Goal: Feedback & Contribution: Contribute content

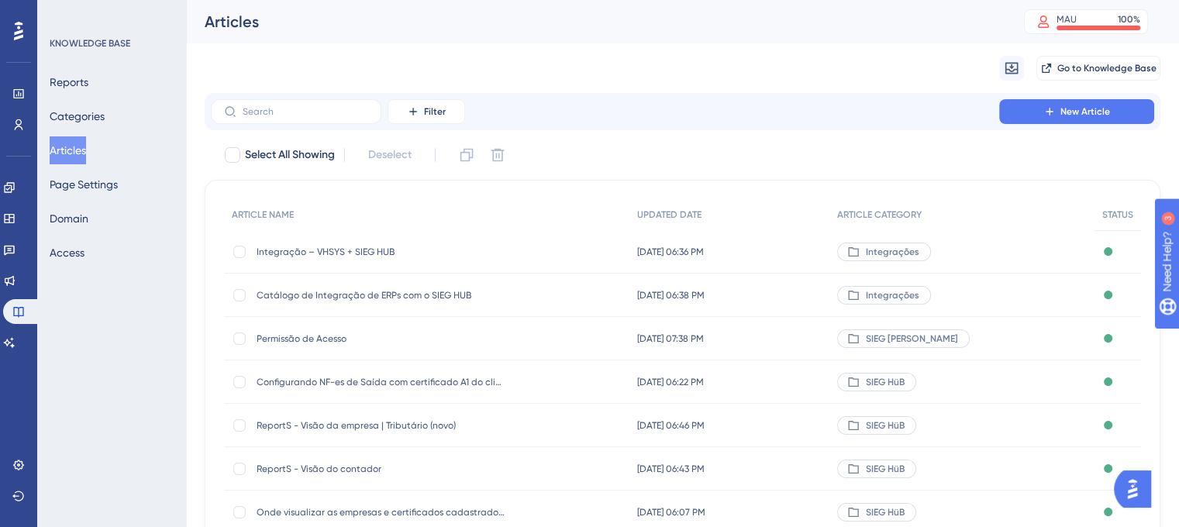
click at [362, 252] on span "Integração – VHSYS + SIEG HUB" at bounding box center [381, 252] width 248 height 12
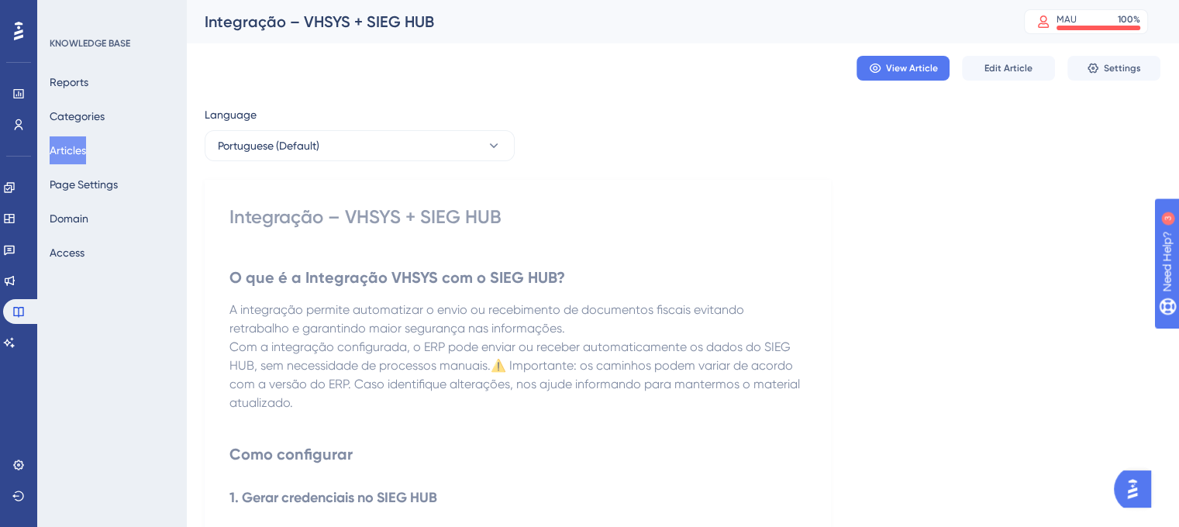
click at [69, 154] on button "Articles" at bounding box center [68, 150] width 36 height 28
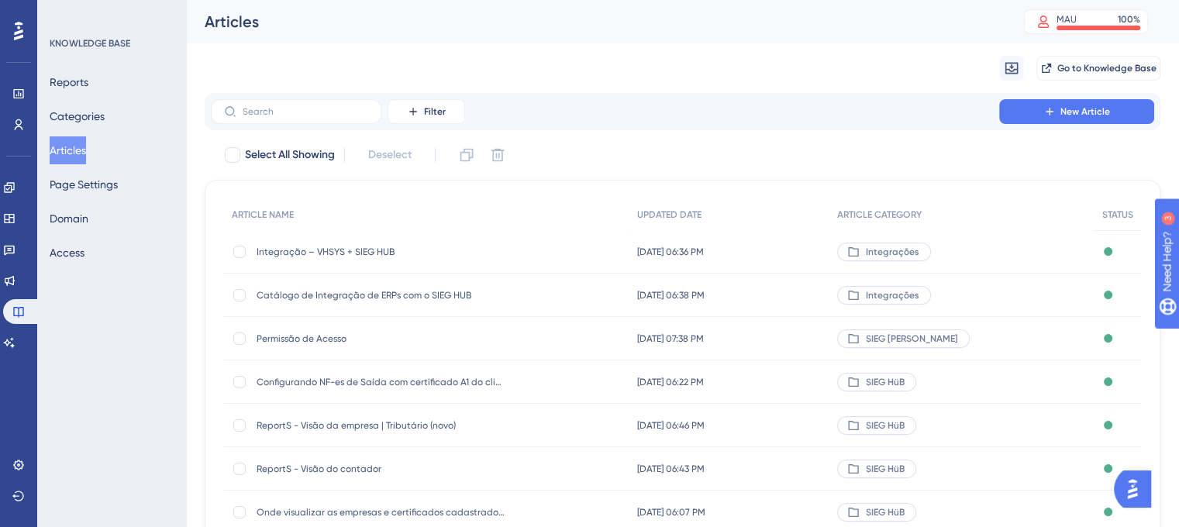
click at [313, 340] on span "Permissão de Acesso" at bounding box center [381, 339] width 248 height 12
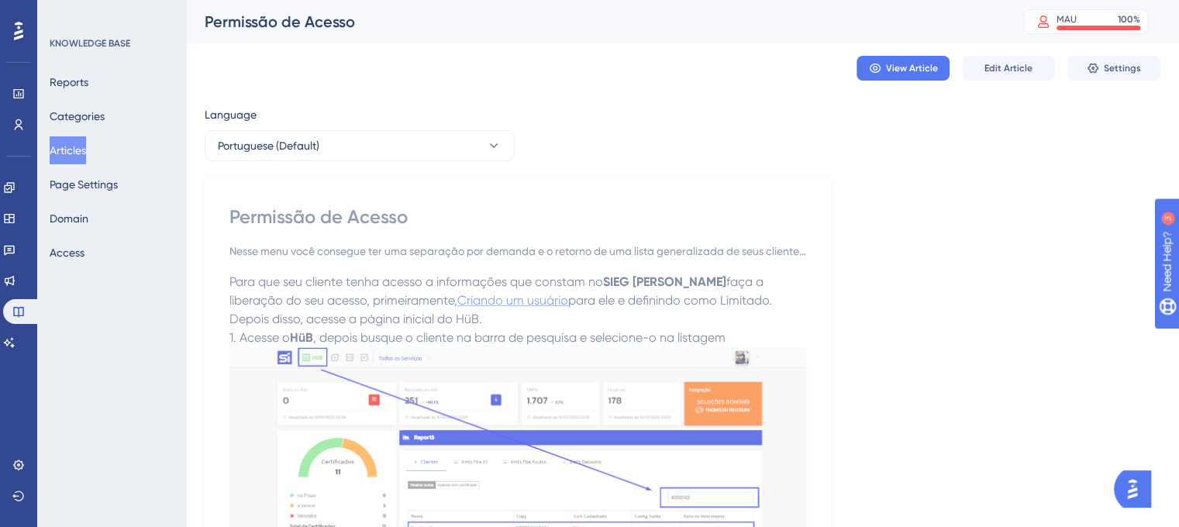
click at [458, 299] on span "Criando um usuário" at bounding box center [513, 300] width 111 height 15
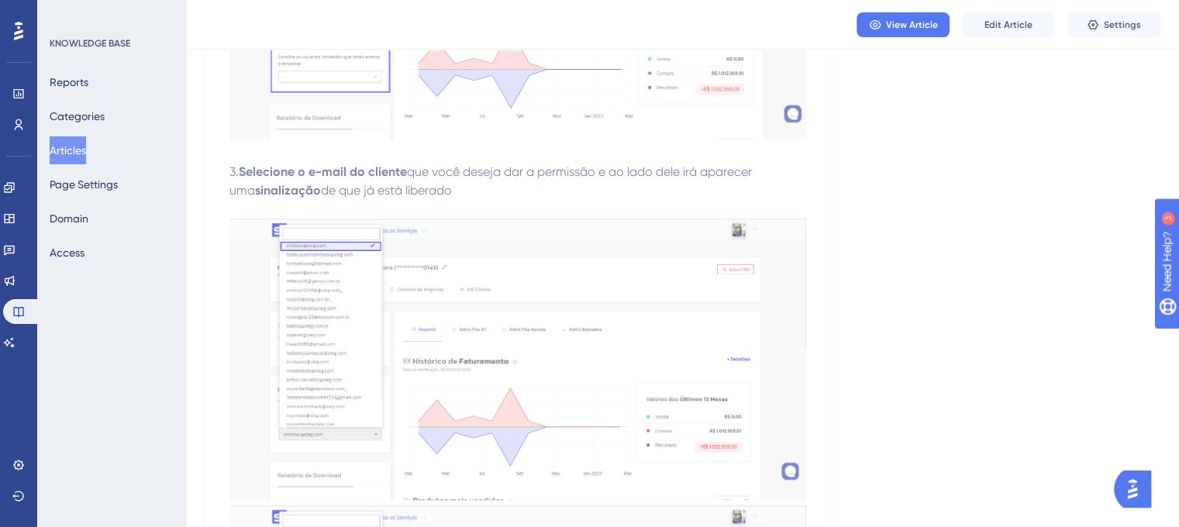
scroll to position [1414, 0]
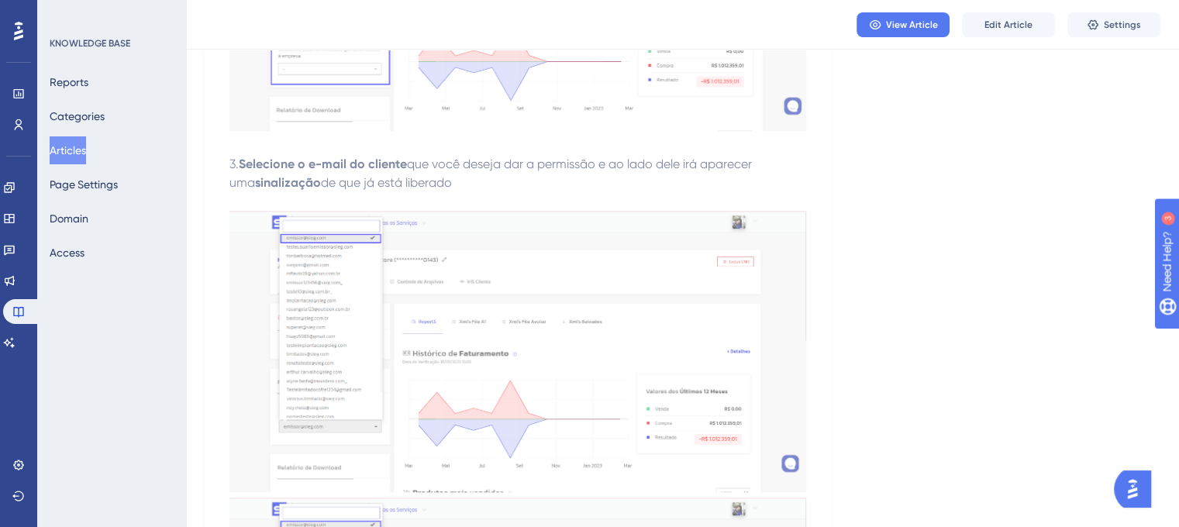
click at [74, 152] on button "Articles" at bounding box center [68, 150] width 36 height 28
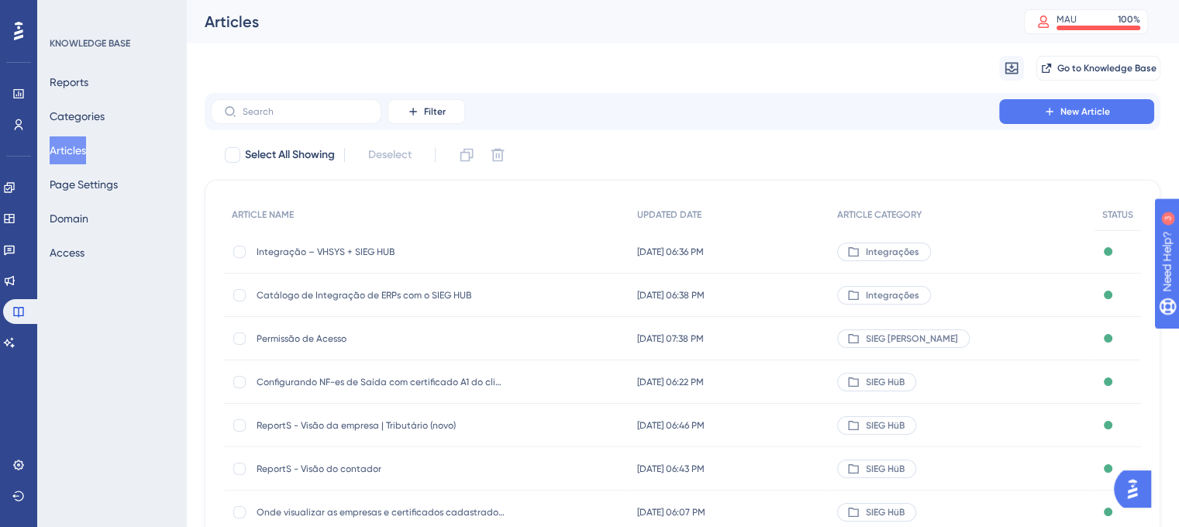
click at [319, 432] on div "ReportS - Visão da empresa | Tributário (novo) ReportS - Visão da empresa | Tri…" at bounding box center [381, 425] width 248 height 43
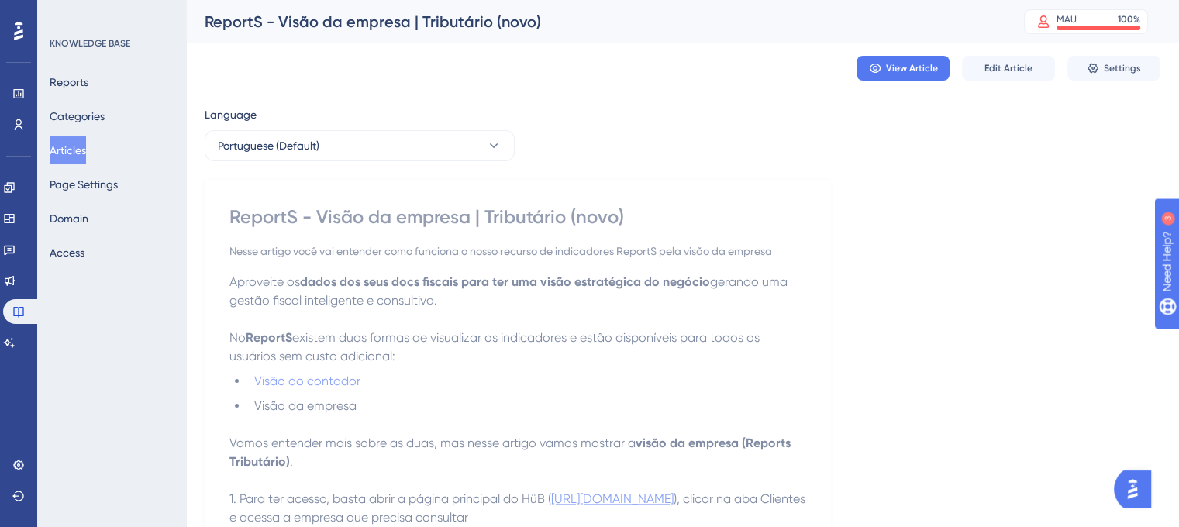
click at [622, 505] on span "[URL][DOMAIN_NAME]" at bounding box center [612, 499] width 123 height 15
click at [304, 378] on span "Visão do contador" at bounding box center [307, 381] width 106 height 15
click at [81, 142] on button "Articles" at bounding box center [68, 150] width 36 height 28
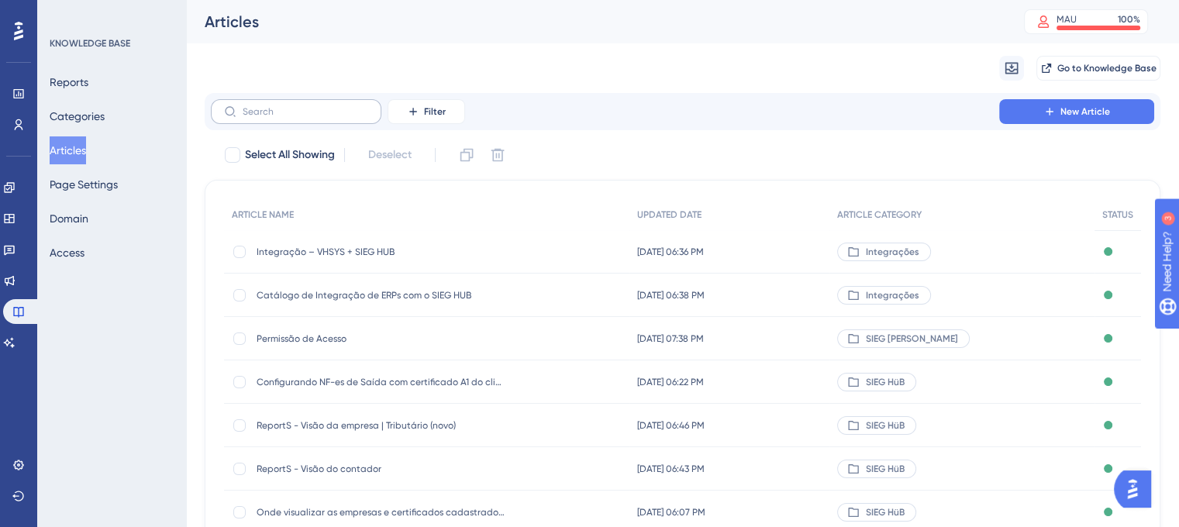
click at [282, 122] on label at bounding box center [296, 111] width 171 height 25
click at [282, 117] on input "text" at bounding box center [306, 111] width 126 height 11
paste input "Conhecendo a página principal do SIEG HüB"
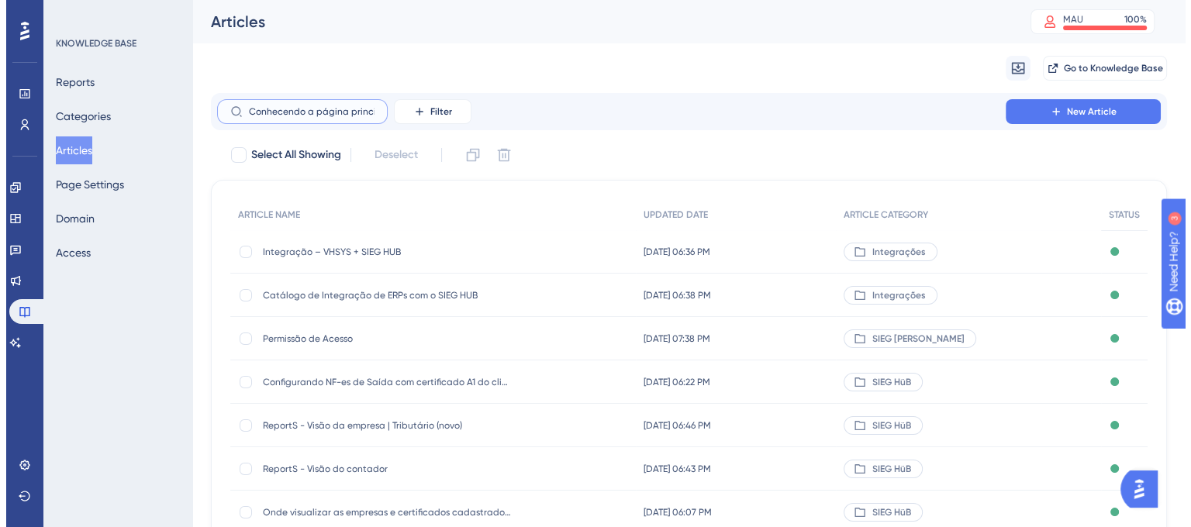
scroll to position [0, 65]
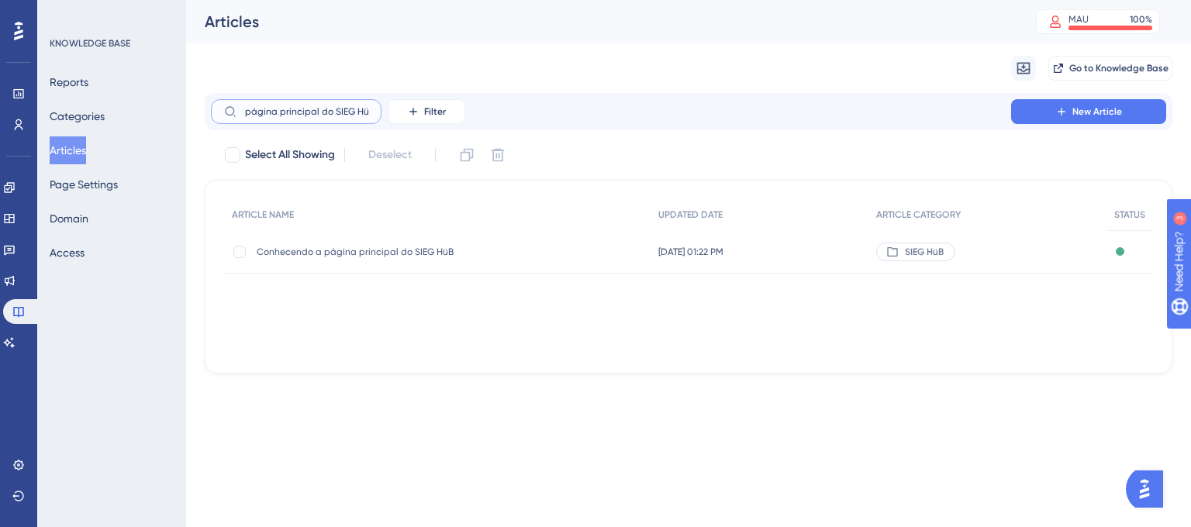
type input "Conhecendo a página principal do SIEG HüB"
click at [355, 253] on span "Conhecendo a página principal do SIEG HüB" at bounding box center [381, 252] width 248 height 12
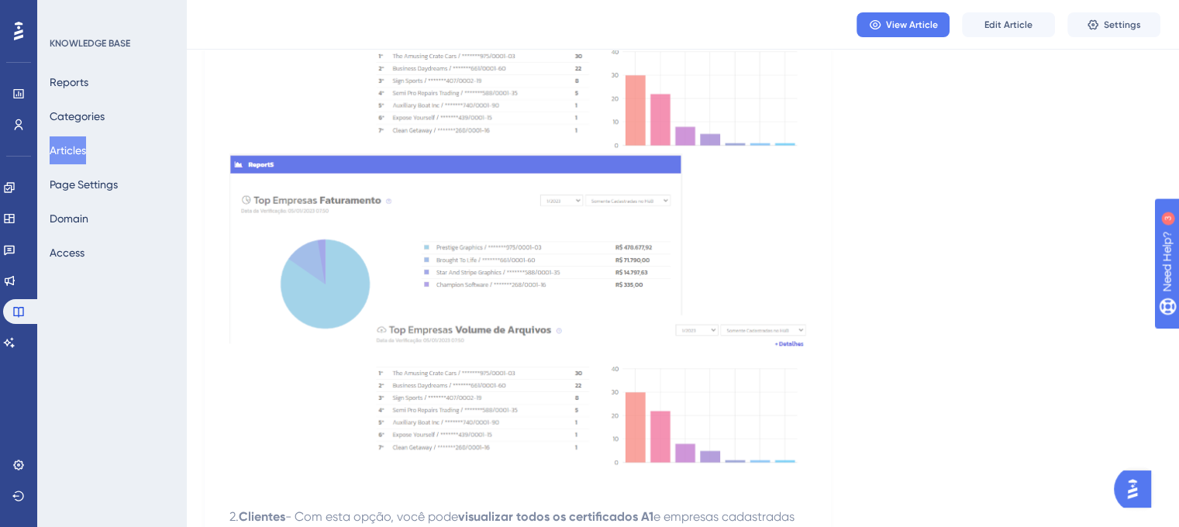
scroll to position [702, 0]
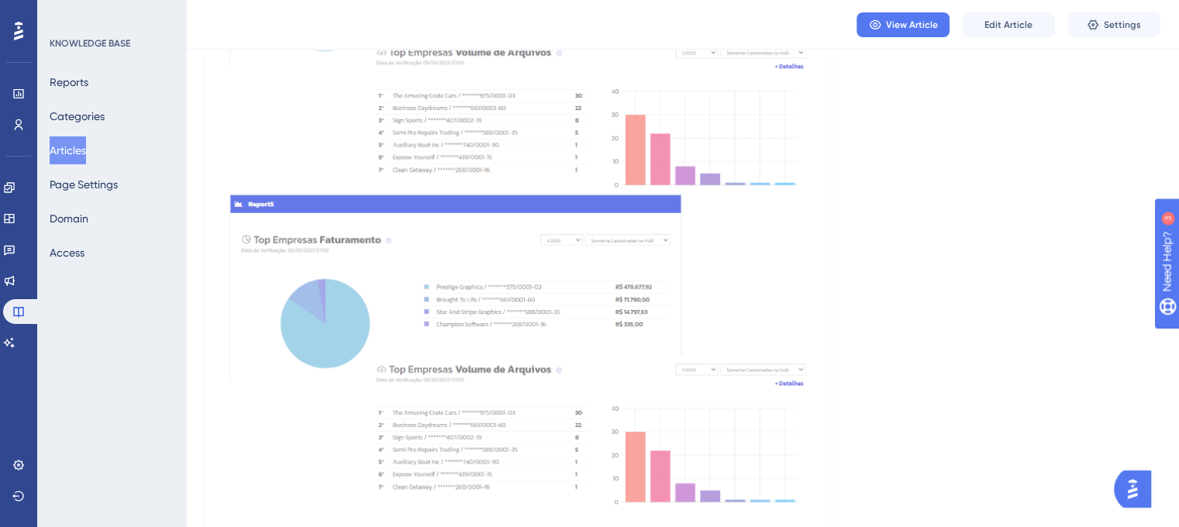
scroll to position [674, 0]
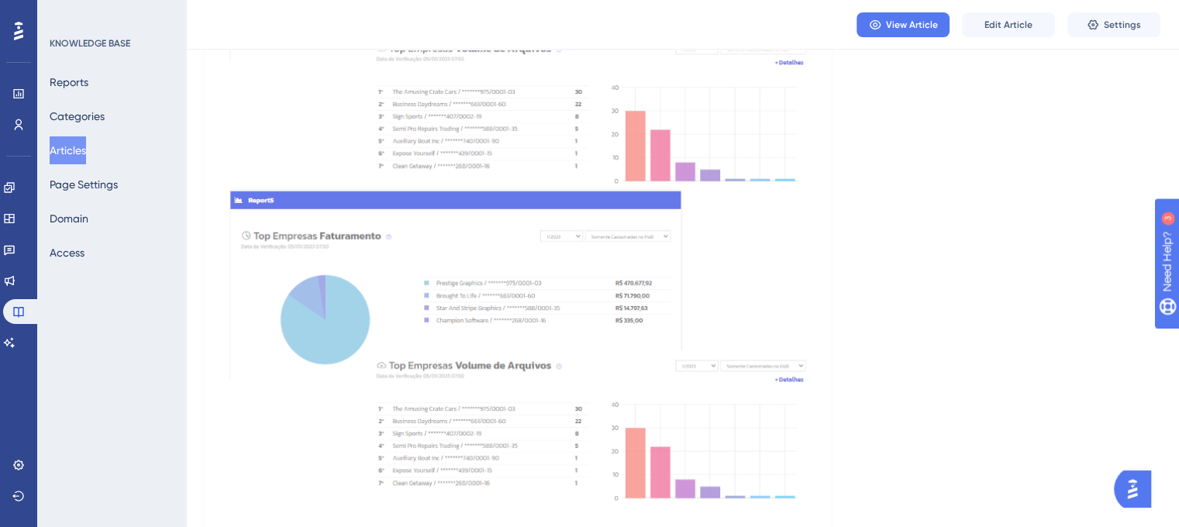
drag, startPoint x: 611, startPoint y: 259, endPoint x: 302, endPoint y: 278, distance: 309.2
copy span "onde encontrar as suas empresas cadastradas"
click at [1013, 22] on span "Edit Article" at bounding box center [1009, 25] width 48 height 12
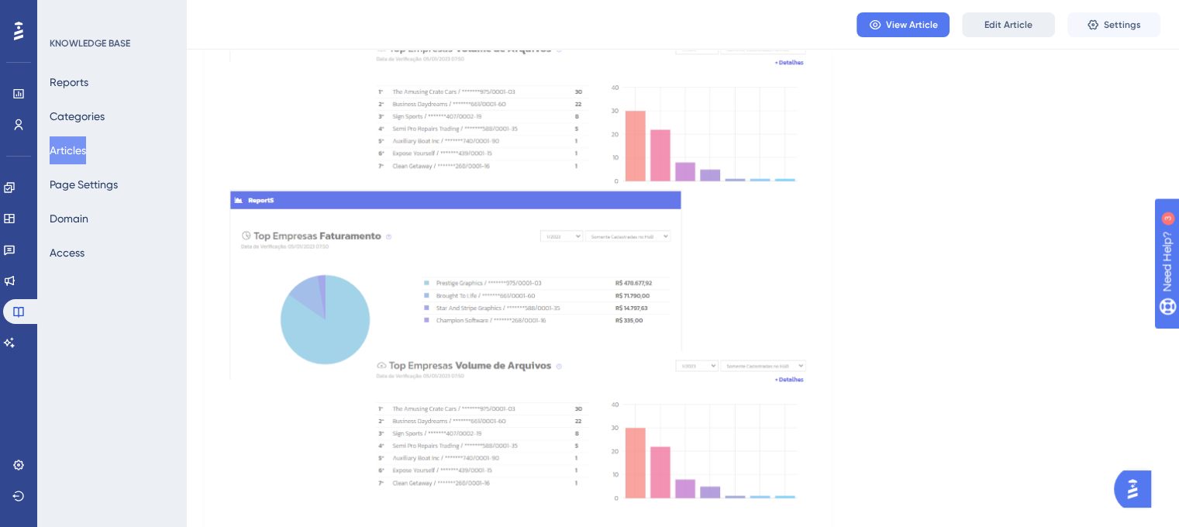
scroll to position [819, 0]
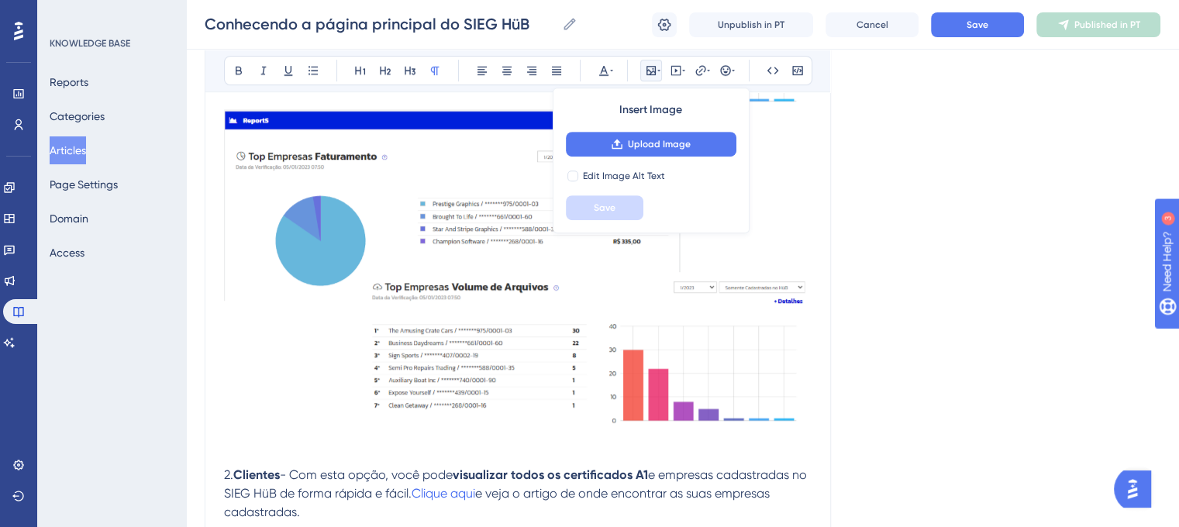
click at [472, 466] on p "2. Clientes - Com esta opção, você pode visualizar todos os certificados A1 e e…" at bounding box center [518, 494] width 588 height 56
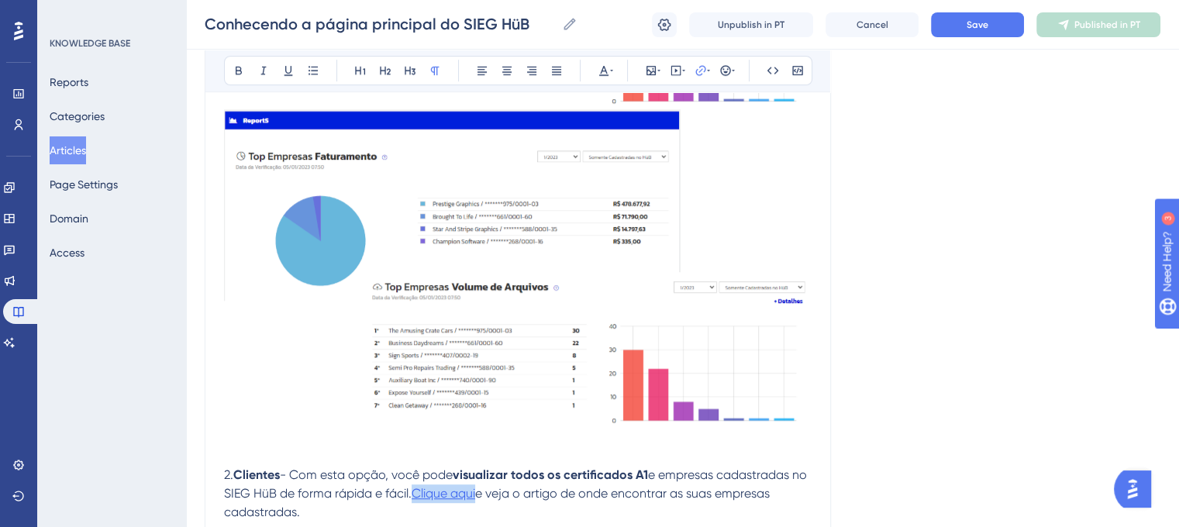
drag, startPoint x: 498, startPoint y: 176, endPoint x: 435, endPoint y: 178, distance: 62.8
click at [435, 466] on p "2. Clientes - Com esta opção, você pode visualizar todos os certificados A1 e e…" at bounding box center [518, 494] width 588 height 56
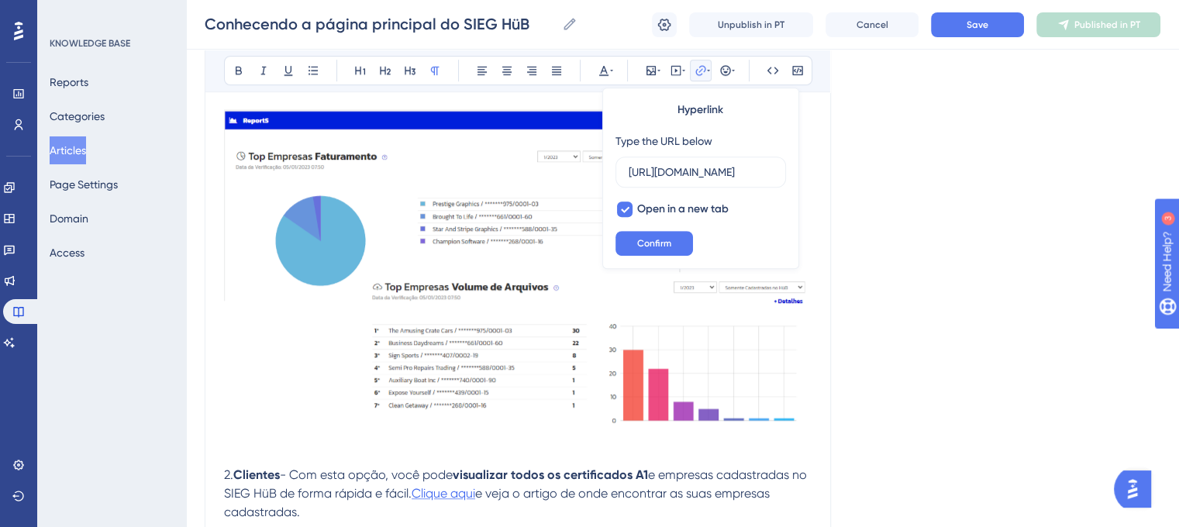
scroll to position [0, 437]
click at [683, 174] on input "[URL][DOMAIN_NAME]" at bounding box center [701, 172] width 144 height 17
type input "[URL][DOMAIN_NAME]"
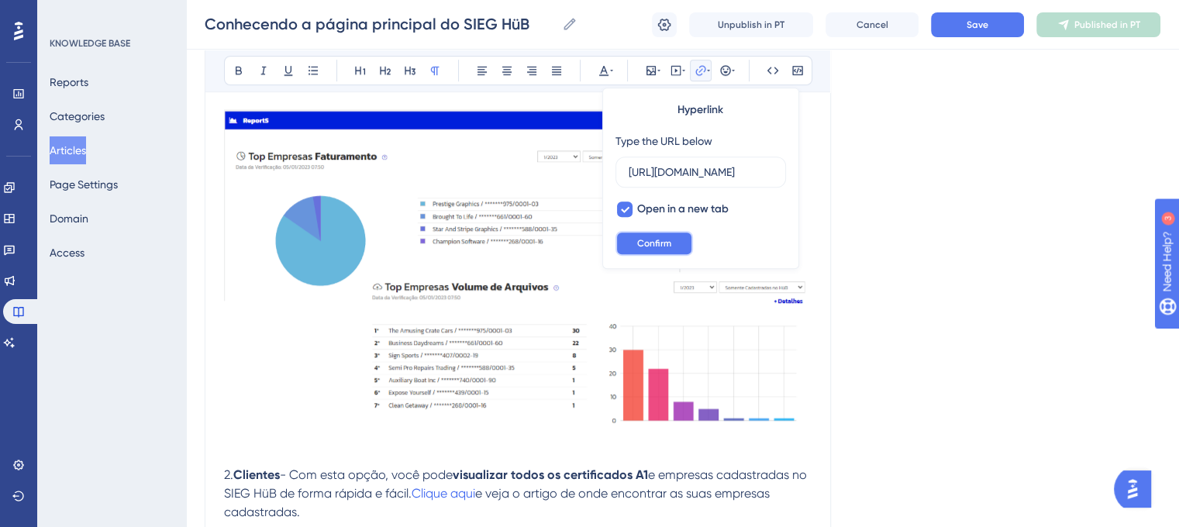
click at [648, 237] on span "Confirm" at bounding box center [654, 243] width 34 height 12
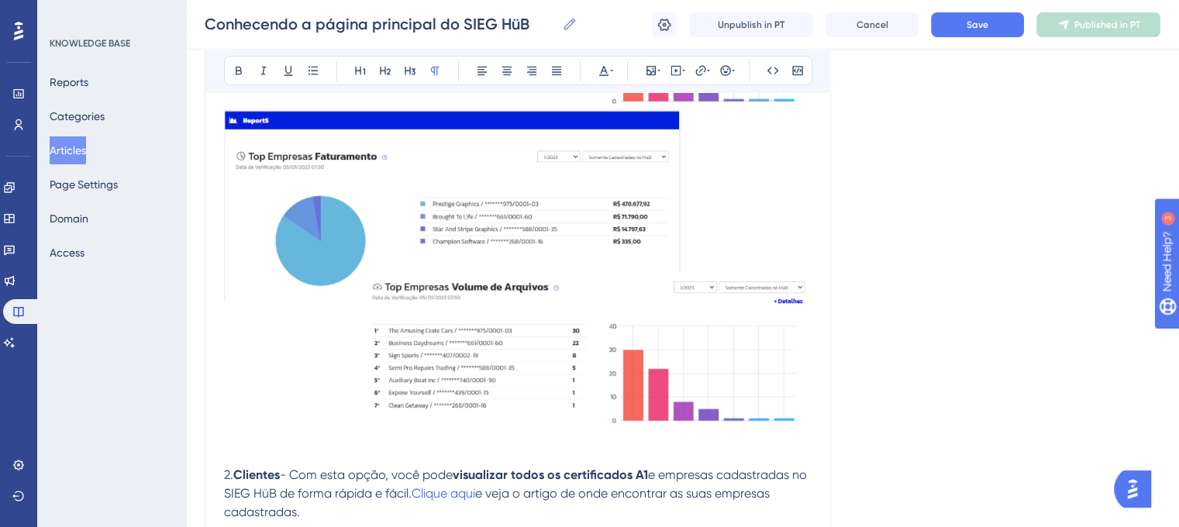
click at [611, 466] on p "2. Clientes - Com esta opção, você pode visualizar todos os certificados A1 e e…" at bounding box center [518, 494] width 588 height 56
click at [475, 486] on span "Clique aqui" at bounding box center [444, 493] width 64 height 15
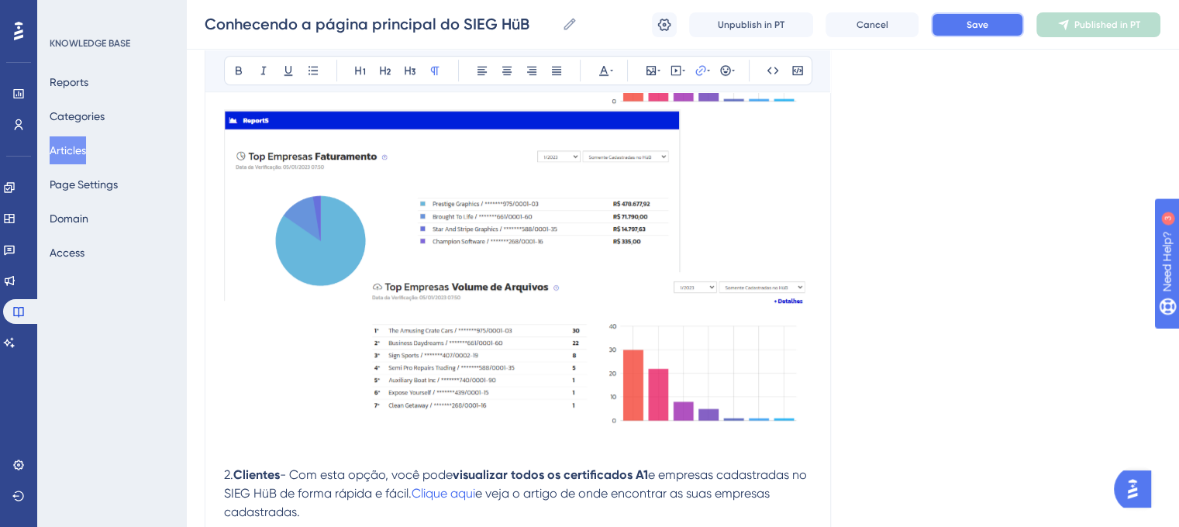
click at [992, 26] on button "Save" at bounding box center [977, 24] width 93 height 25
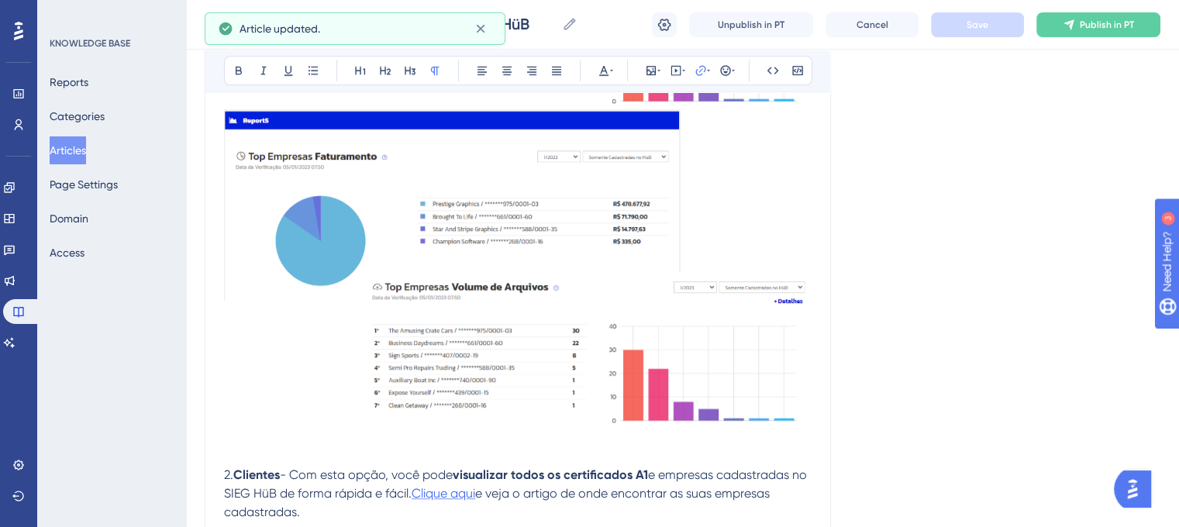
click at [471, 486] on span "Clique aqui" at bounding box center [444, 493] width 64 height 15
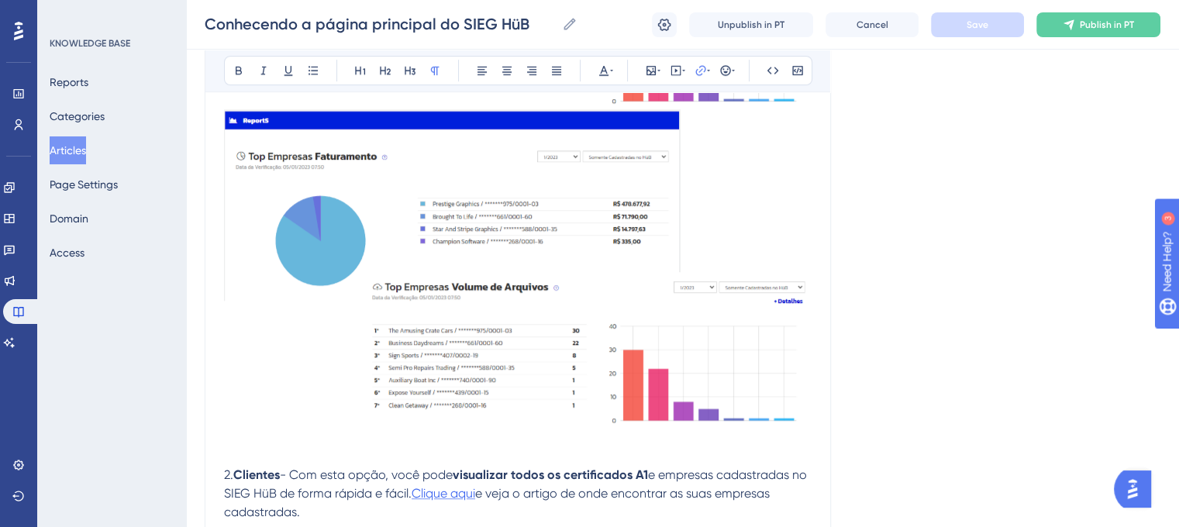
click at [466, 486] on span "Clique aqui" at bounding box center [444, 493] width 64 height 15
click at [1079, 34] on button "Publish in PT" at bounding box center [1099, 24] width 124 height 25
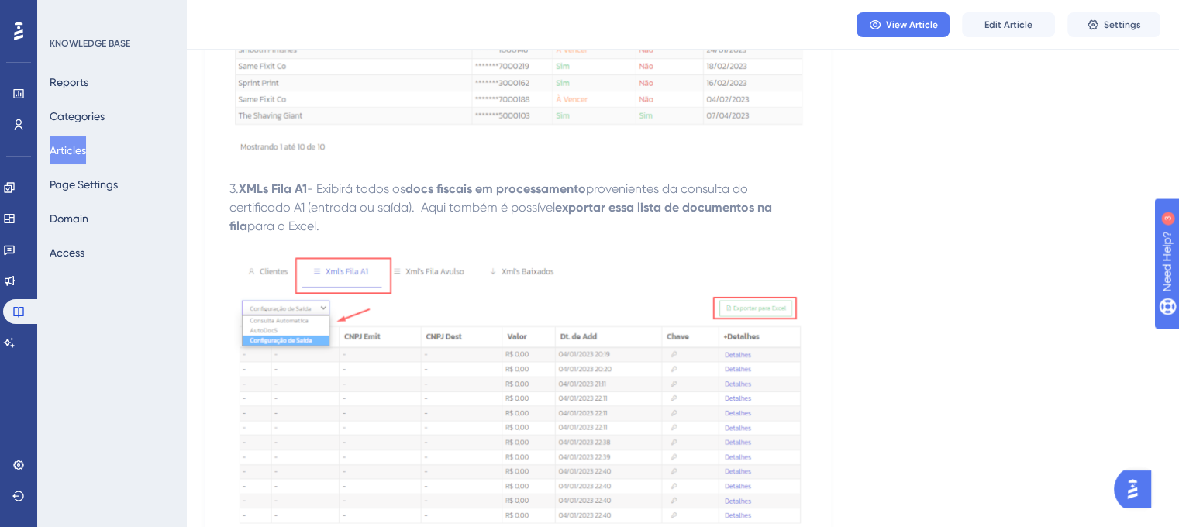
scroll to position [1773, 0]
click at [1002, 19] on span "Edit Article" at bounding box center [1009, 25] width 48 height 12
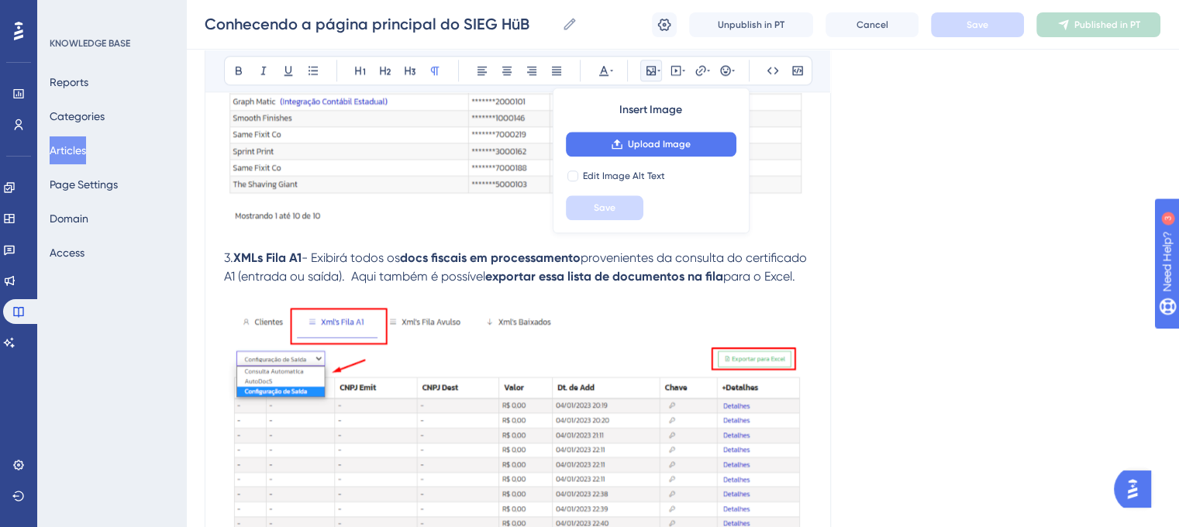
scroll to position [1898, 0]
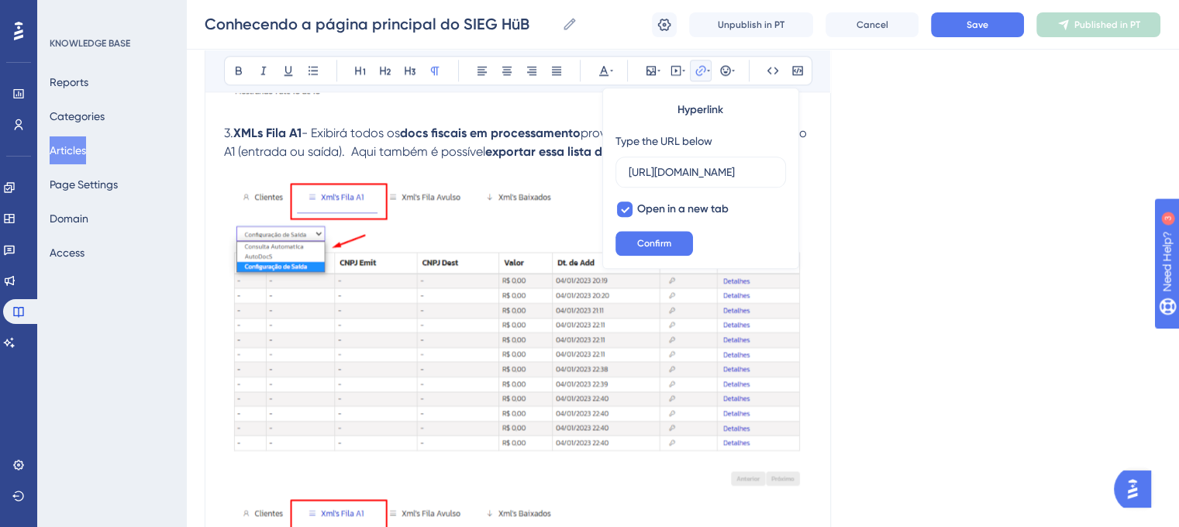
scroll to position [0, 288]
click at [680, 169] on input "[URL][DOMAIN_NAME]" at bounding box center [701, 172] width 144 height 17
type input "[URL][DOMAIN_NAME]"
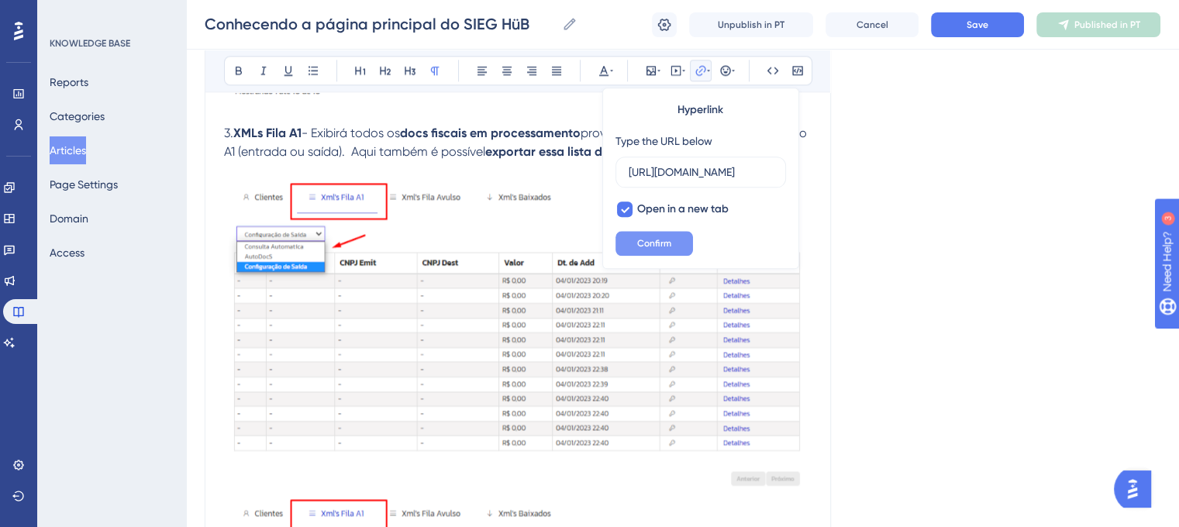
click at [654, 237] on span "Confirm" at bounding box center [654, 243] width 34 height 12
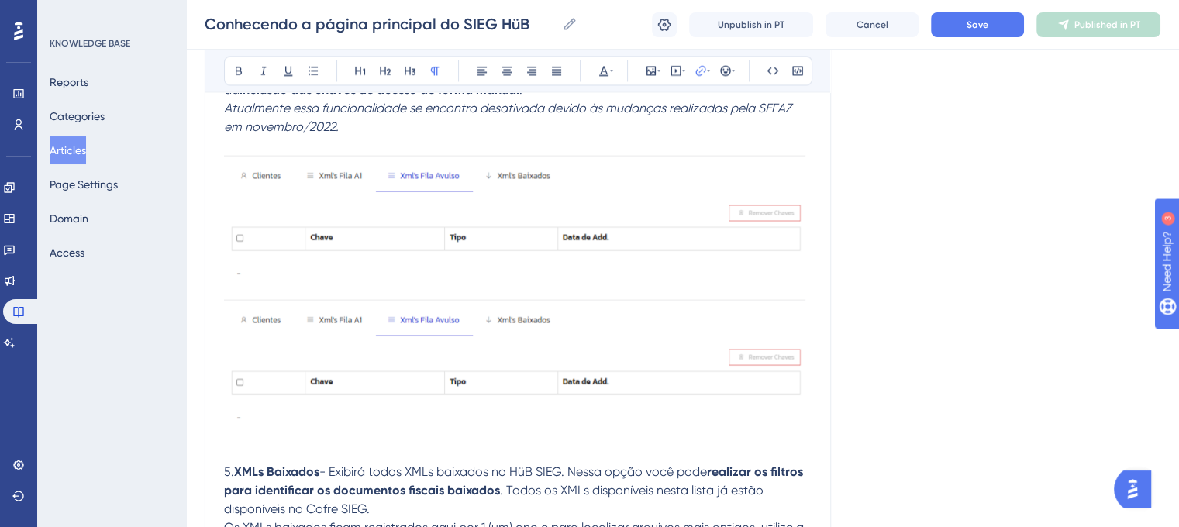
scroll to position [2652, 0]
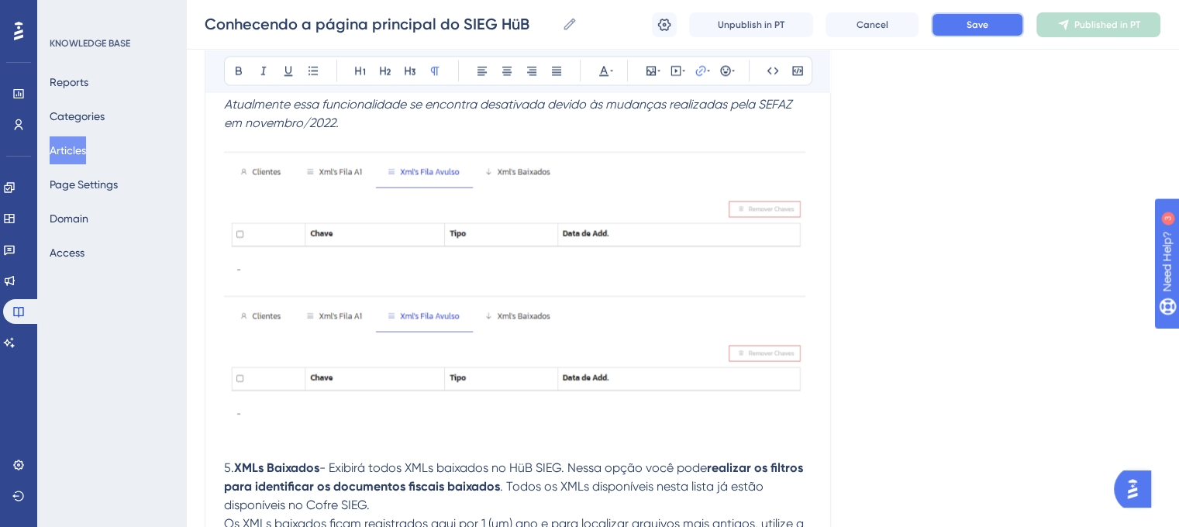
click at [976, 19] on span "Save" at bounding box center [978, 25] width 22 height 12
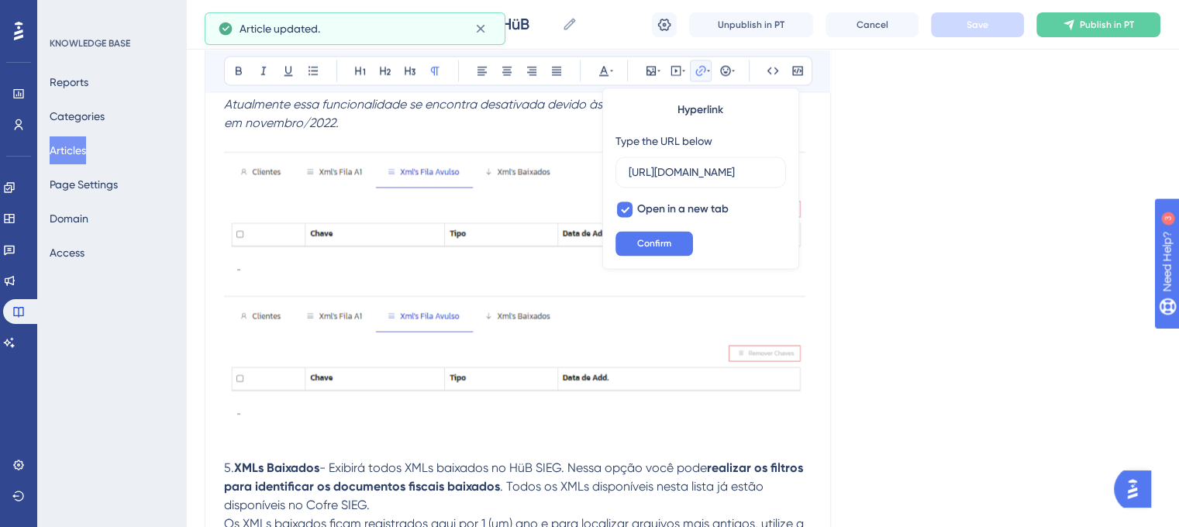
scroll to position [0, 0]
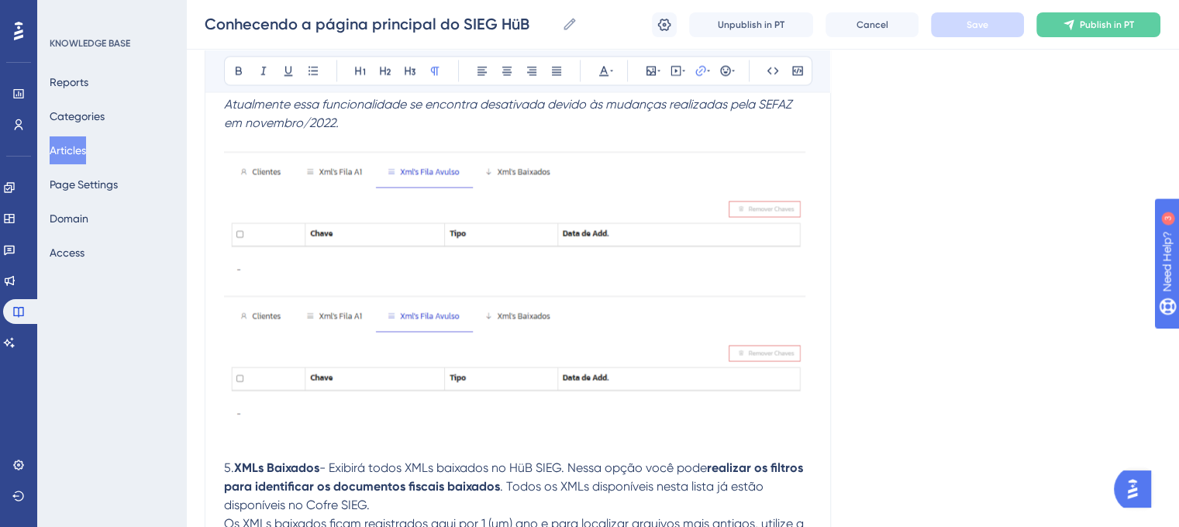
click at [1086, 21] on span "Publish in PT" at bounding box center [1107, 25] width 54 height 12
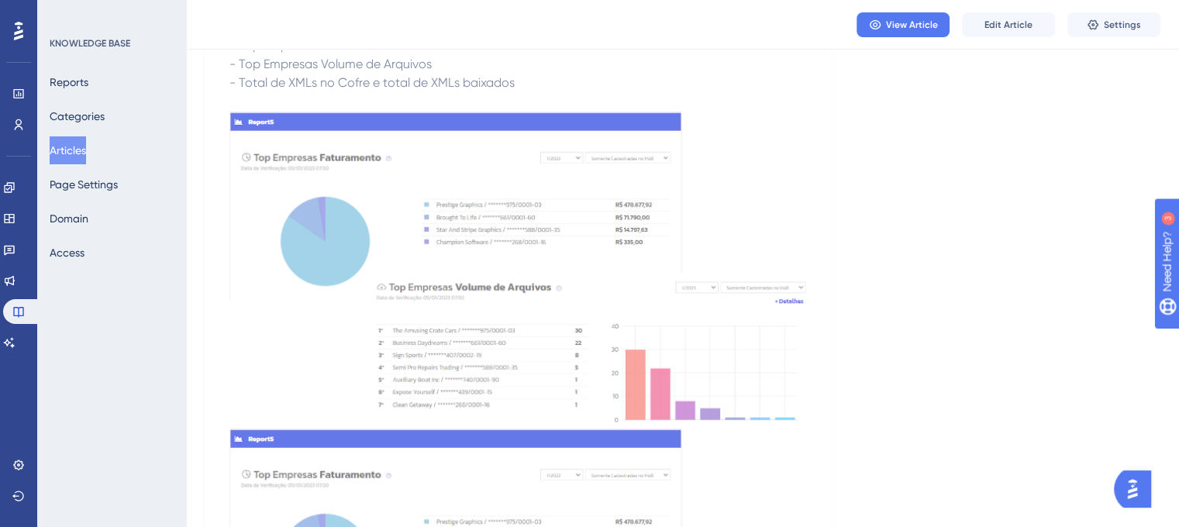
scroll to position [123, 0]
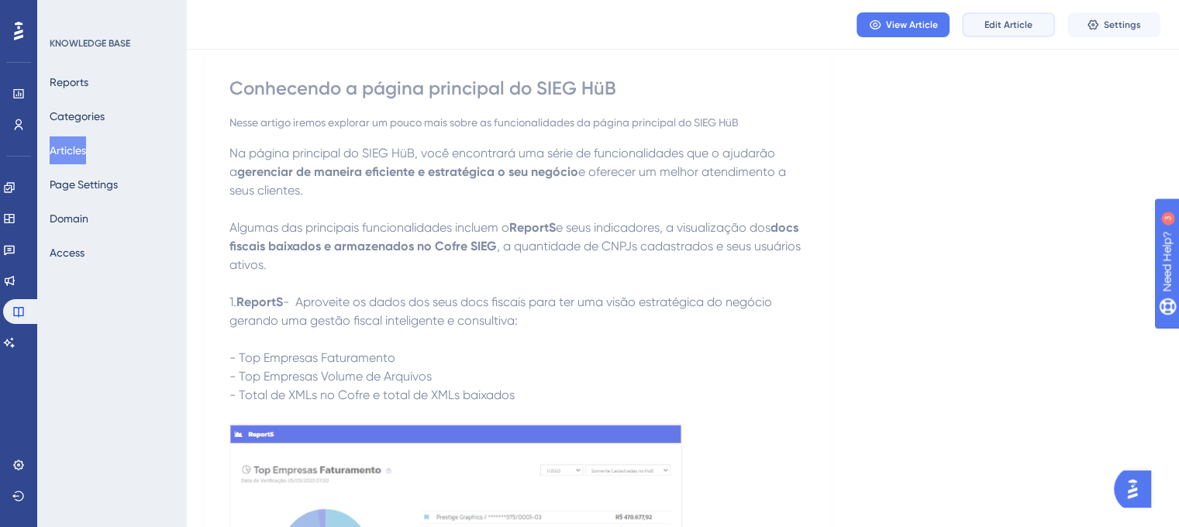
click at [1014, 24] on span "Edit Article" at bounding box center [1009, 25] width 48 height 12
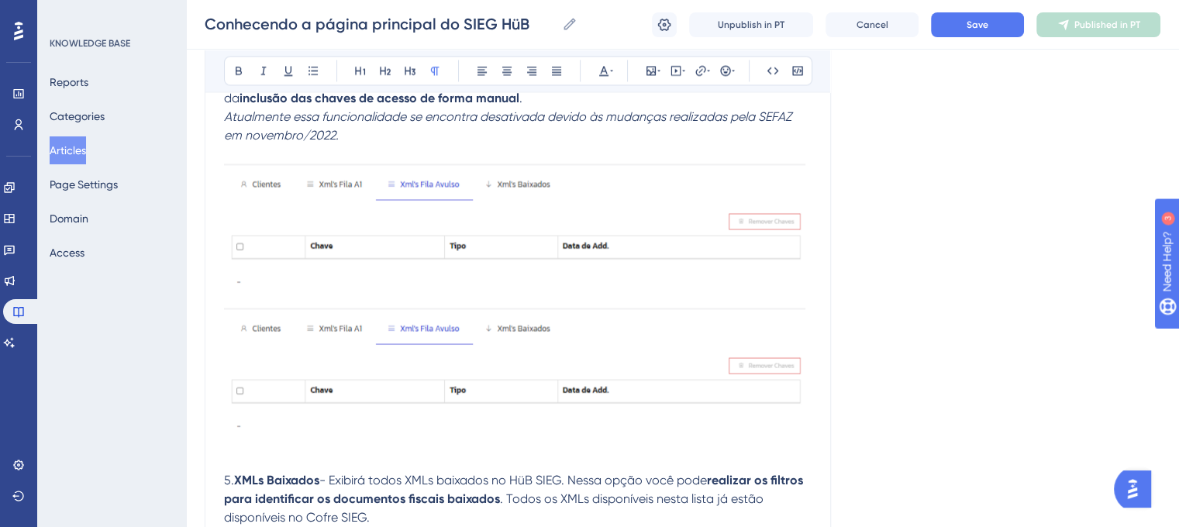
scroll to position [2661, 0]
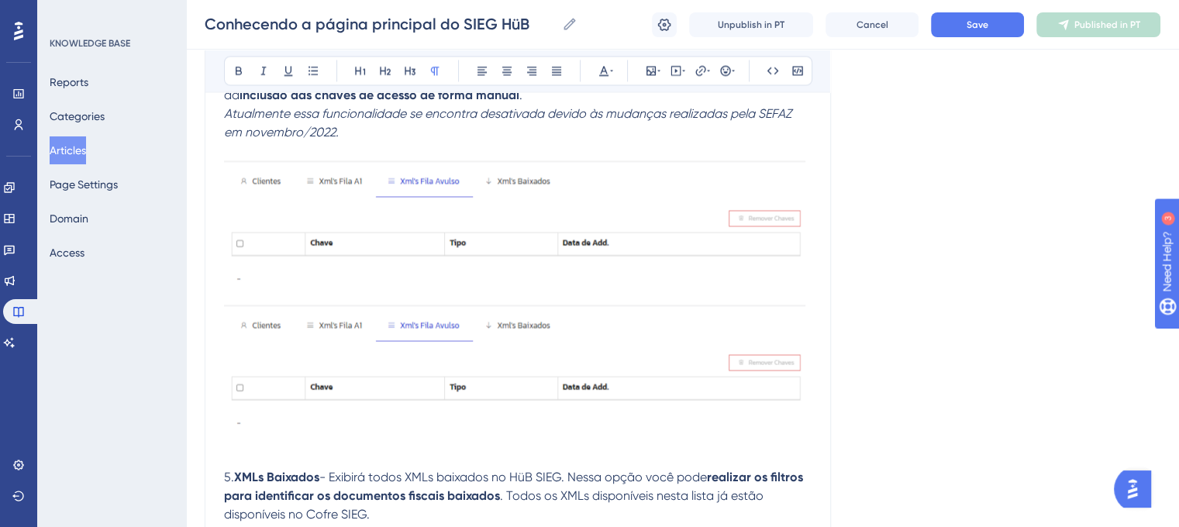
scroll to position [2624, 0]
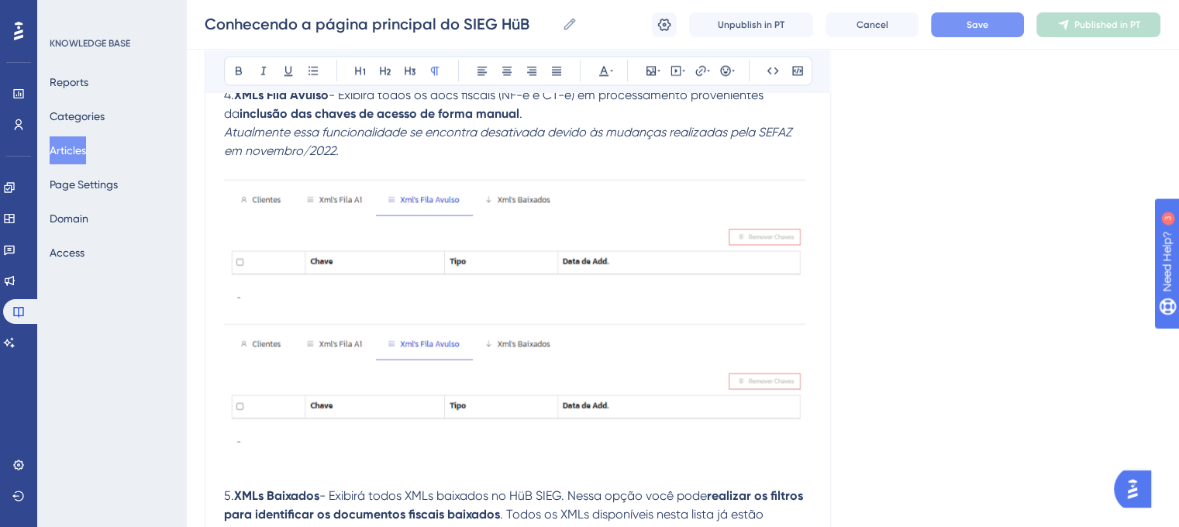
click at [989, 28] on button "Save" at bounding box center [977, 24] width 93 height 25
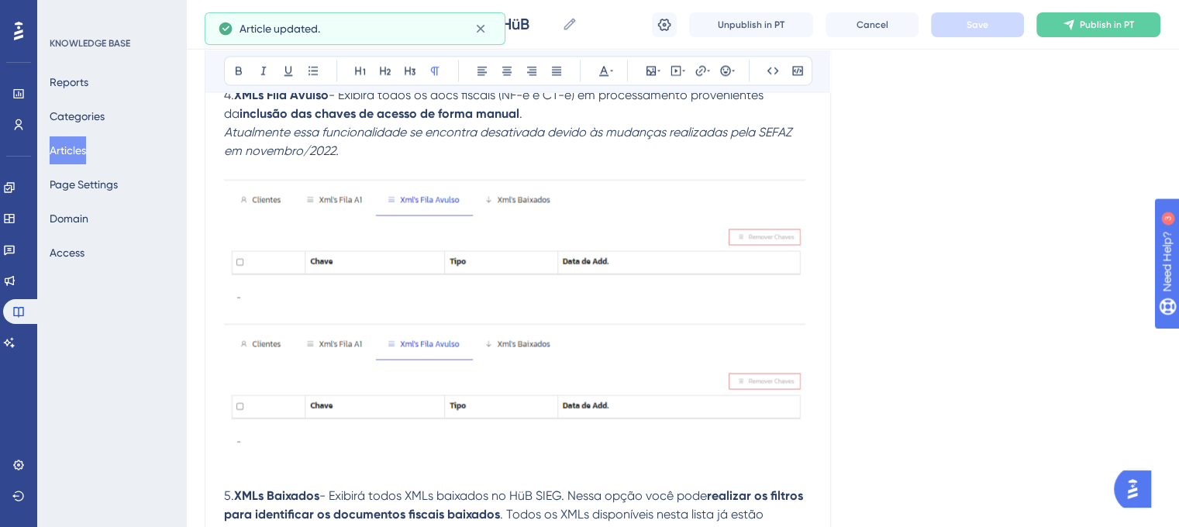
scroll to position [0, 0]
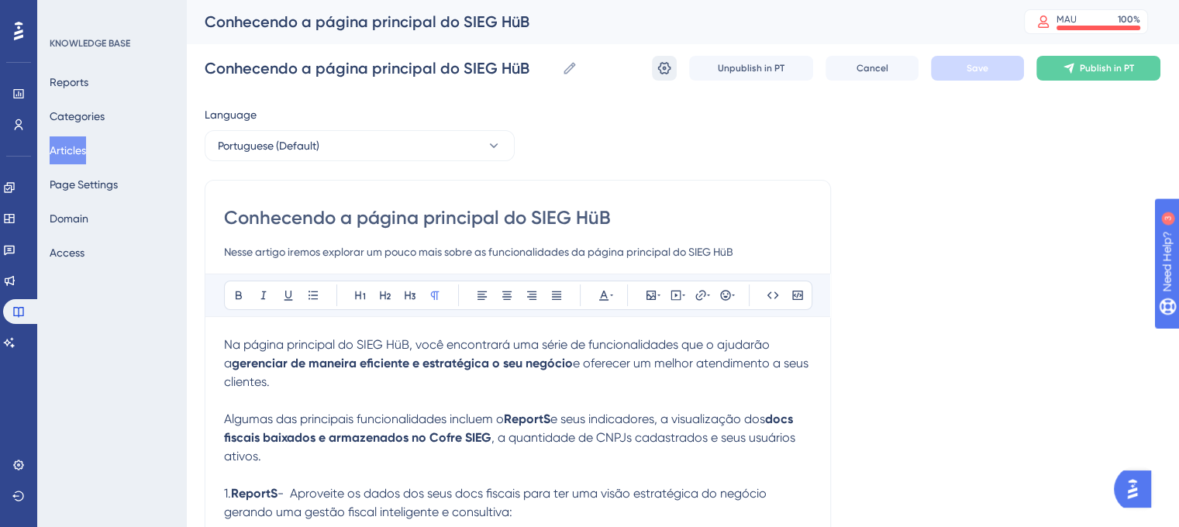
click at [663, 68] on icon at bounding box center [664, 68] width 13 height 12
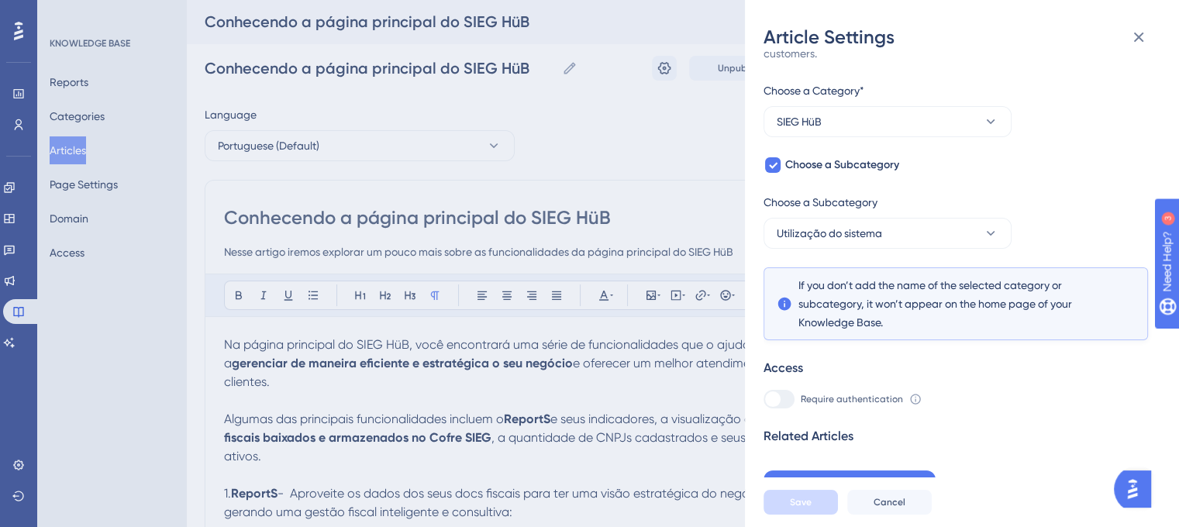
scroll to position [70, 0]
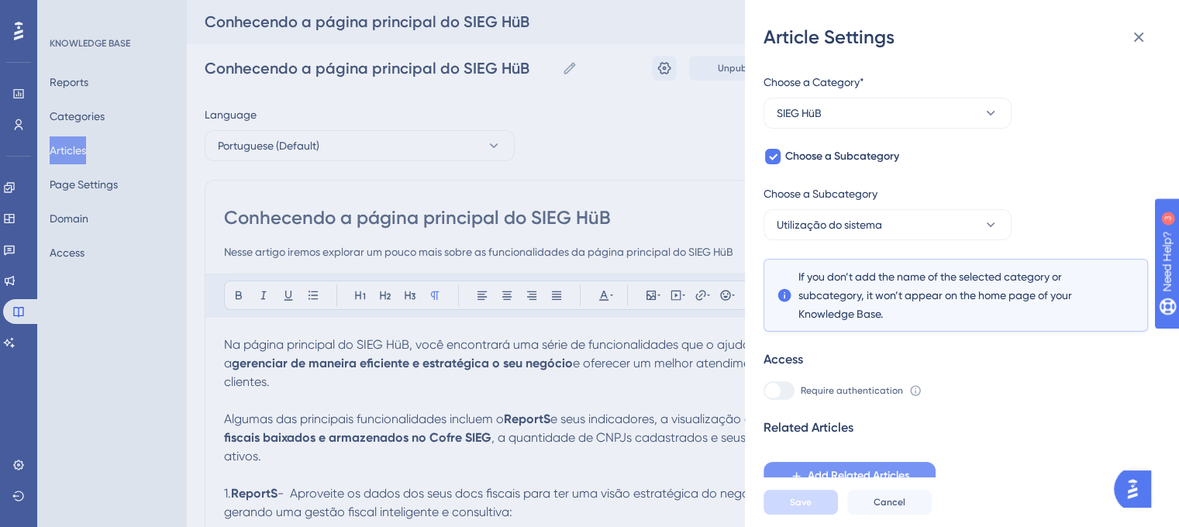
click at [896, 475] on span "Add Related Articles" at bounding box center [859, 476] width 102 height 19
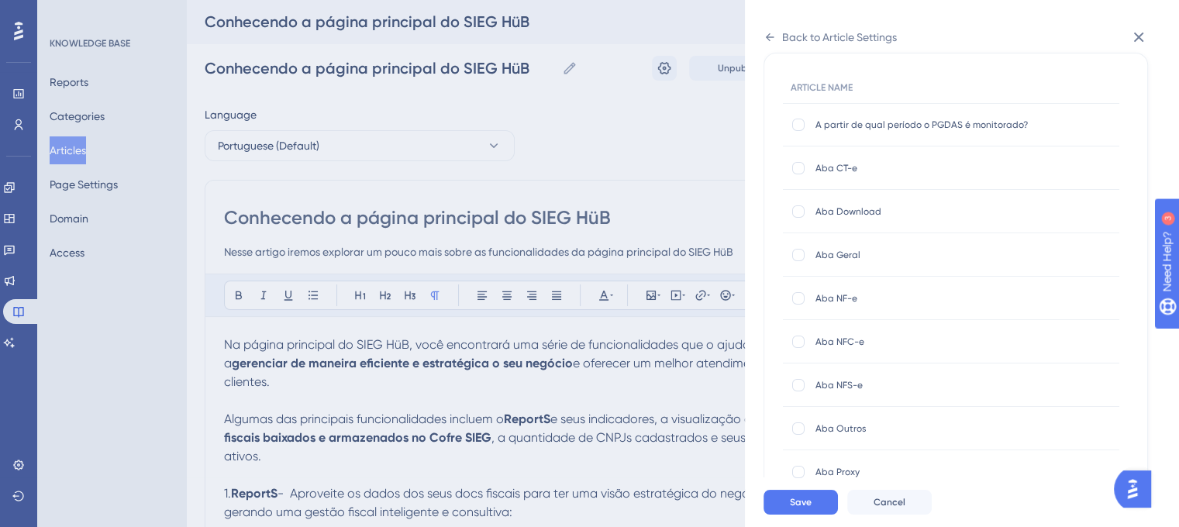
scroll to position [155, 0]
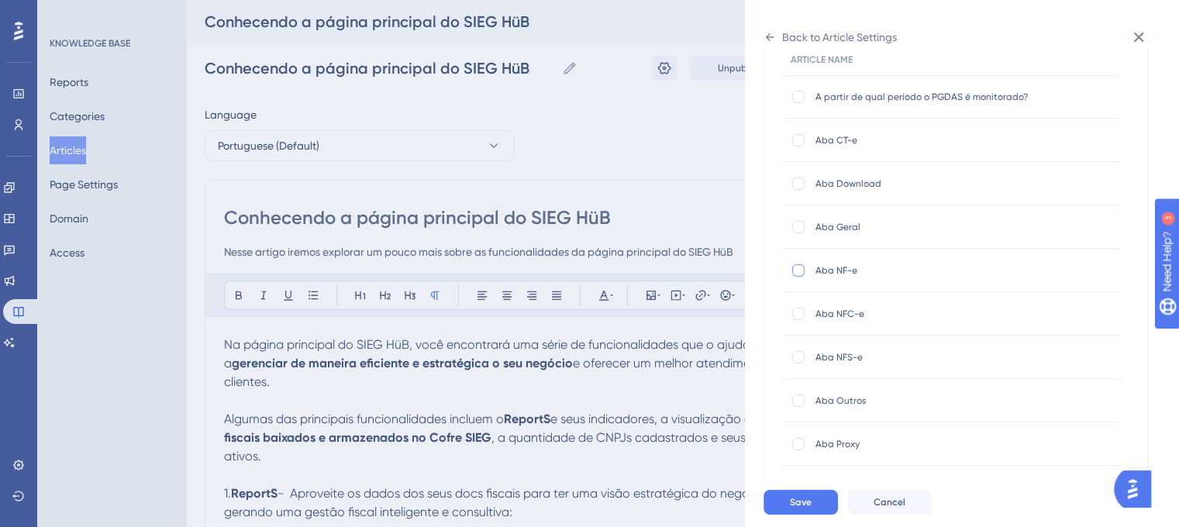
click at [801, 269] on div at bounding box center [799, 270] width 12 height 12
checkbox input "true"
click at [796, 313] on div at bounding box center [799, 314] width 12 height 12
checkbox input "true"
click at [803, 138] on div at bounding box center [799, 140] width 12 height 12
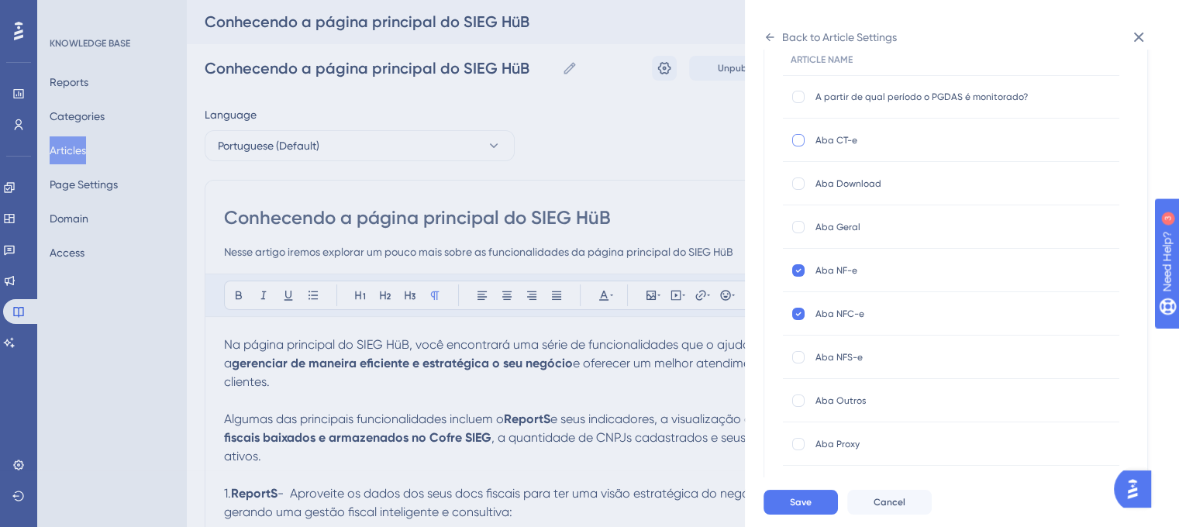
checkbox input "true"
click at [796, 354] on div at bounding box center [799, 357] width 12 height 12
checkbox input "true"
click at [804, 507] on button "Save" at bounding box center [801, 502] width 74 height 25
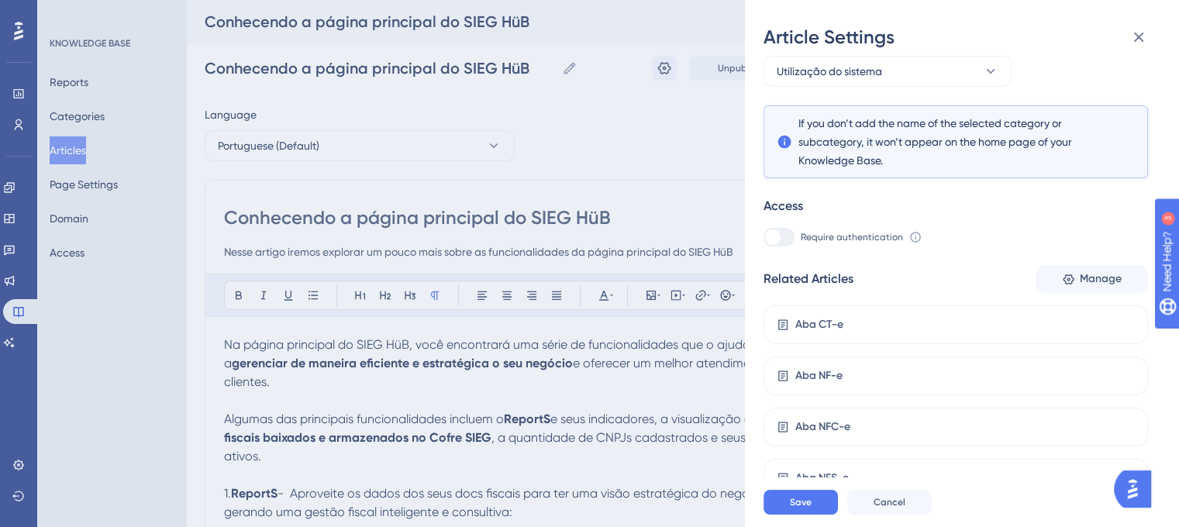
scroll to position [230, 0]
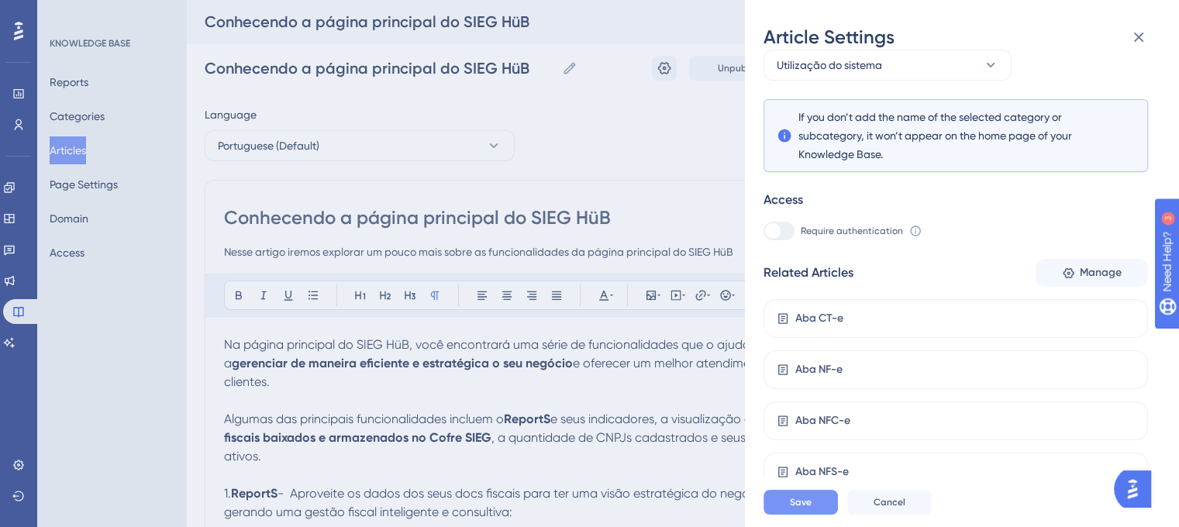
click at [782, 515] on button "Save" at bounding box center [801, 502] width 74 height 25
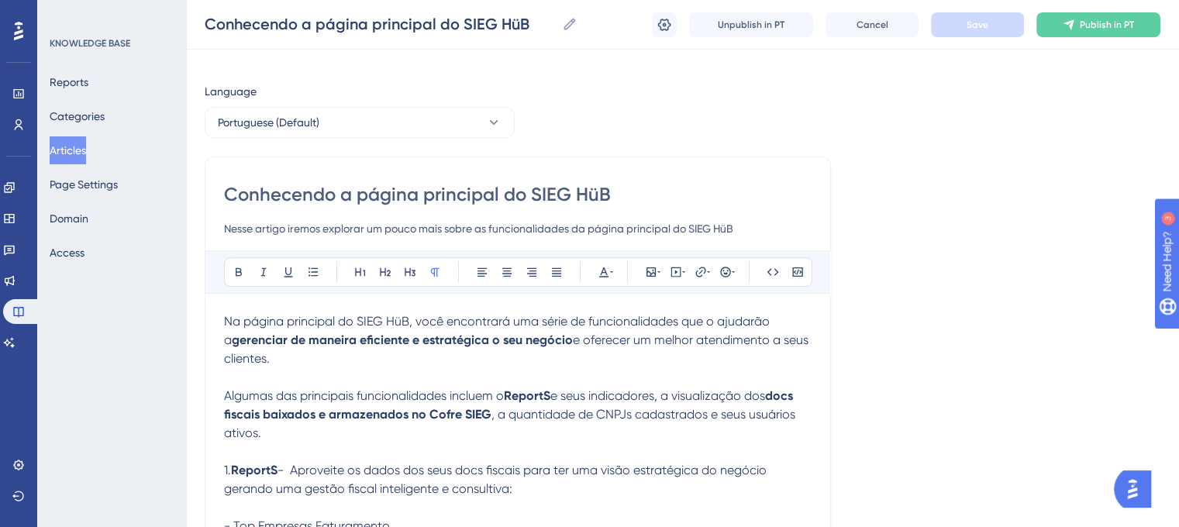
scroll to position [0, 0]
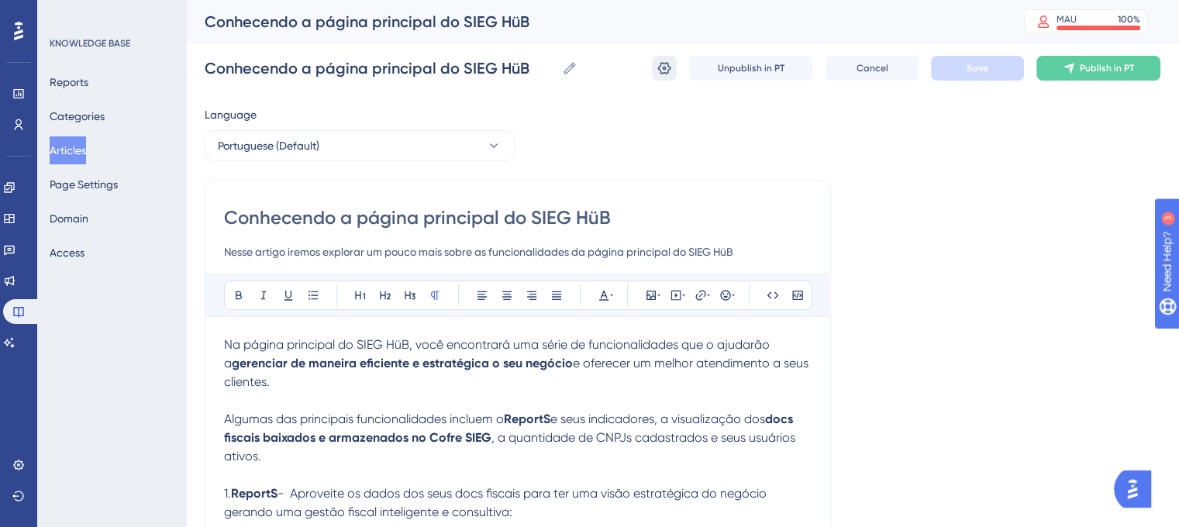
click at [672, 74] on icon at bounding box center [665, 68] width 16 height 16
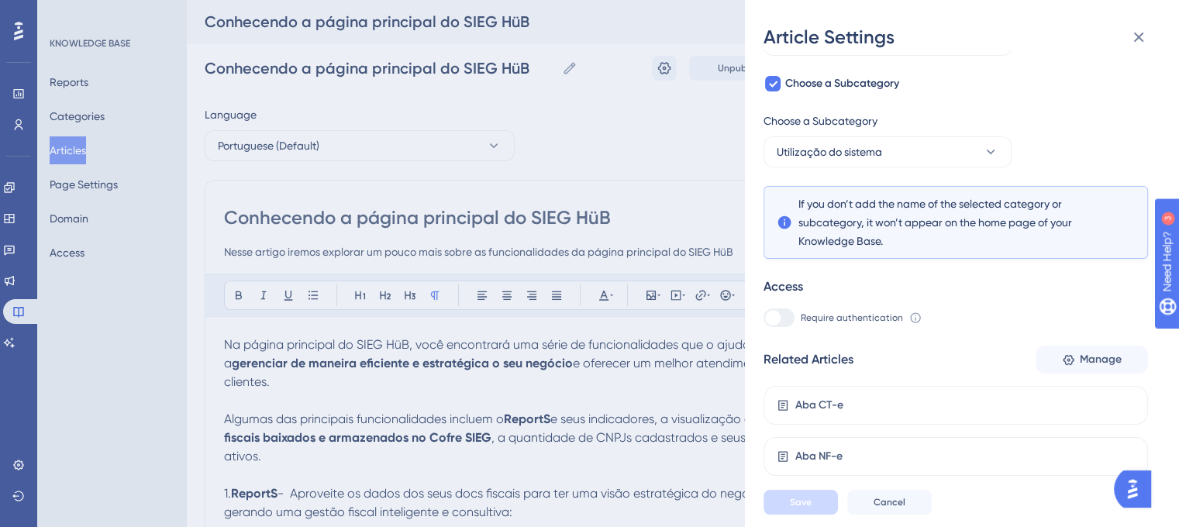
scroll to position [230, 0]
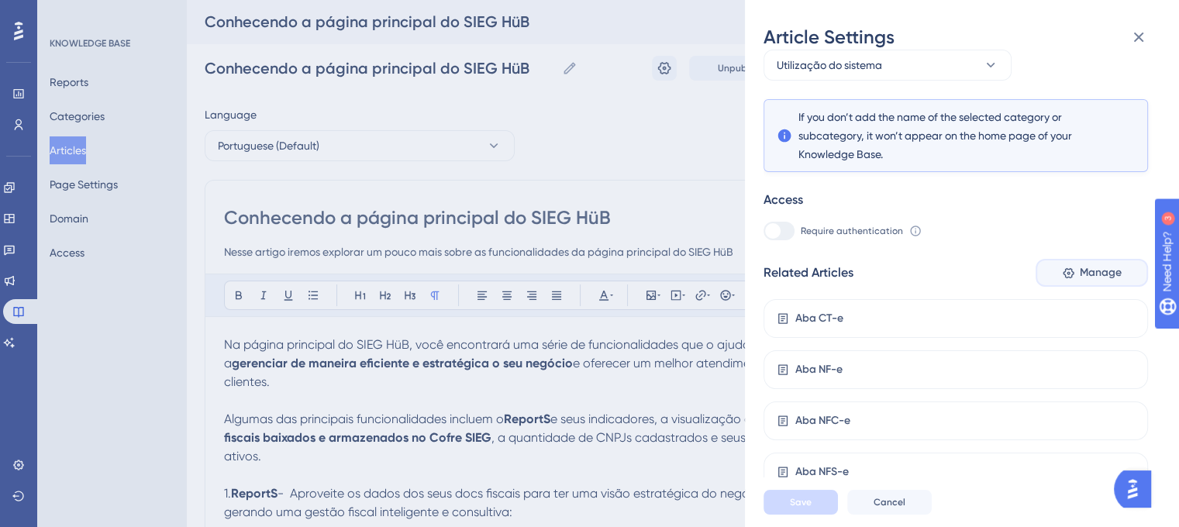
click at [1090, 268] on span "Manage" at bounding box center [1101, 273] width 42 height 19
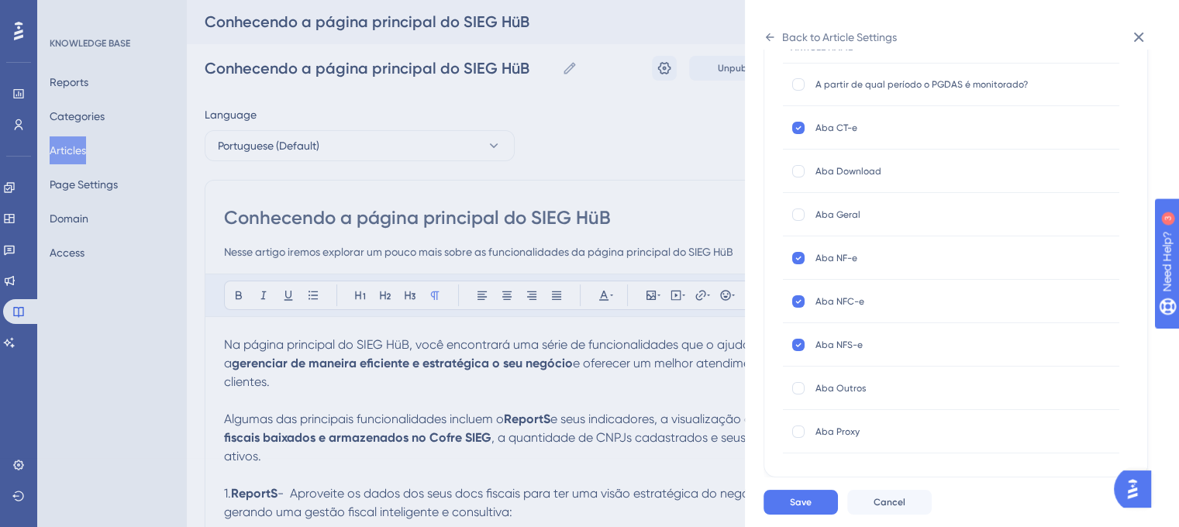
scroll to position [155, 0]
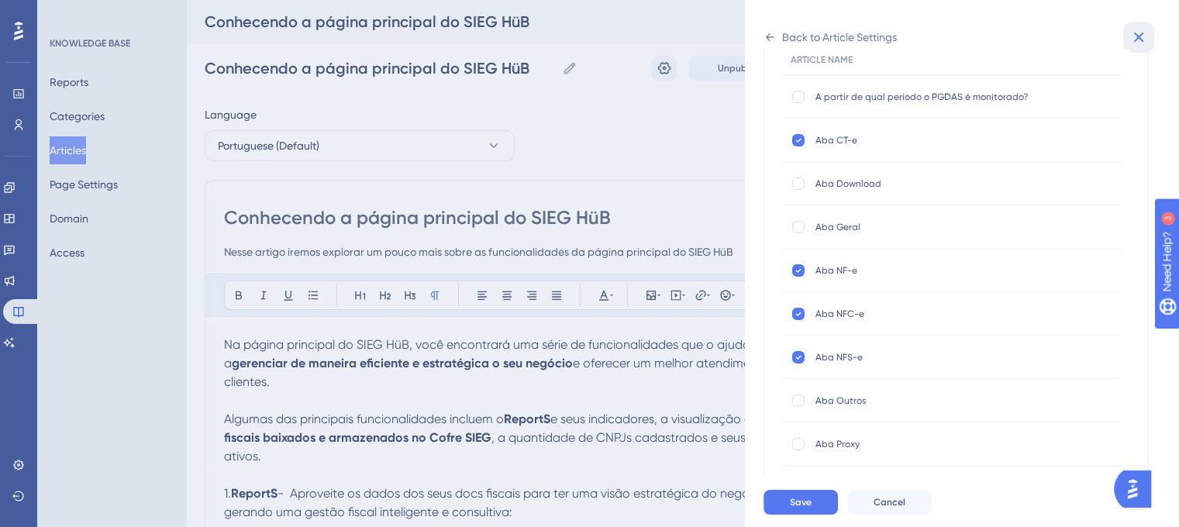
click at [1136, 34] on icon at bounding box center [1140, 38] width 10 height 10
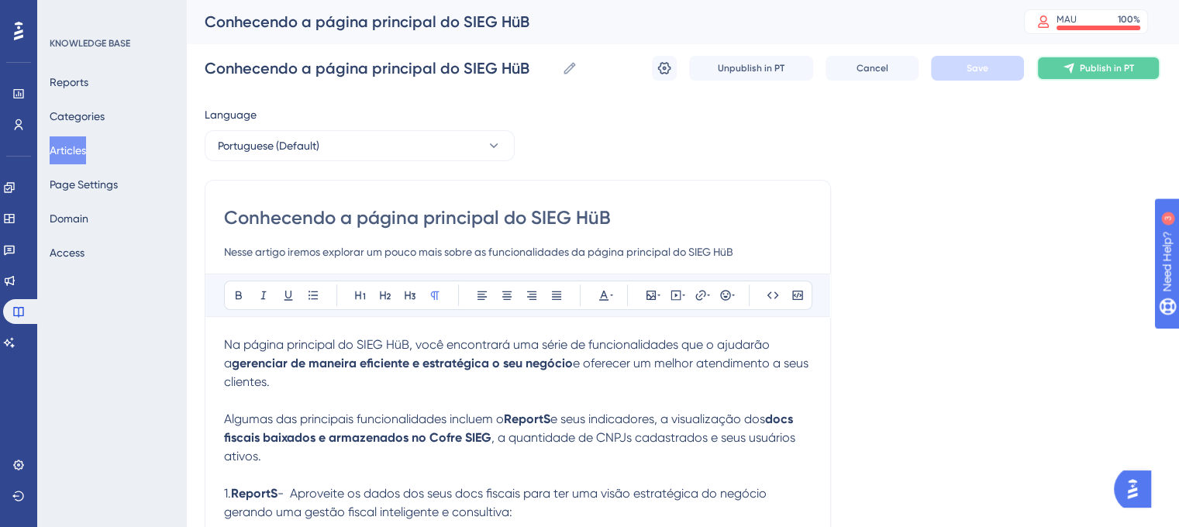
click at [1076, 71] on button "Publish in PT" at bounding box center [1099, 68] width 124 height 25
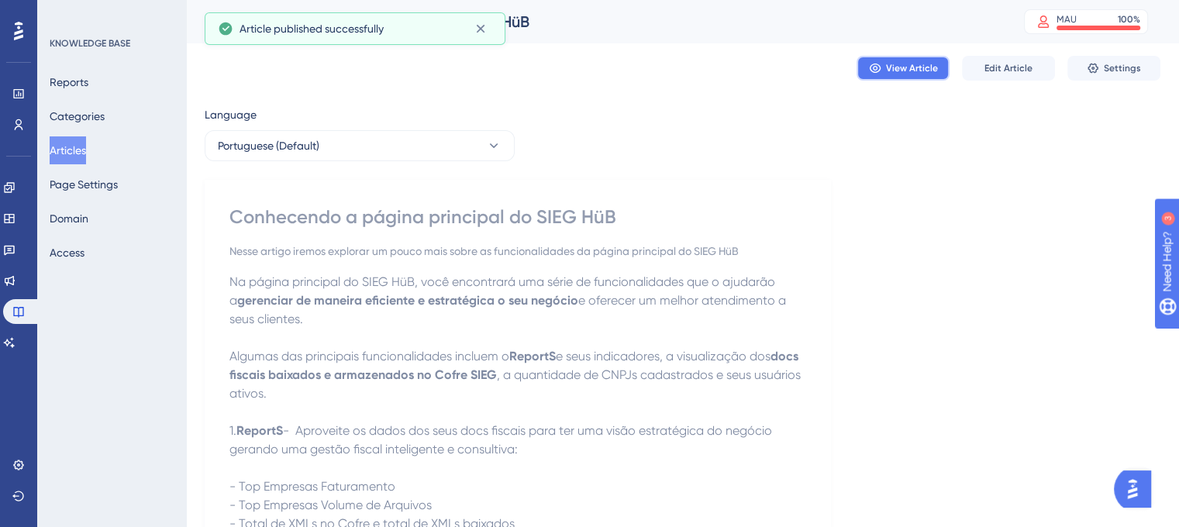
click at [902, 70] on span "View Article" at bounding box center [912, 68] width 52 height 12
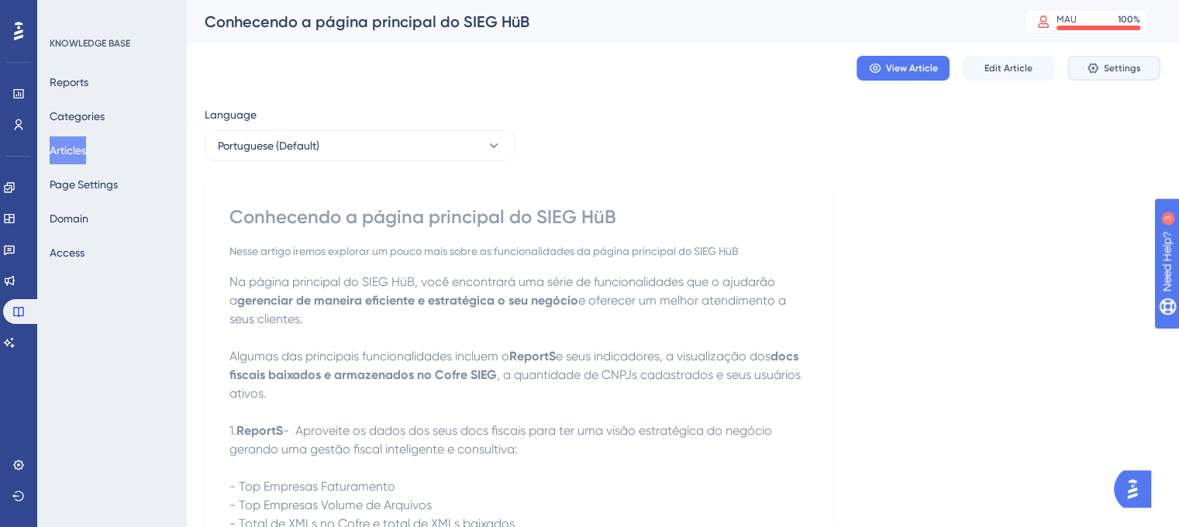
click at [1089, 75] on button "Settings" at bounding box center [1114, 68] width 93 height 25
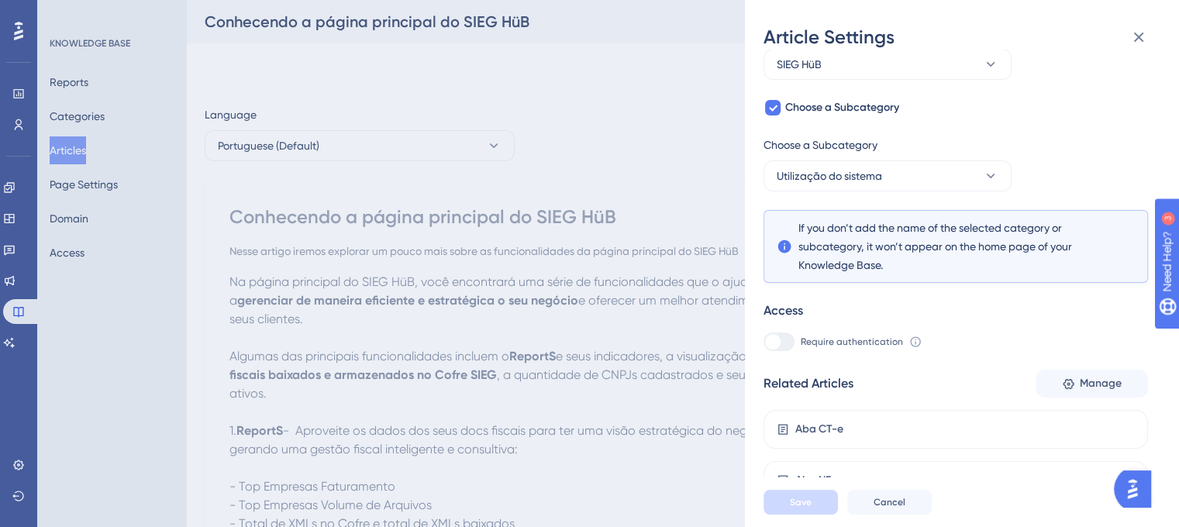
scroll to position [230, 0]
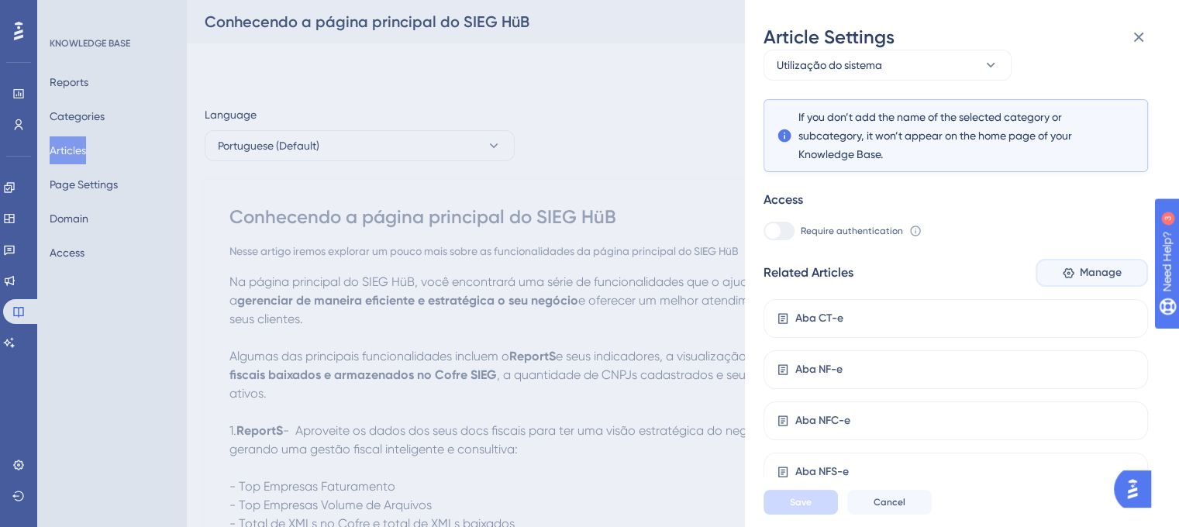
click at [1074, 278] on button "Manage" at bounding box center [1092, 273] width 112 height 28
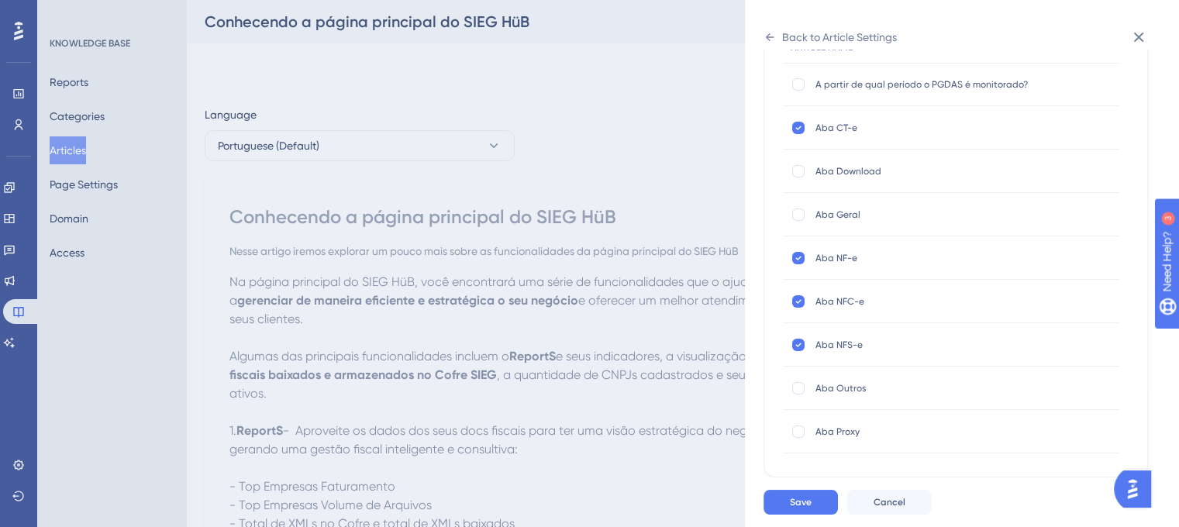
scroll to position [155, 0]
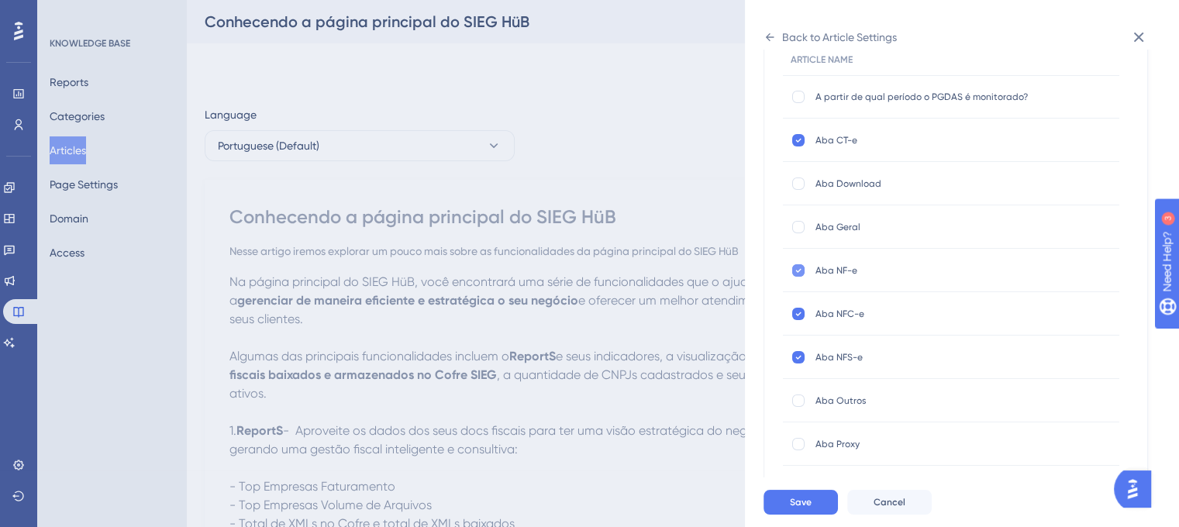
click at [794, 268] on div at bounding box center [799, 270] width 12 height 12
checkbox input "false"
click at [794, 318] on div at bounding box center [799, 314] width 12 height 12
checkbox input "false"
click at [796, 356] on icon at bounding box center [799, 357] width 6 height 12
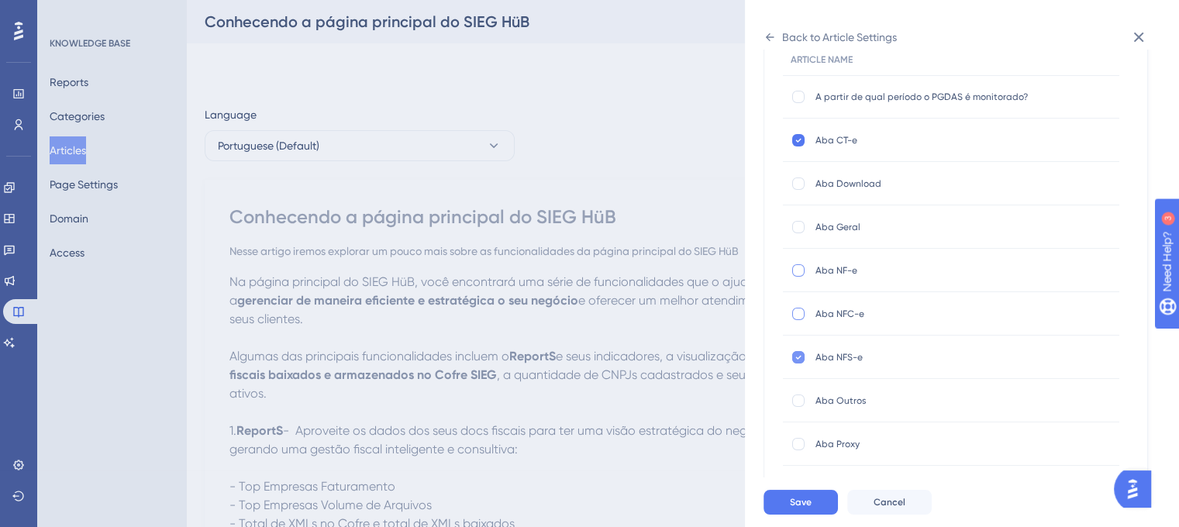
checkbox input "false"
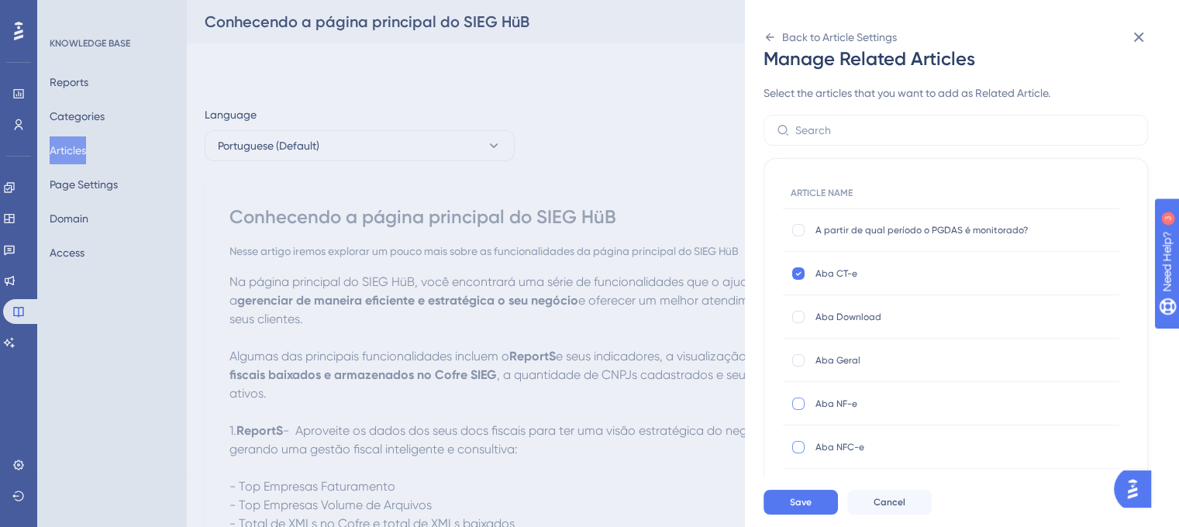
scroll to position [0, 0]
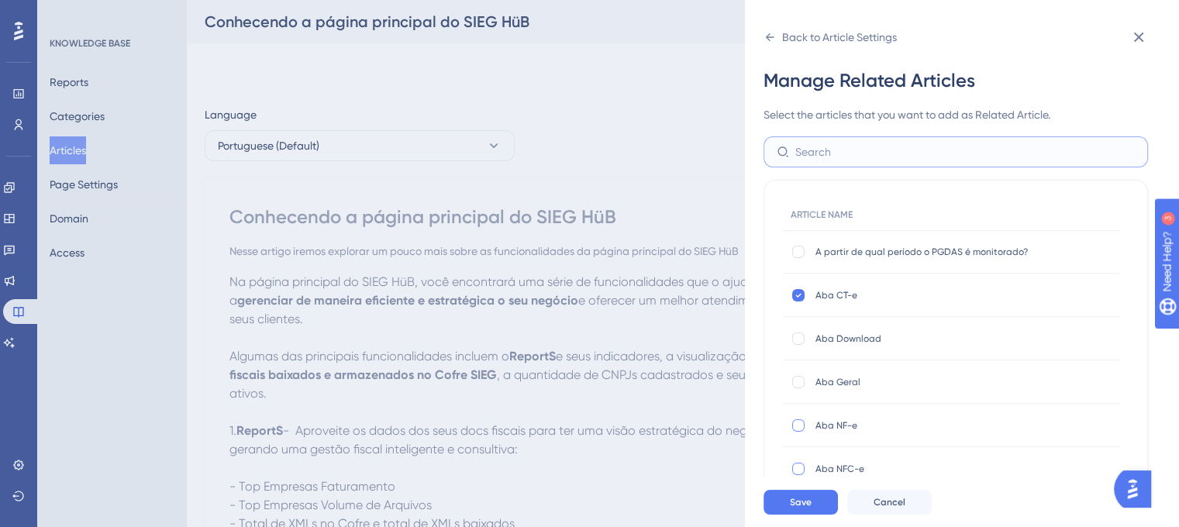
click at [850, 160] on input "text" at bounding box center [966, 151] width 340 height 17
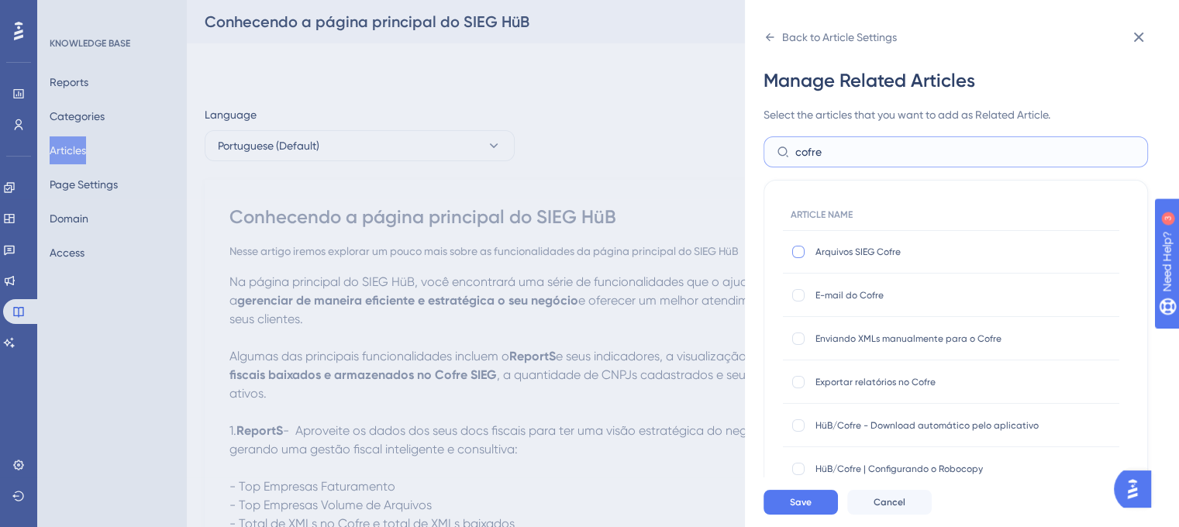
type input "cofre"
click at [800, 254] on div at bounding box center [799, 252] width 12 height 12
click at [800, 254] on icon at bounding box center [799, 252] width 6 height 12
checkbox input "false"
click at [931, 157] on input "cofre" at bounding box center [966, 151] width 340 height 17
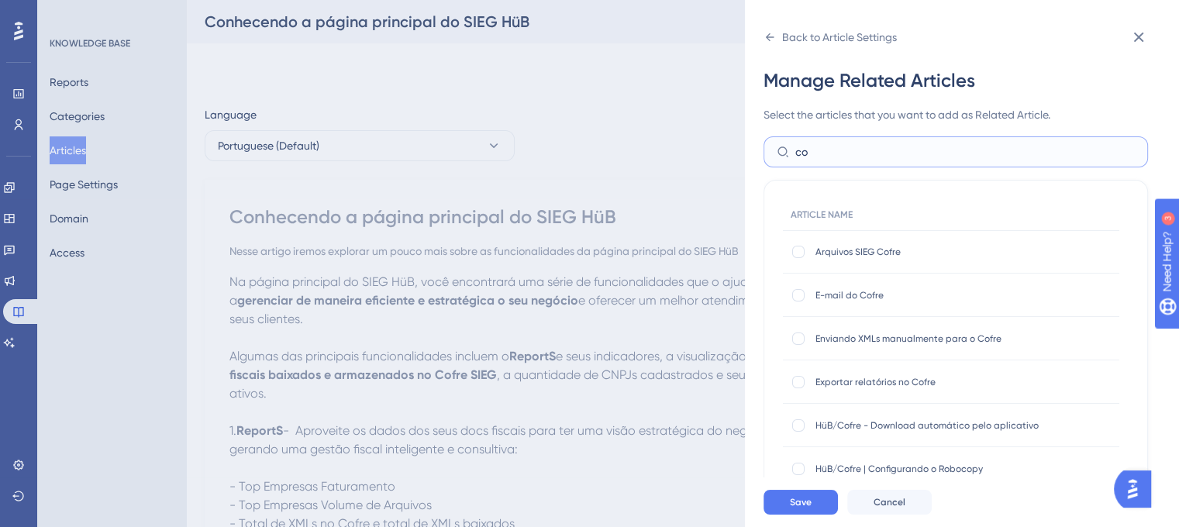
type input "c"
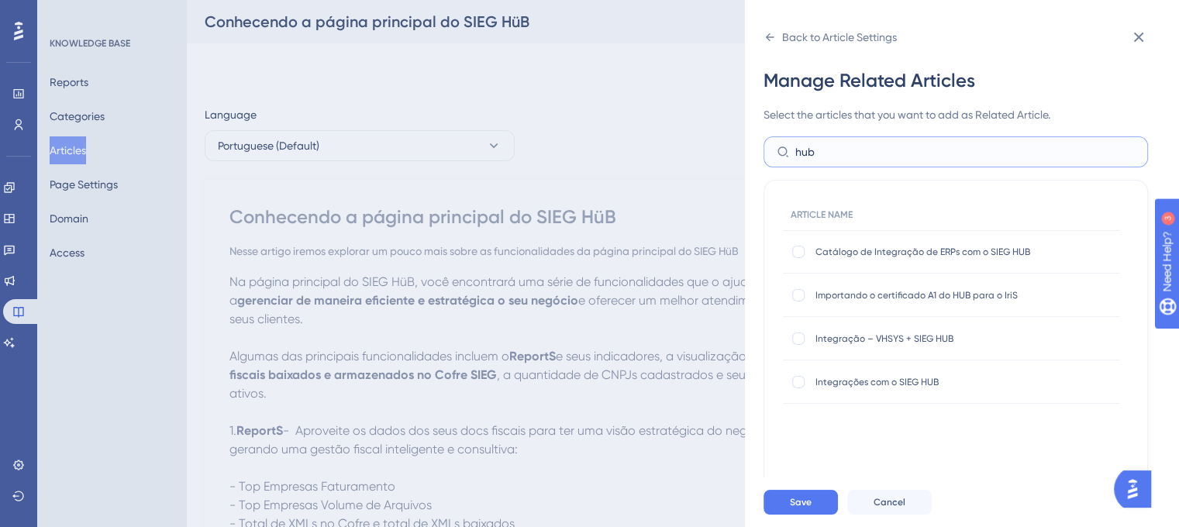
click at [847, 152] on input "hub" at bounding box center [966, 151] width 340 height 17
type input "h"
type input "todo"
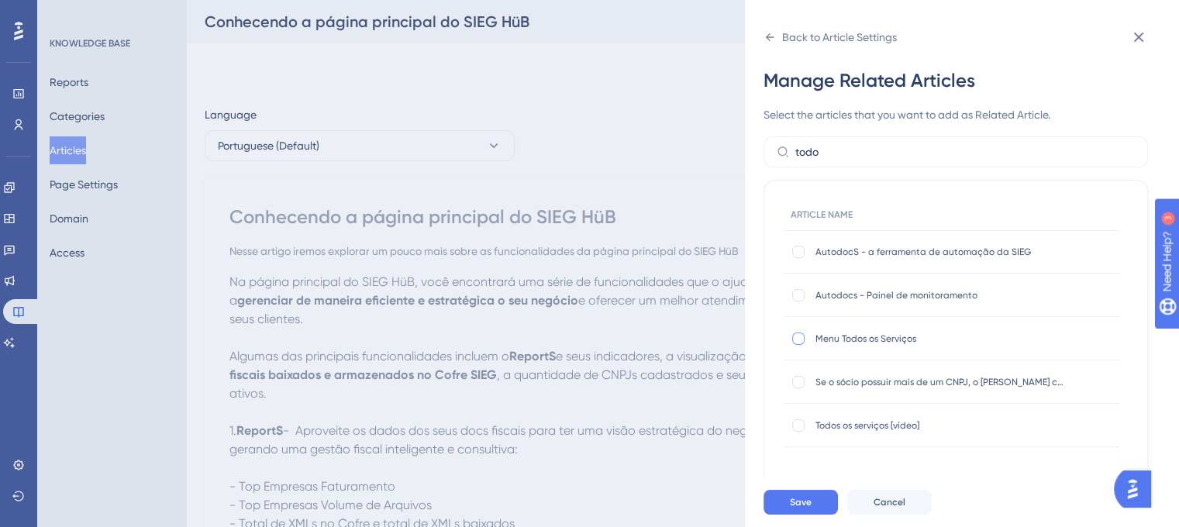
click at [802, 345] on div at bounding box center [799, 339] width 16 height 16
checkbox input "true"
click at [800, 252] on div at bounding box center [799, 252] width 12 height 12
checkbox input "true"
click at [798, 509] on span "Save" at bounding box center [801, 502] width 22 height 12
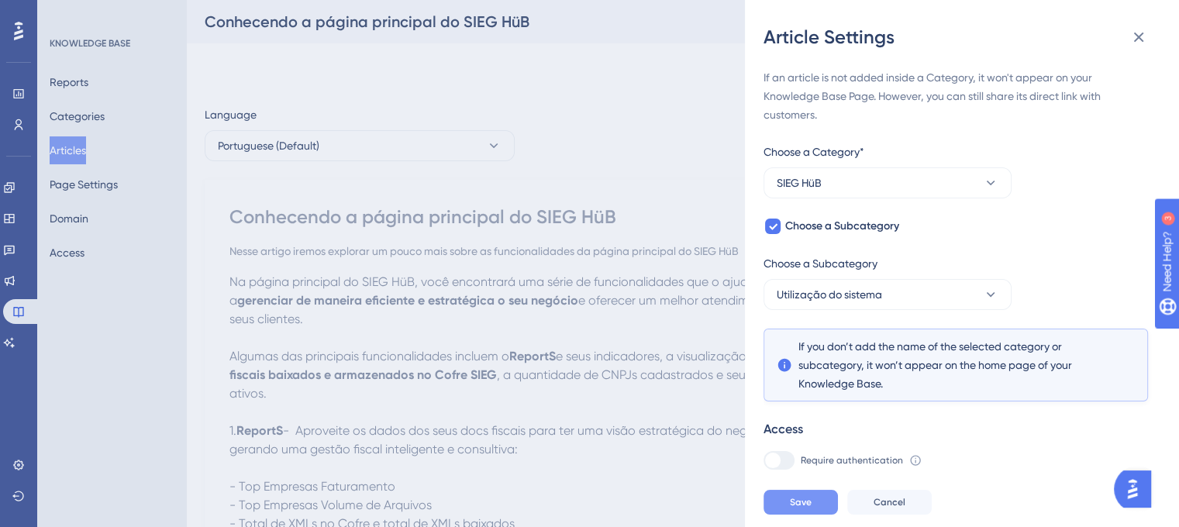
click at [804, 509] on span "Save" at bounding box center [801, 502] width 22 height 12
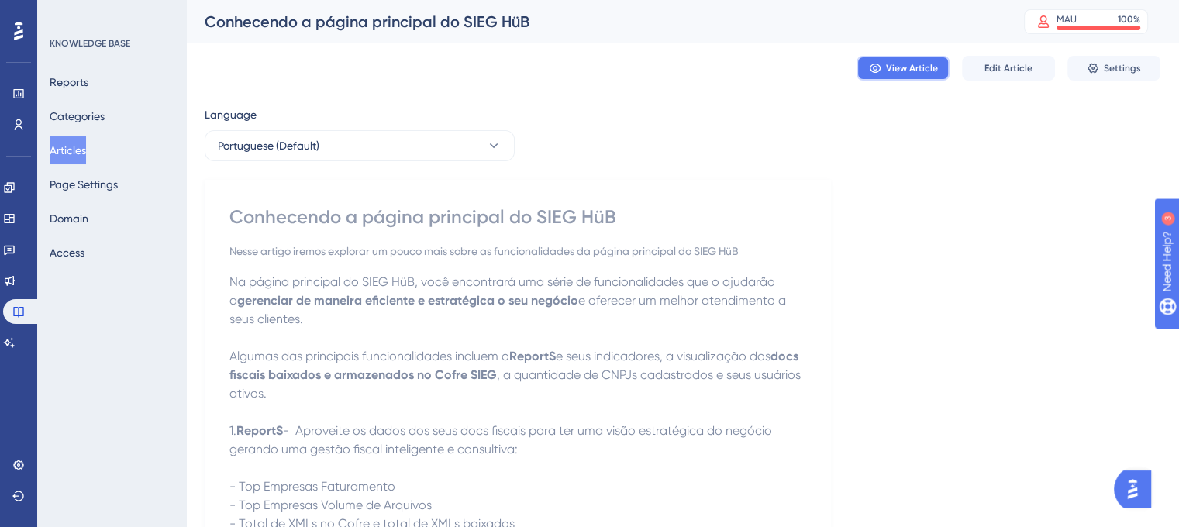
click at [905, 74] on span "View Article" at bounding box center [912, 68] width 52 height 12
click at [1097, 67] on icon at bounding box center [1093, 68] width 12 height 12
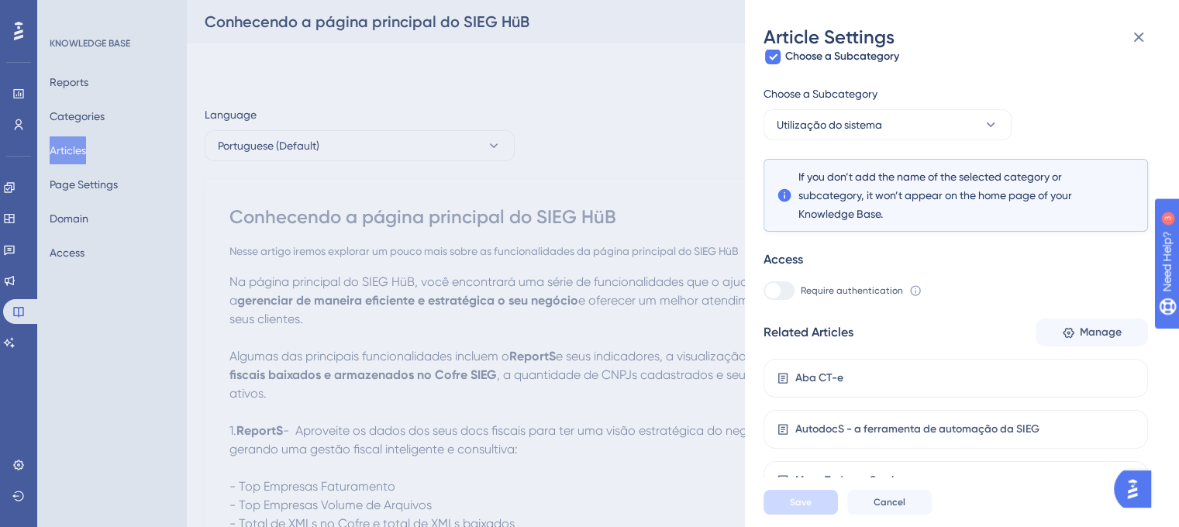
scroll to position [179, 0]
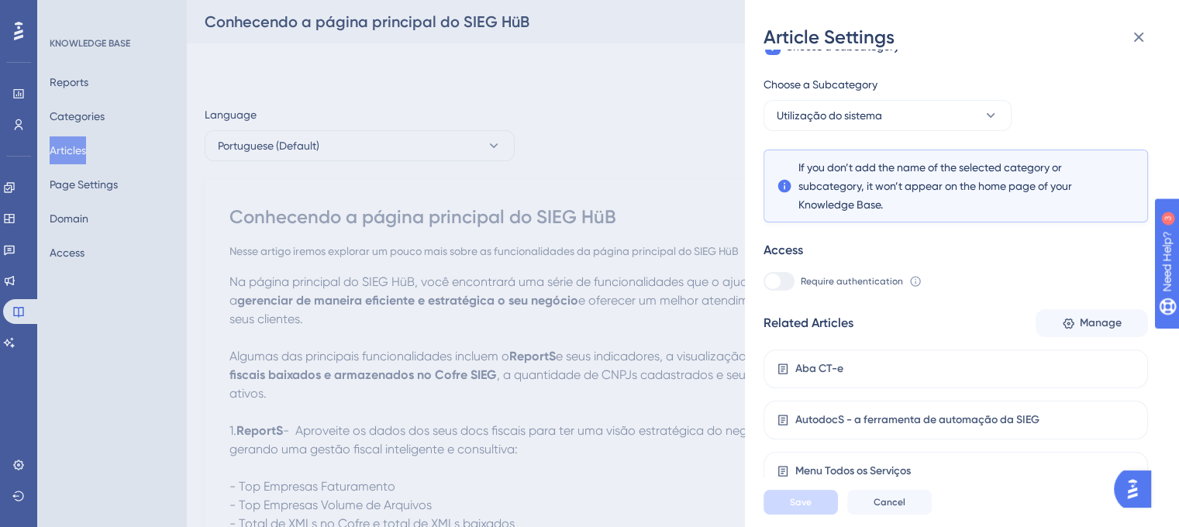
drag, startPoint x: 1169, startPoint y: 121, endPoint x: 7, endPoint y: 12, distance: 1167.6
click at [1081, 328] on span "Manage" at bounding box center [1101, 323] width 42 height 19
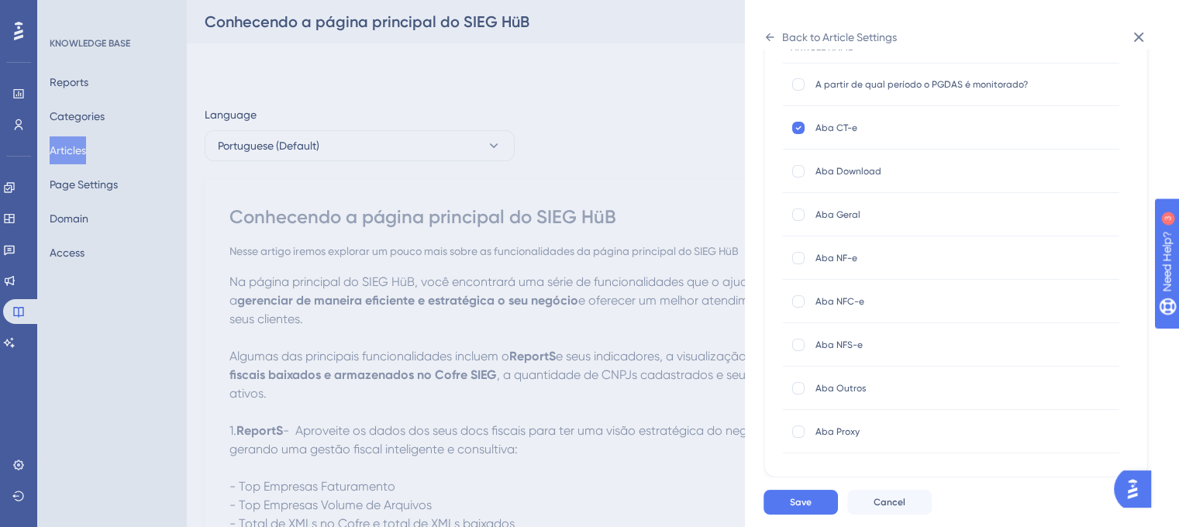
scroll to position [155, 0]
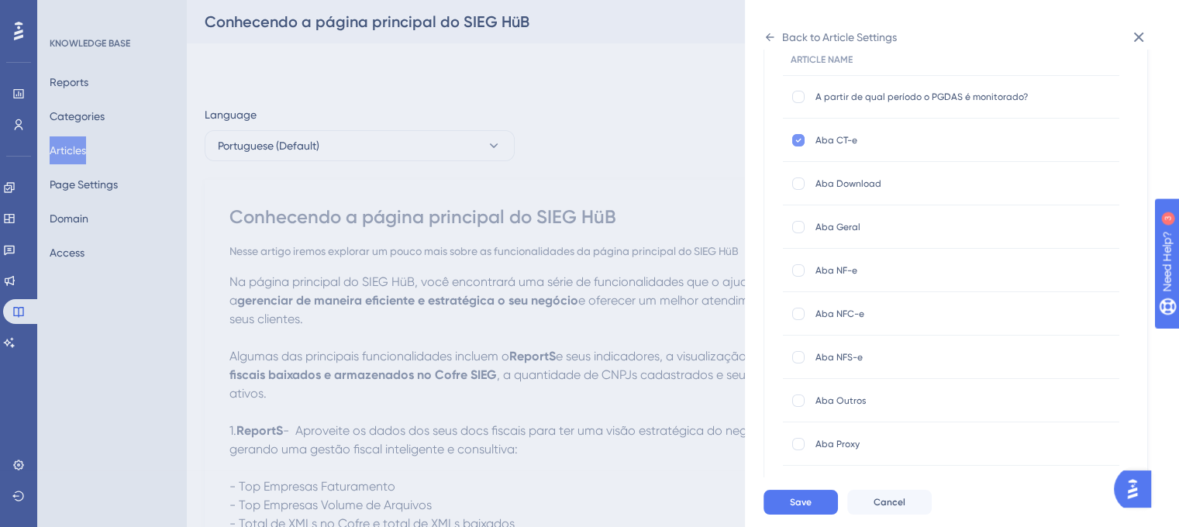
click at [800, 139] on icon at bounding box center [799, 140] width 6 height 12
checkbox input "false"
click at [794, 509] on span "Save" at bounding box center [801, 502] width 22 height 12
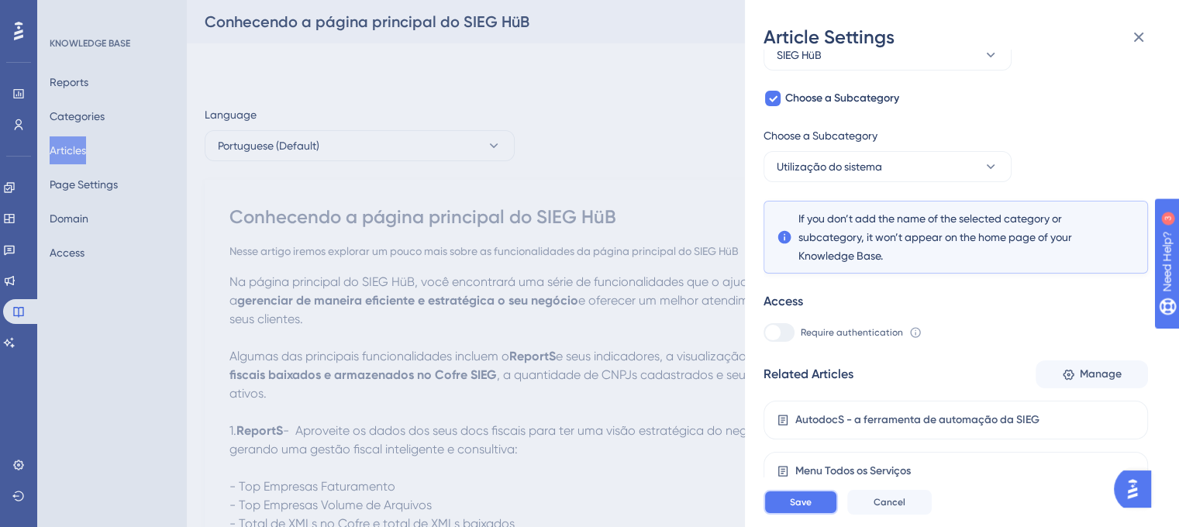
click at [800, 509] on span "Save" at bounding box center [801, 502] width 22 height 12
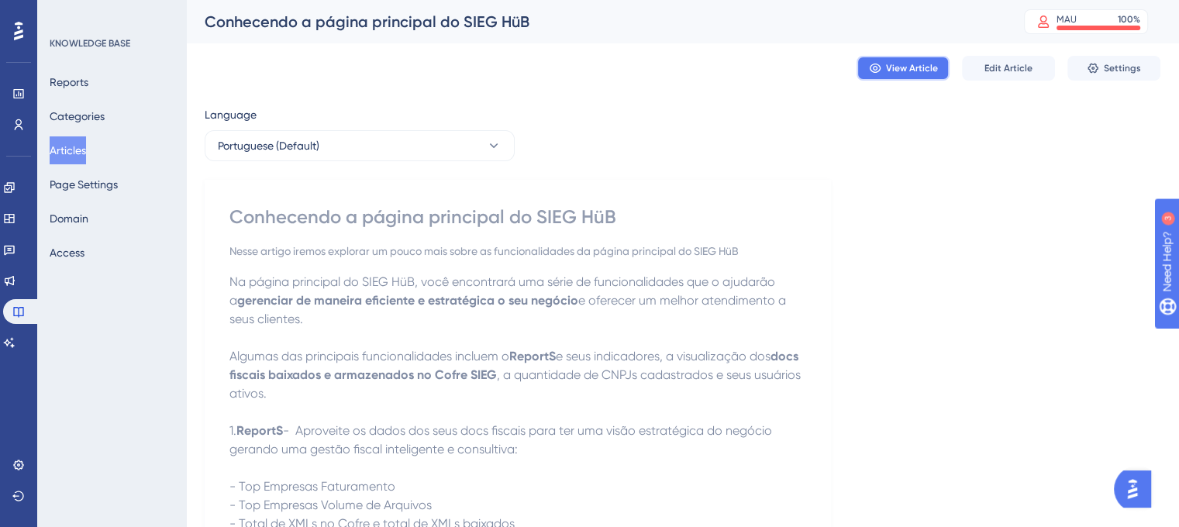
click at [893, 75] on button "View Article" at bounding box center [903, 68] width 93 height 25
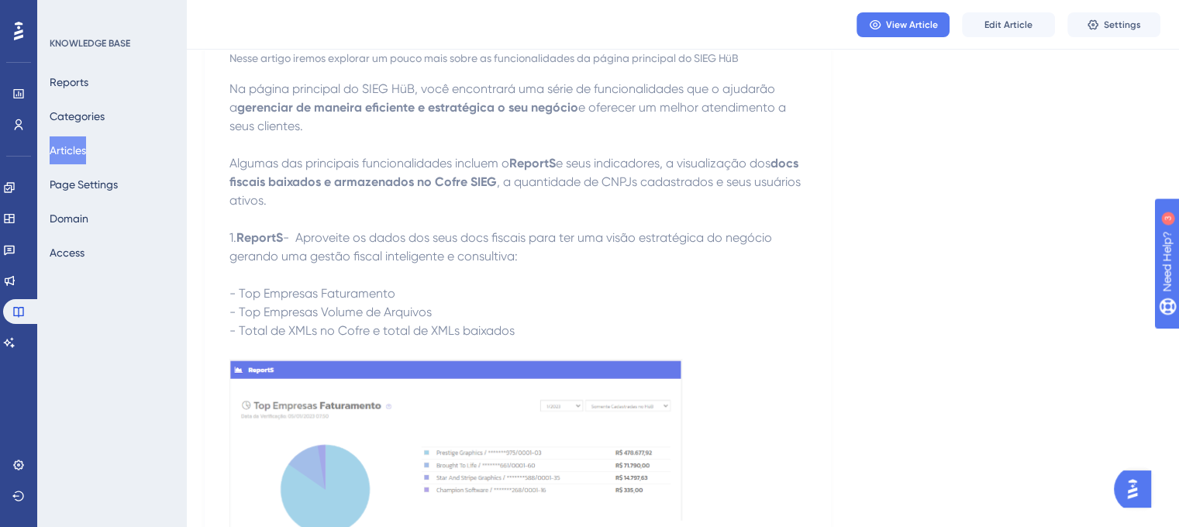
scroll to position [0, 0]
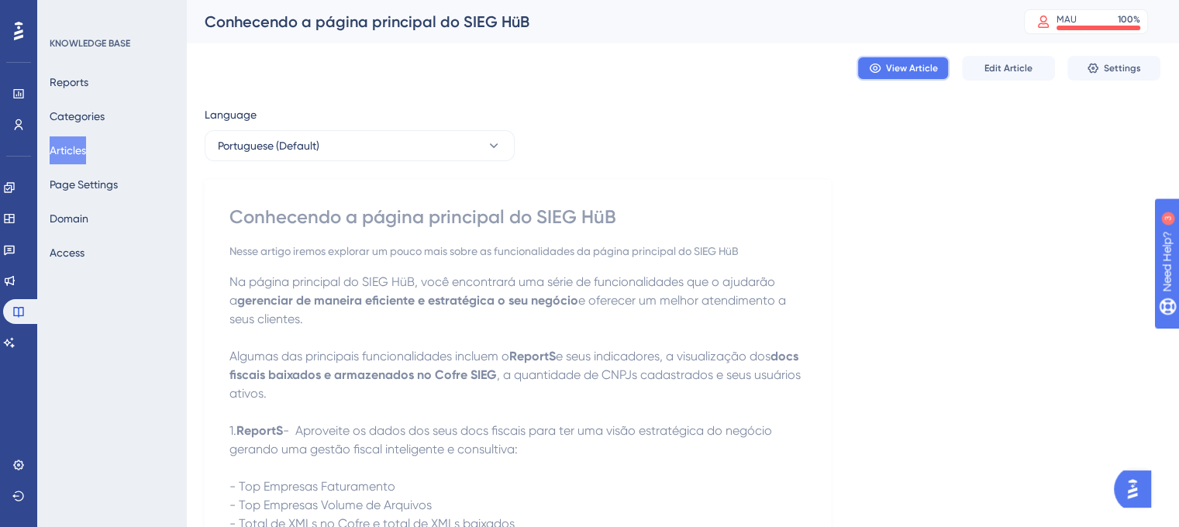
click at [917, 65] on span "View Article" at bounding box center [912, 68] width 52 height 12
click at [909, 80] on button "View Article" at bounding box center [903, 68] width 93 height 25
click at [67, 146] on button "Articles" at bounding box center [68, 150] width 36 height 28
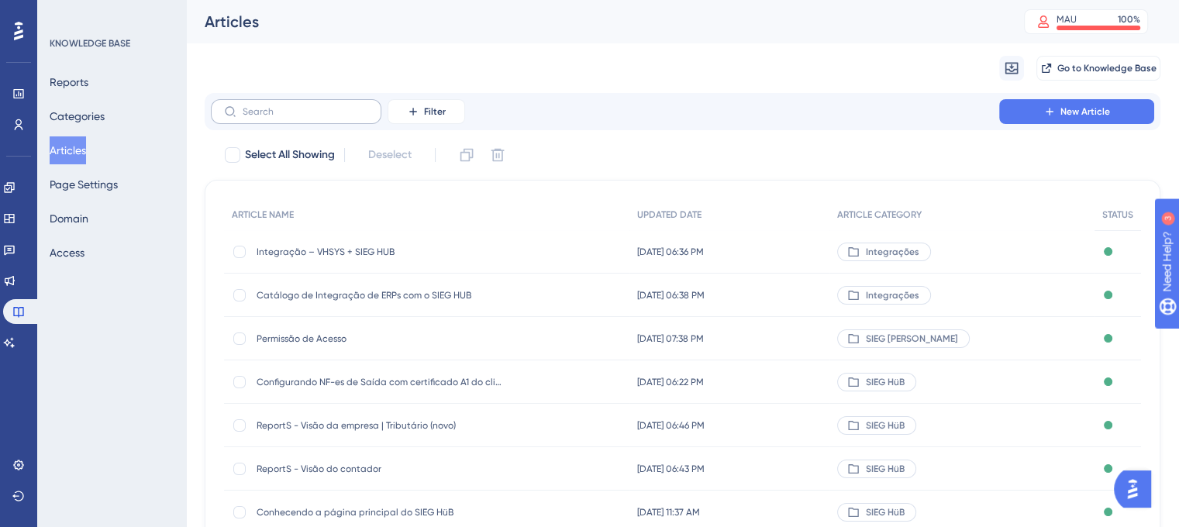
click at [284, 123] on label at bounding box center [296, 111] width 171 height 25
click at [284, 117] on input "text" at bounding box center [306, 111] width 126 height 11
paste input "AutodocS - a ferramenta de automação da SIEG"
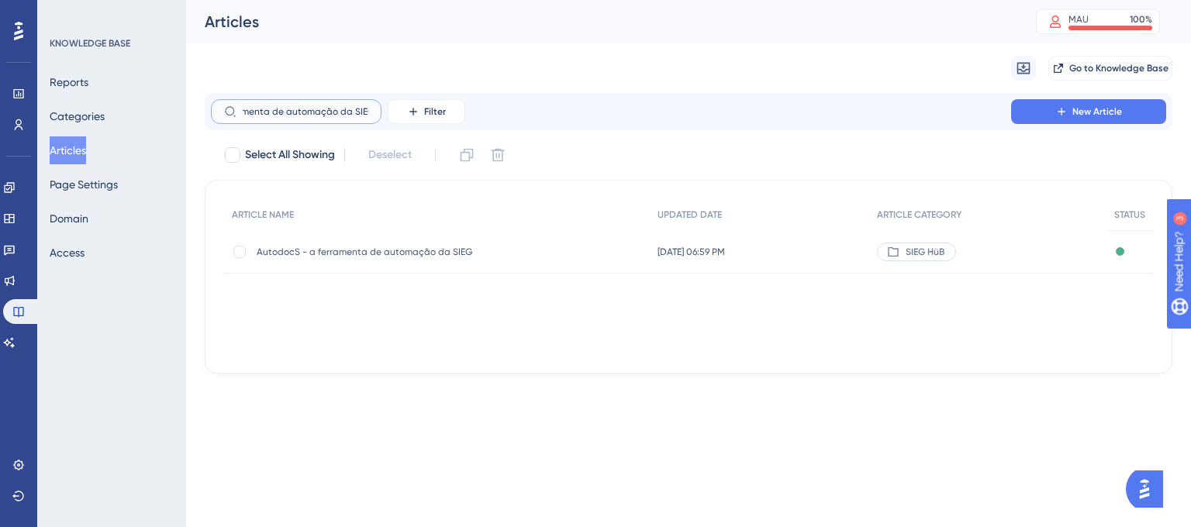
type input "AutodocS - a ferramenta de automação da SIEG"
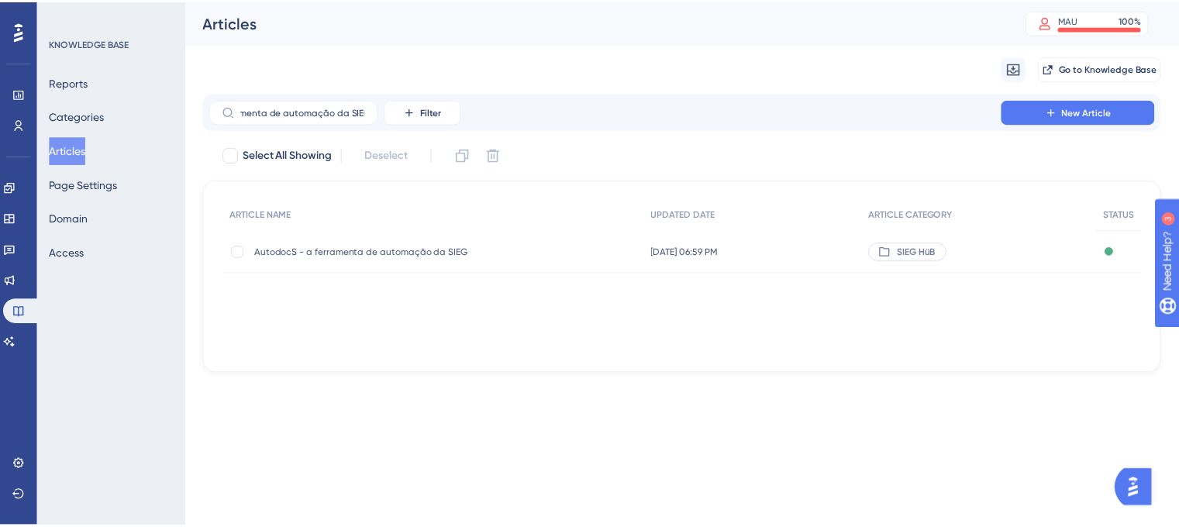
scroll to position [0, 0]
click at [375, 257] on span "AutodocS - a ferramenta de automação da SIEG" at bounding box center [381, 252] width 248 height 12
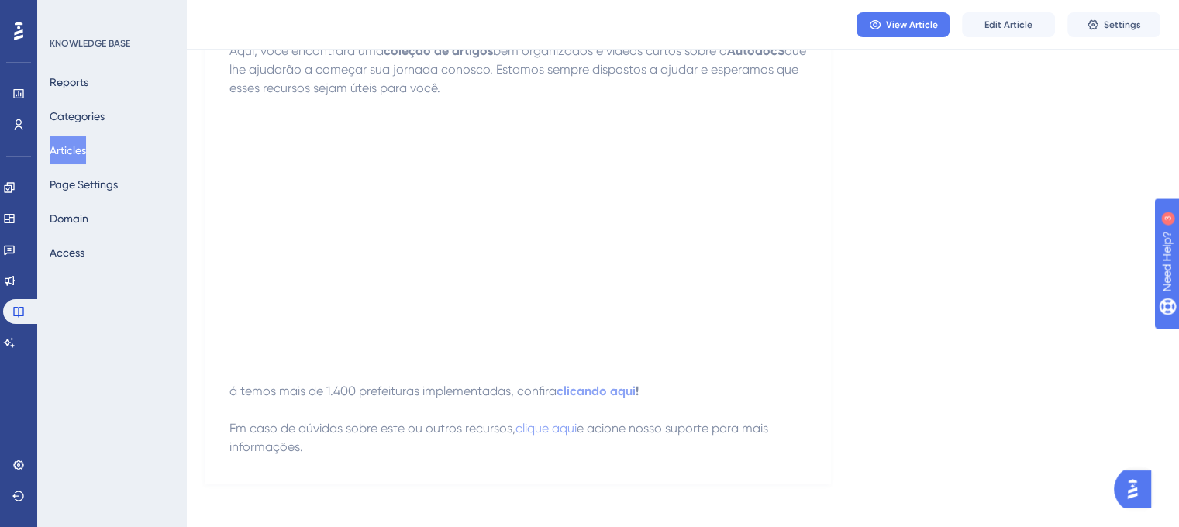
scroll to position [309, 0]
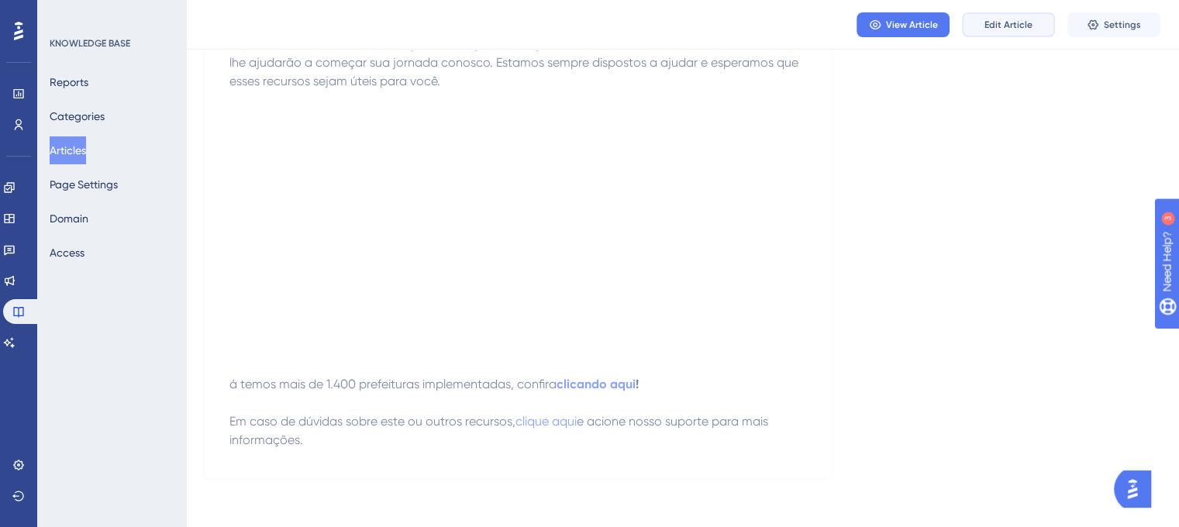
click at [996, 19] on span "Edit Article" at bounding box center [1009, 25] width 48 height 12
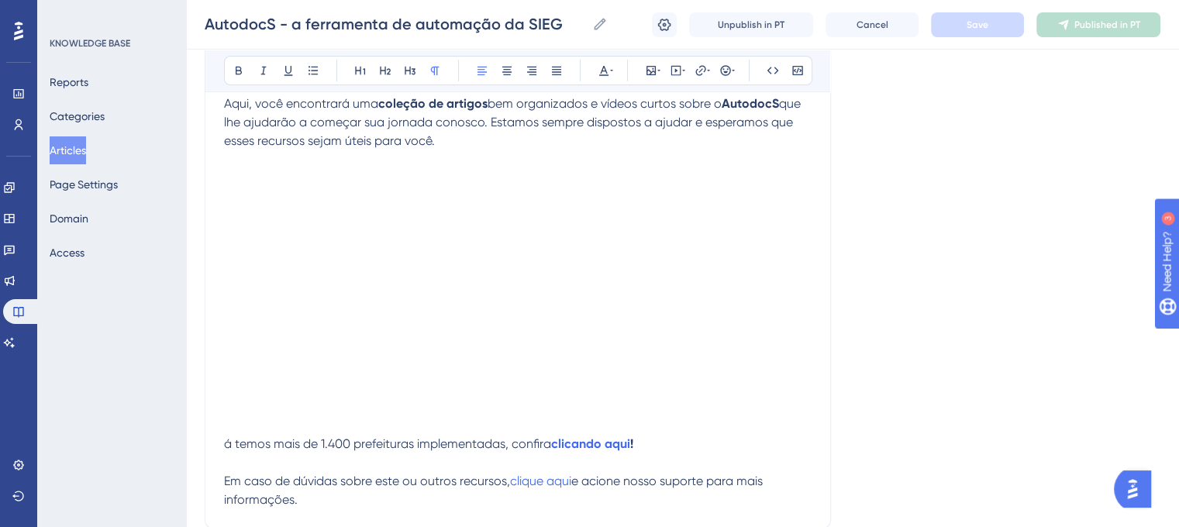
scroll to position [304, 0]
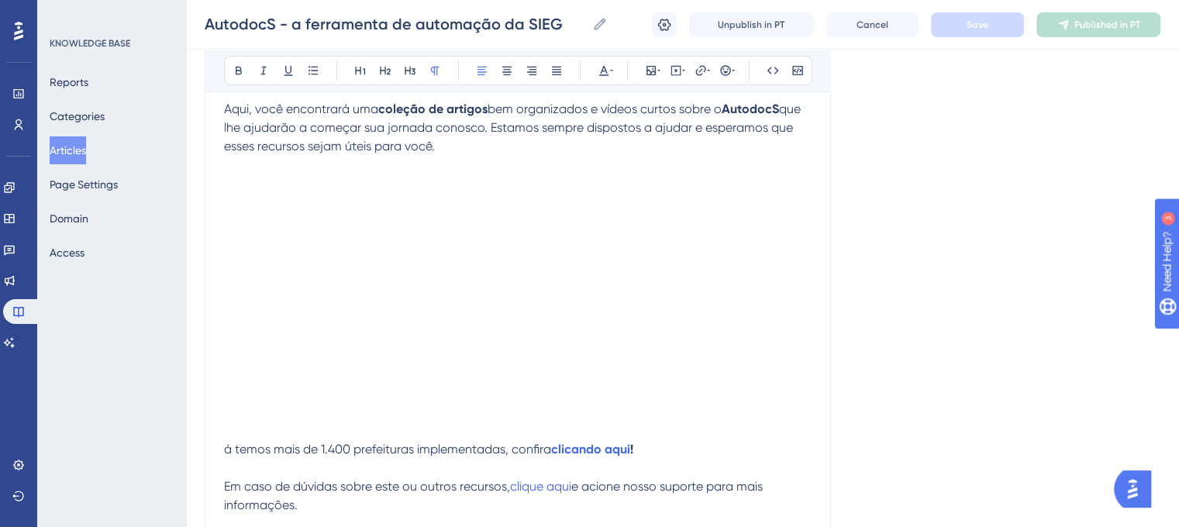
click at [233, 453] on span "á temos mais de 1.400 prefeituras implementadas, confira" at bounding box center [387, 449] width 327 height 15
click at [969, 26] on span "Save" at bounding box center [978, 25] width 22 height 12
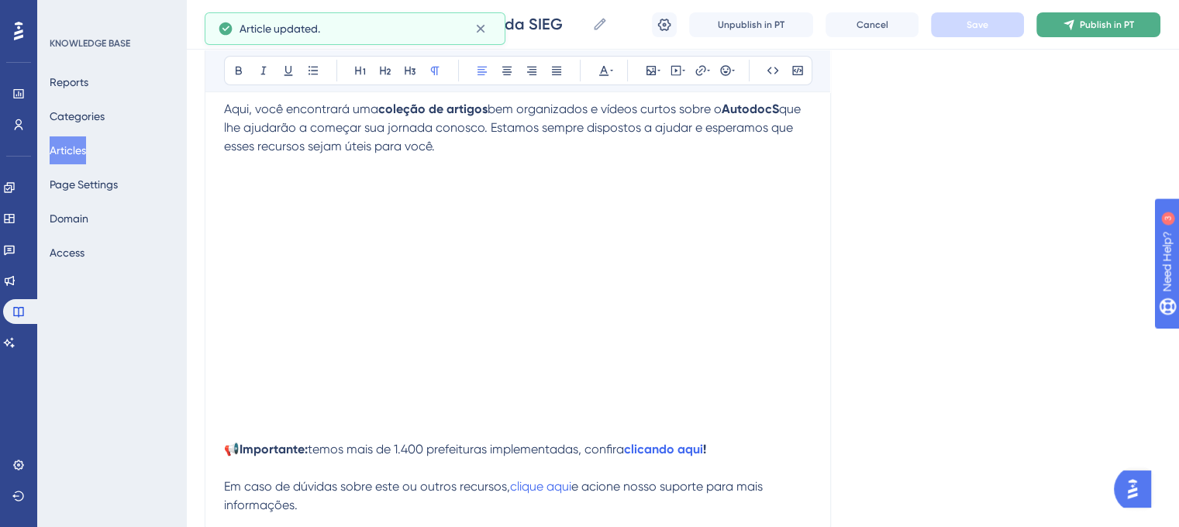
click at [1109, 28] on span "Publish in PT" at bounding box center [1107, 25] width 54 height 12
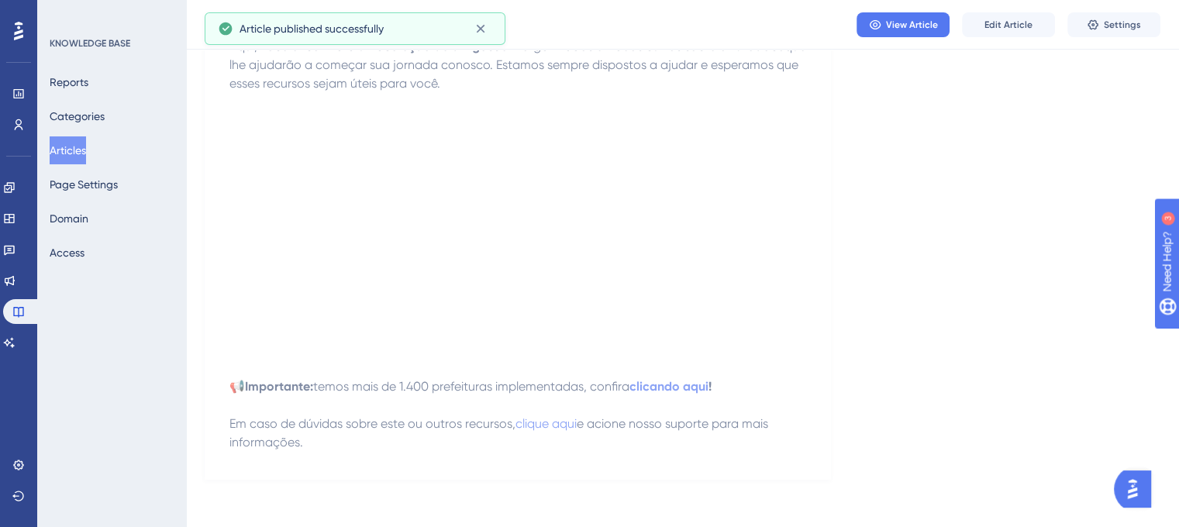
click at [433, 402] on p "📢 Importante: temos mais de 1.400 prefeituras implementadas, confira clicando a…" at bounding box center [518, 415] width 577 height 74
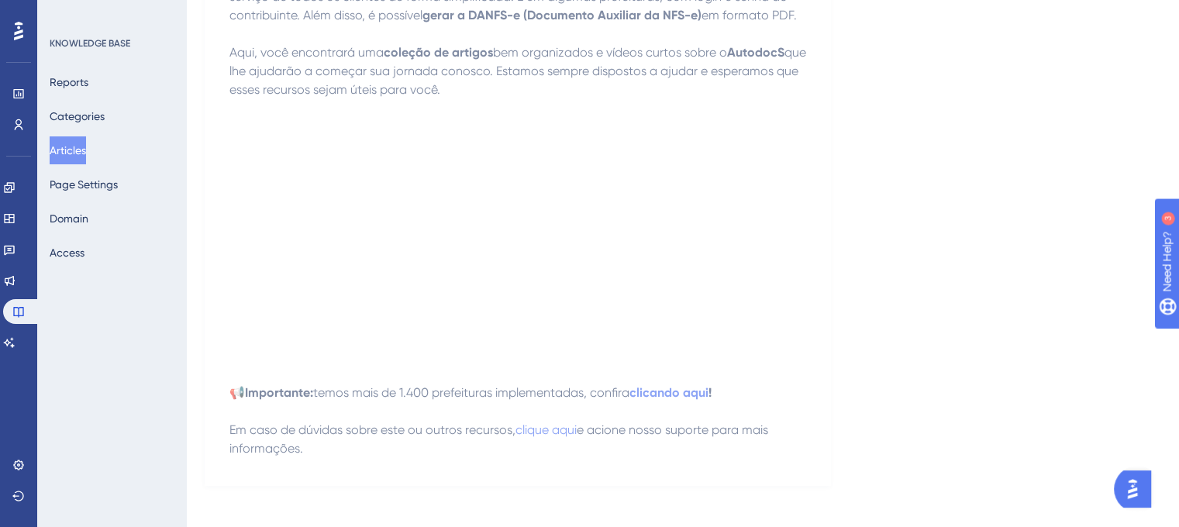
scroll to position [0, 0]
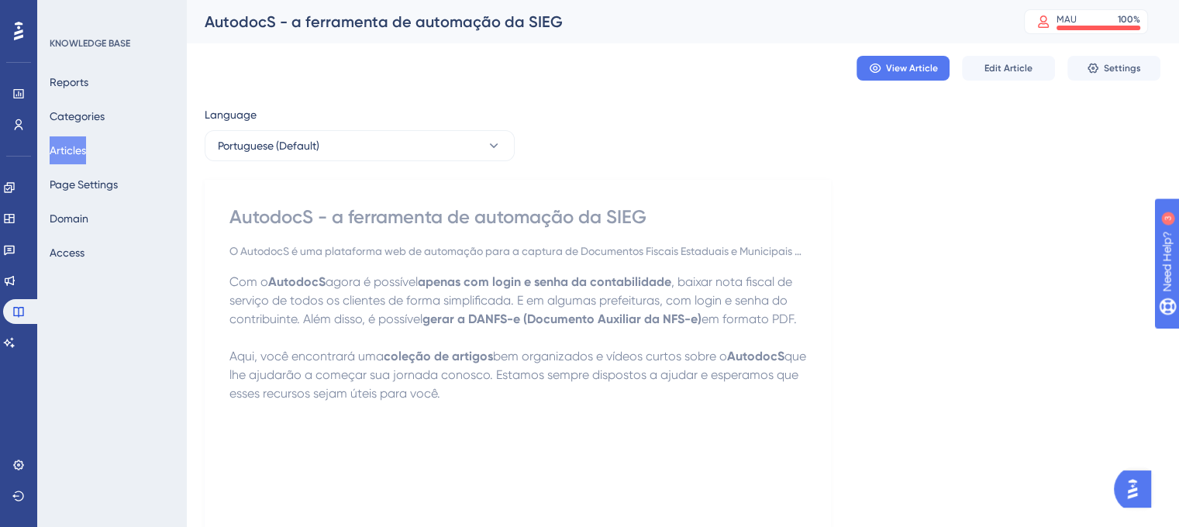
click at [616, 105] on div "Language Portuguese (Default) AutodocS - a ferramenta de automação da SIEG O Au…" at bounding box center [683, 447] width 956 height 685
click at [997, 78] on button "Edit Article" at bounding box center [1008, 68] width 93 height 25
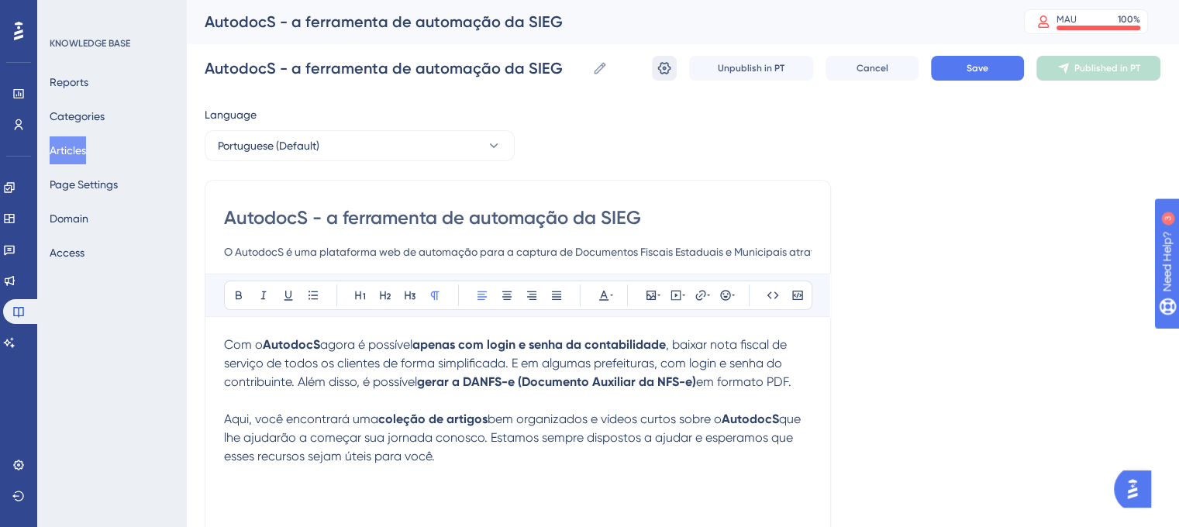
click at [669, 66] on icon at bounding box center [664, 68] width 13 height 12
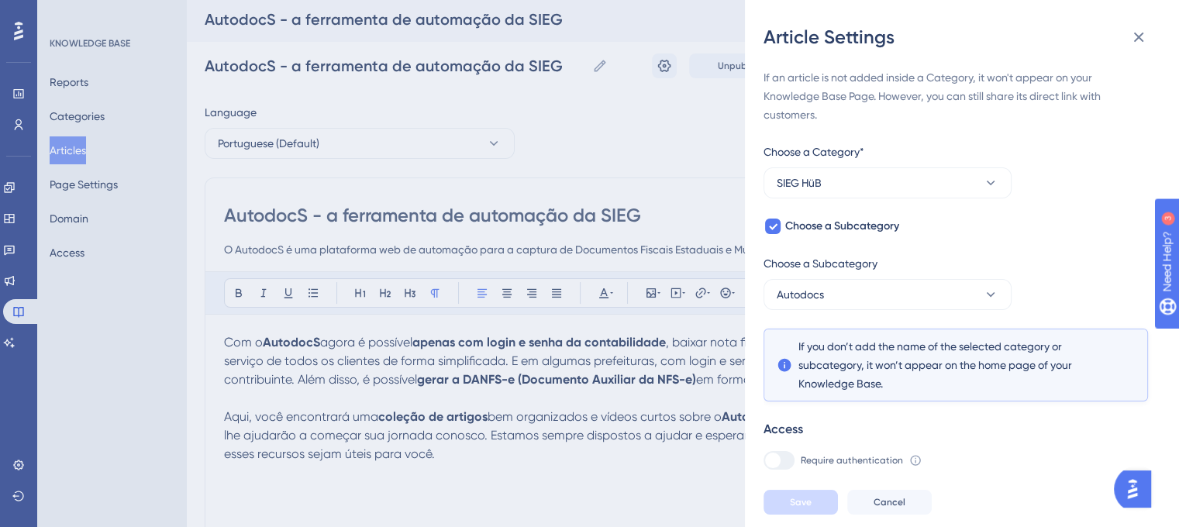
scroll to position [5, 0]
click at [1142, 45] on icon at bounding box center [1139, 37] width 19 height 19
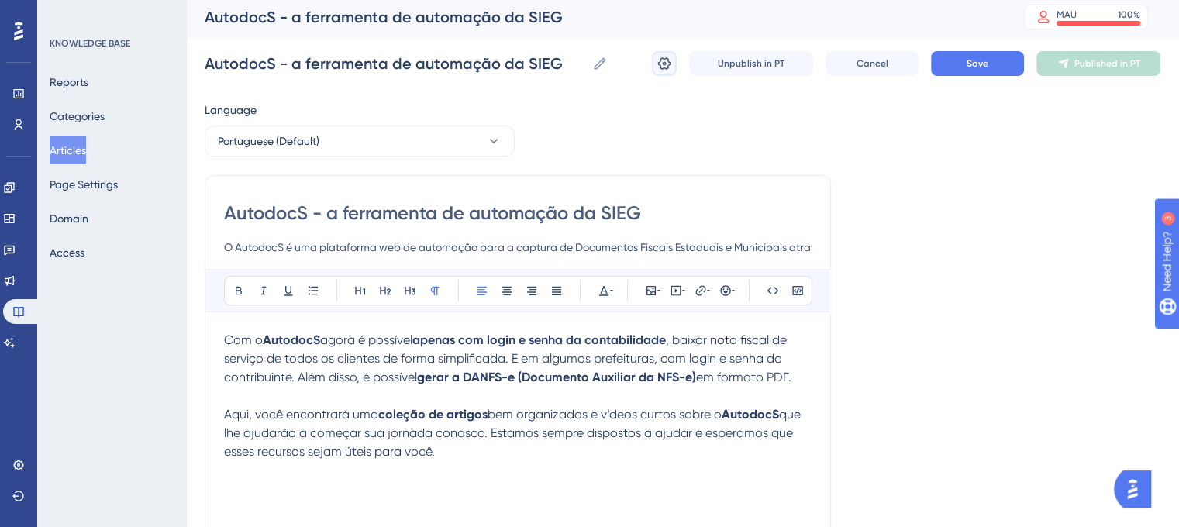
click at [670, 60] on icon at bounding box center [665, 64] width 16 height 16
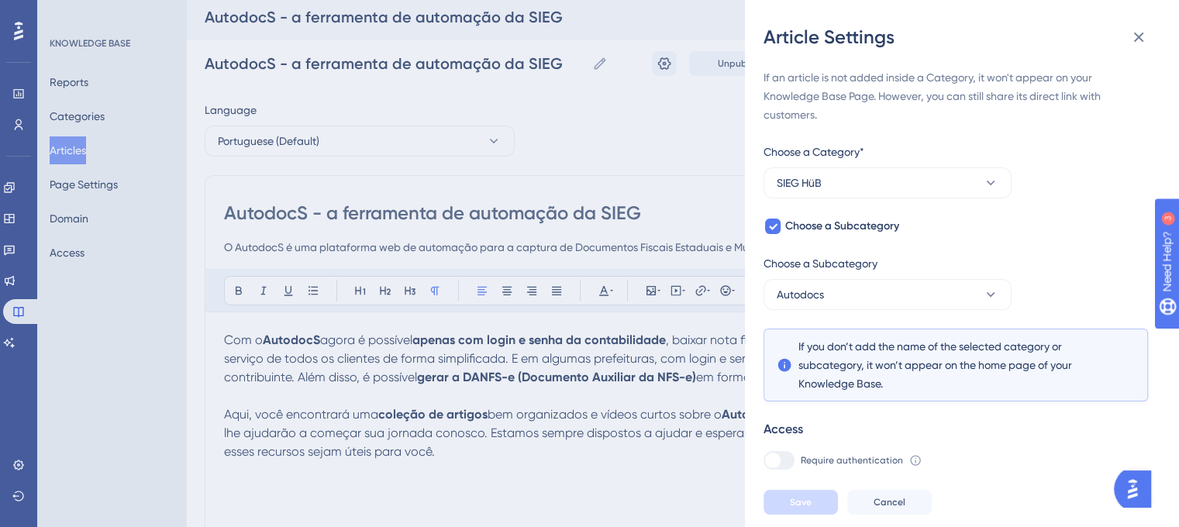
click at [666, 105] on div "Article Settings If an article is not added inside a Category, it won't appear …" at bounding box center [589, 263] width 1179 height 527
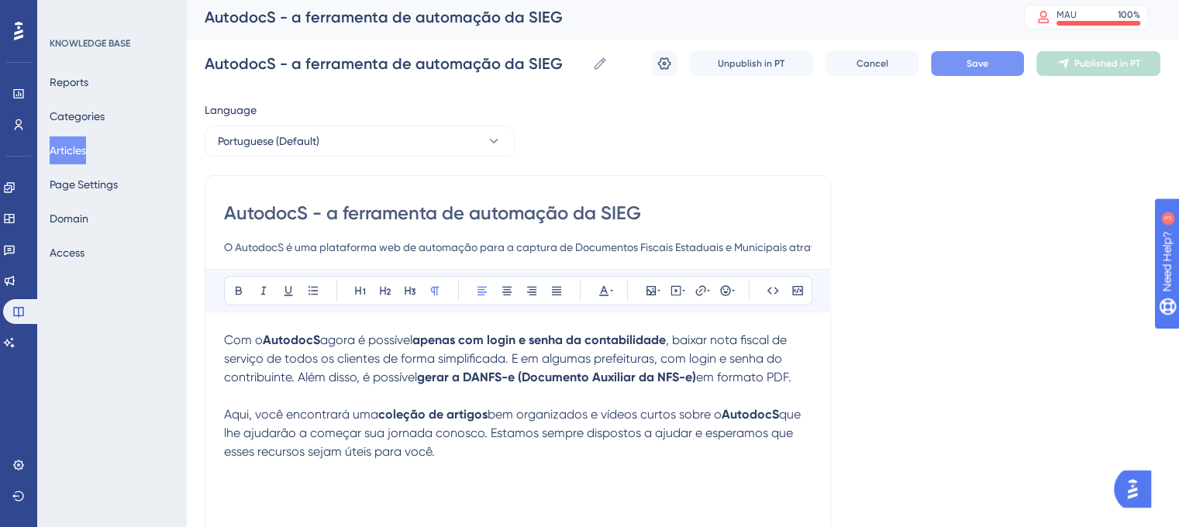
click at [967, 75] on button "Save" at bounding box center [977, 63] width 93 height 25
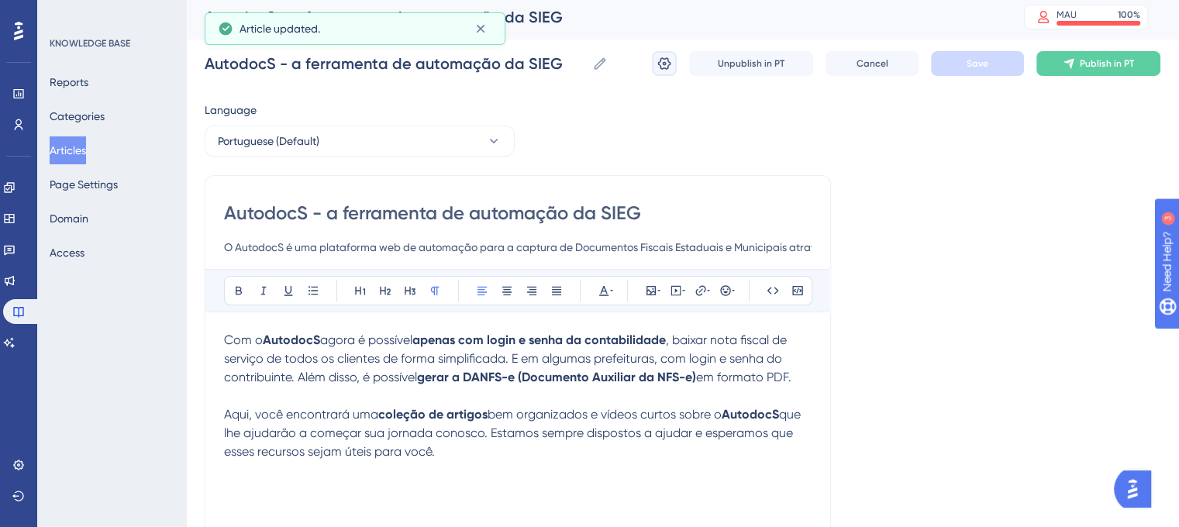
click at [654, 66] on button at bounding box center [664, 63] width 25 height 25
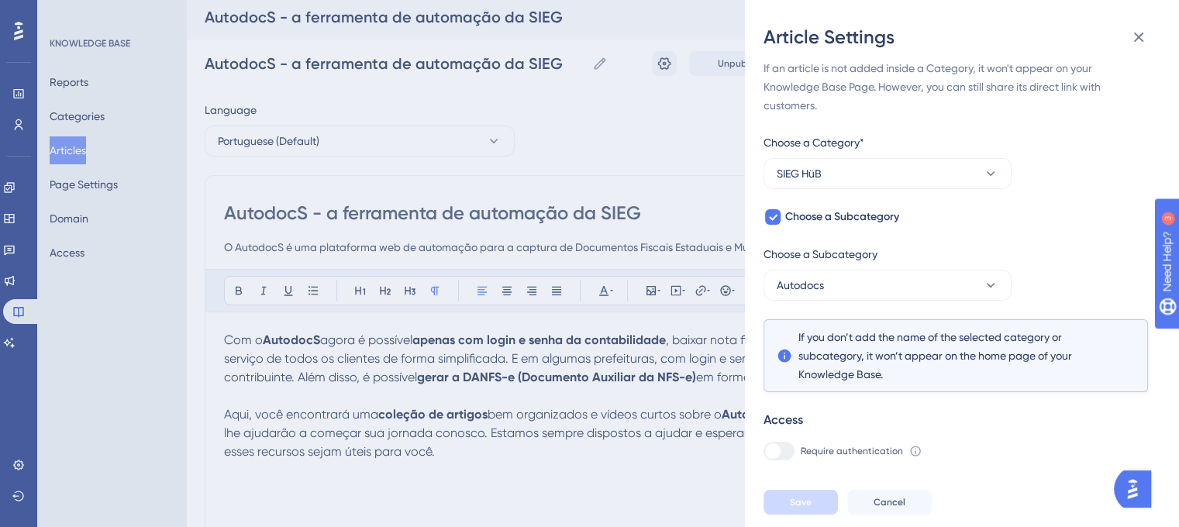
scroll to position [70, 0]
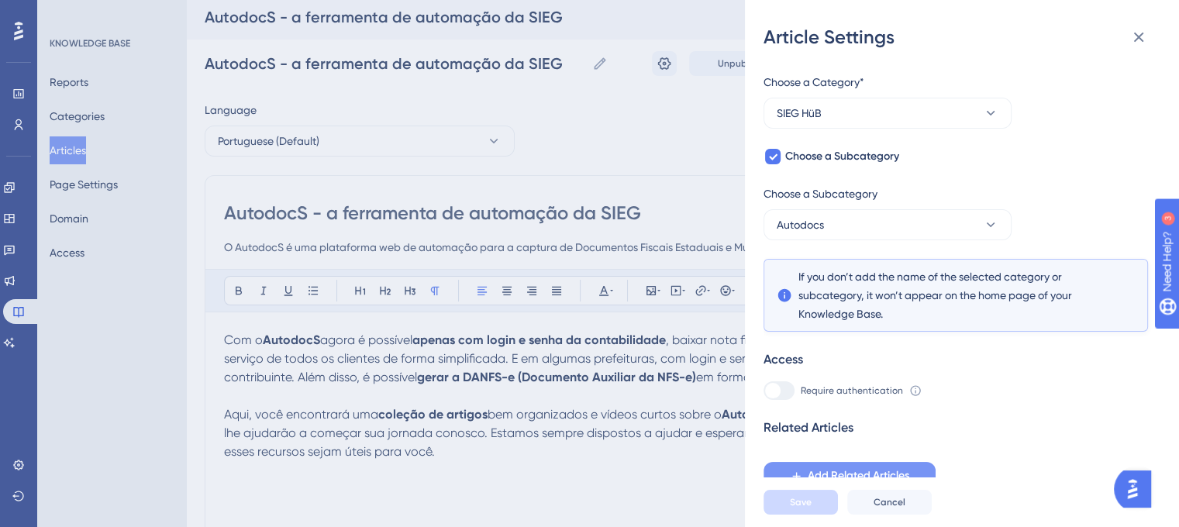
click at [903, 471] on span "Add Related Articles" at bounding box center [859, 476] width 102 height 19
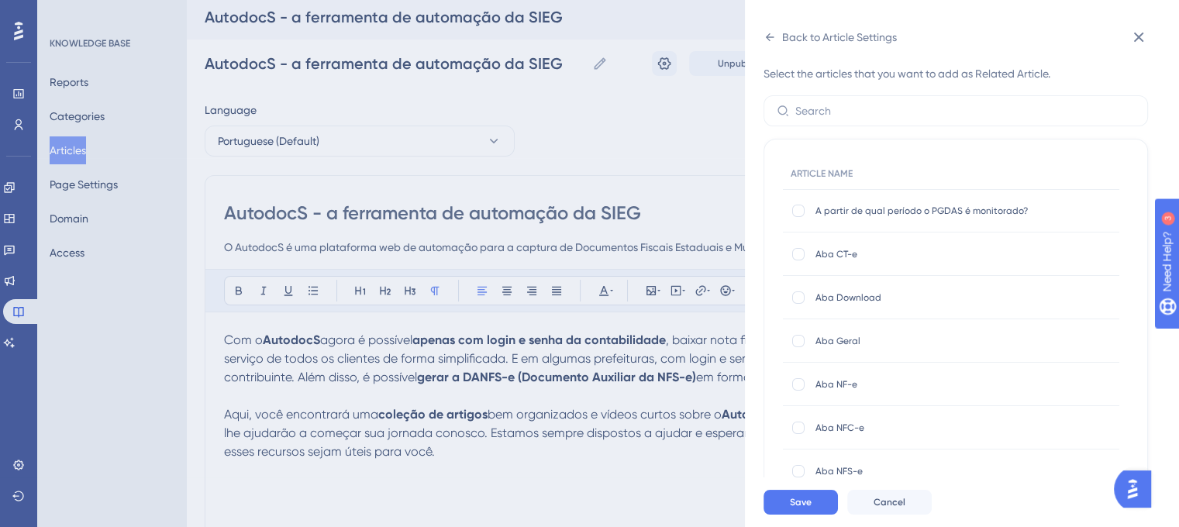
scroll to position [16, 0]
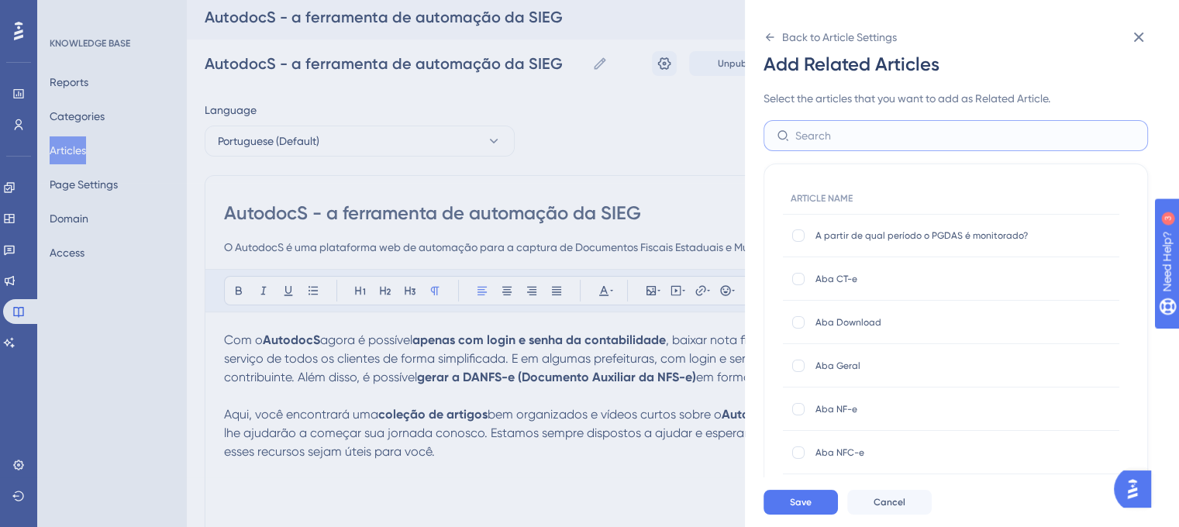
click at [917, 135] on input "text" at bounding box center [966, 135] width 340 height 17
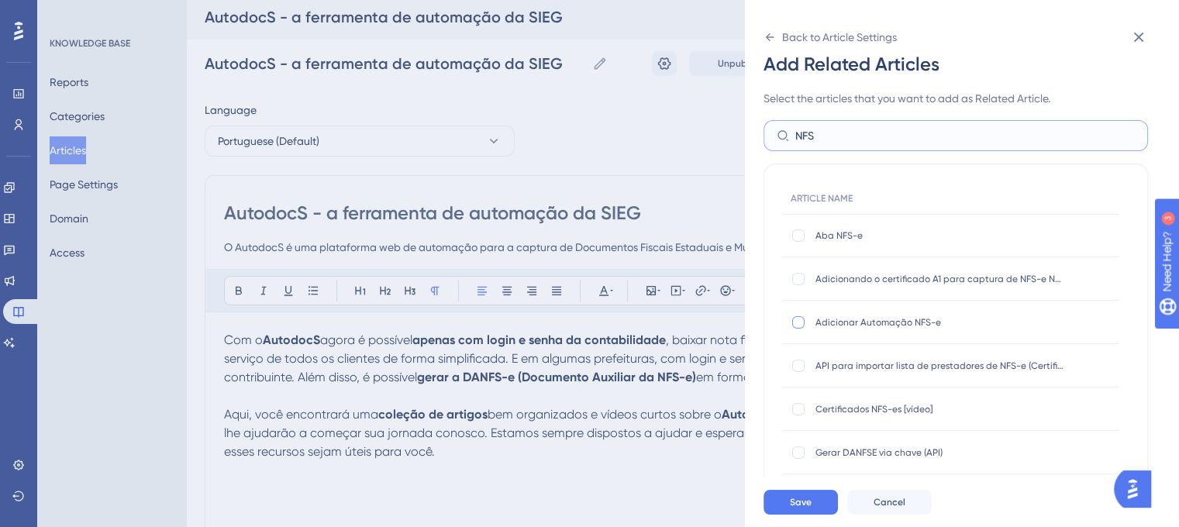
type input "NFS"
click at [803, 323] on div at bounding box center [799, 322] width 12 height 12
checkbox input "true"
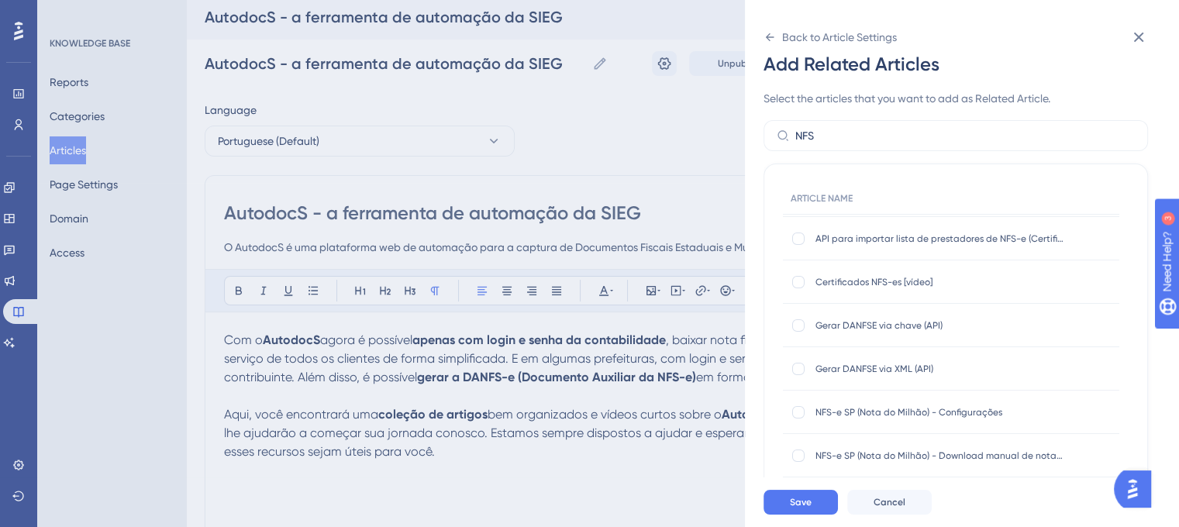
scroll to position [143, 0]
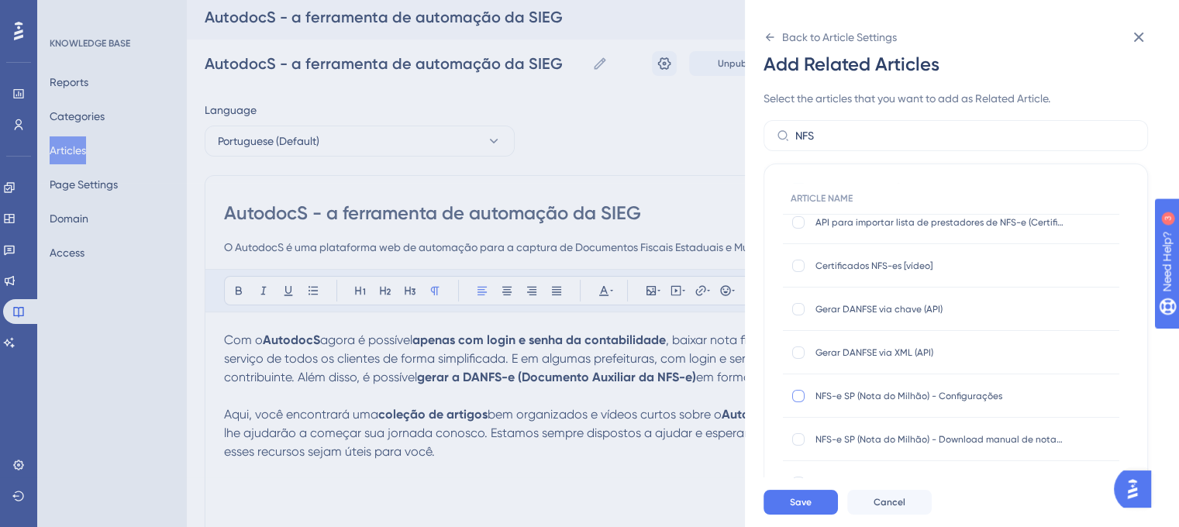
click at [802, 399] on div at bounding box center [799, 396] width 12 height 12
checkbox input "true"
click at [800, 435] on div at bounding box center [799, 439] width 12 height 12
checkbox input "true"
click at [804, 482] on div at bounding box center [799, 483] width 16 height 16
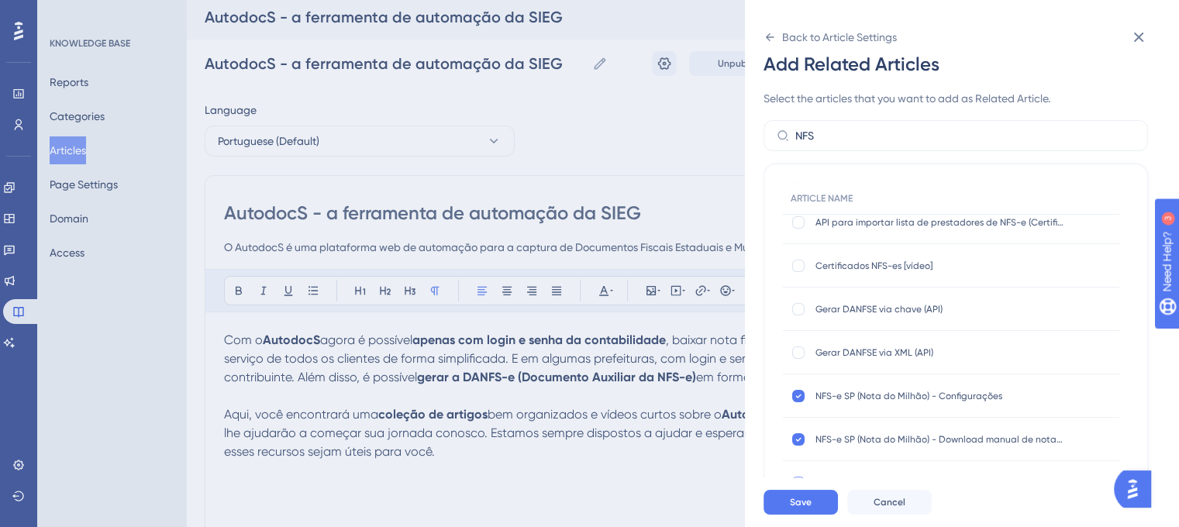
checkbox input "true"
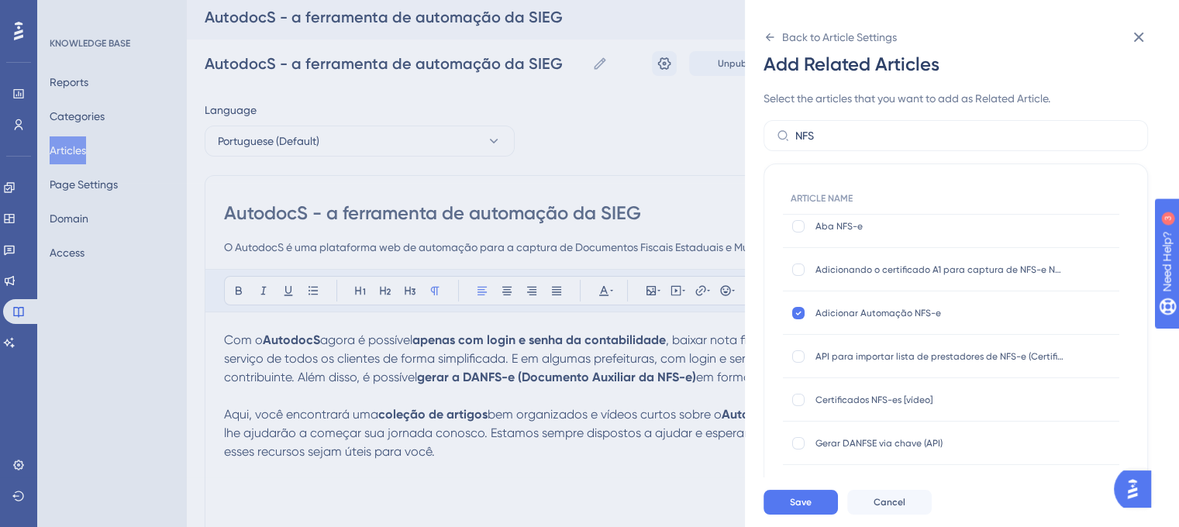
scroll to position [7, 0]
click at [800, 273] on div at bounding box center [799, 272] width 12 height 12
checkbox input "true"
click at [797, 509] on span "Save" at bounding box center [801, 502] width 22 height 12
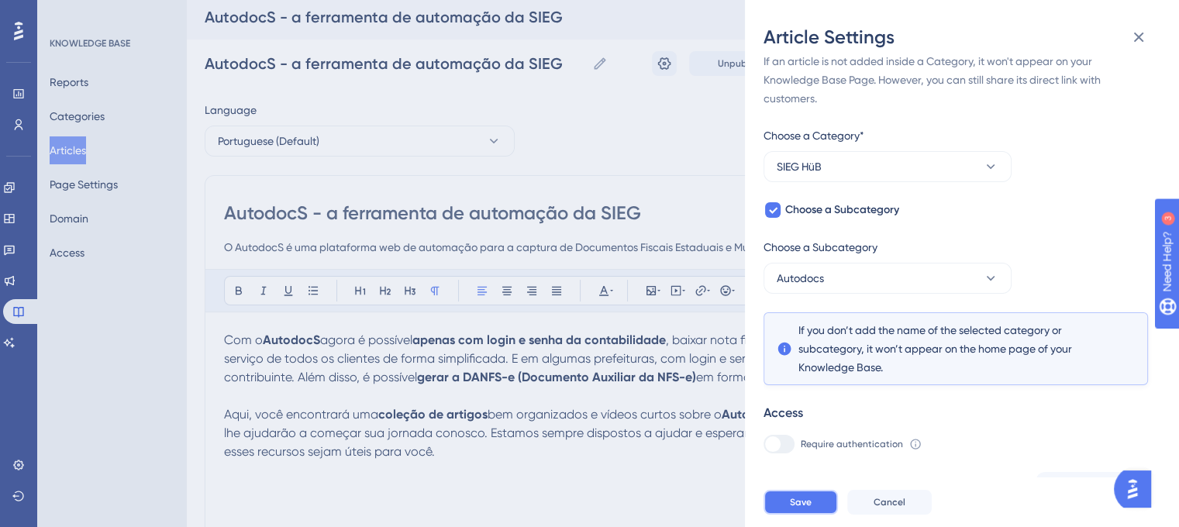
click at [797, 509] on span "Save" at bounding box center [801, 502] width 22 height 12
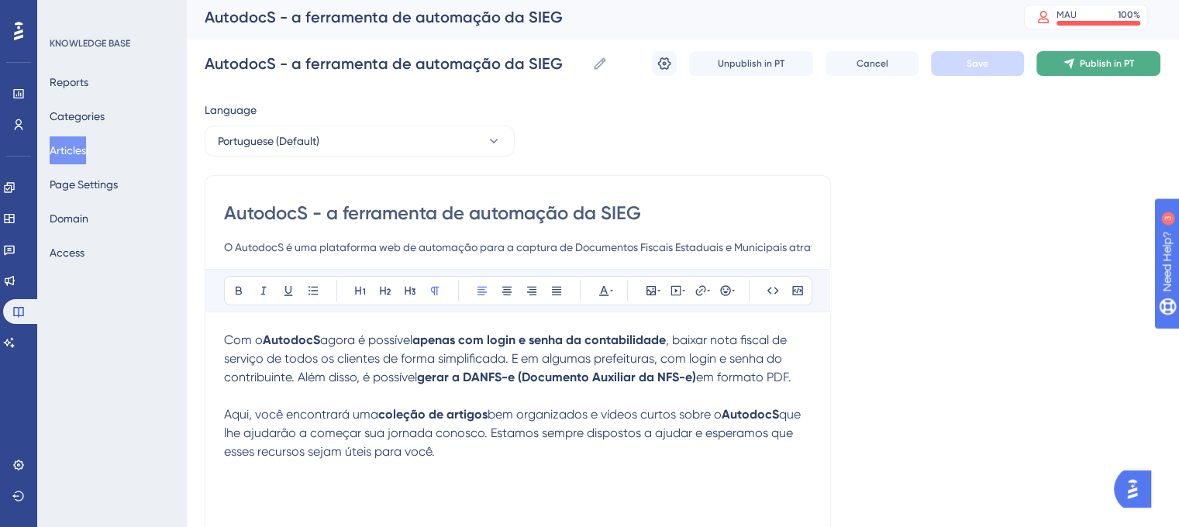
click at [1093, 61] on span "Publish in PT" at bounding box center [1107, 63] width 54 height 12
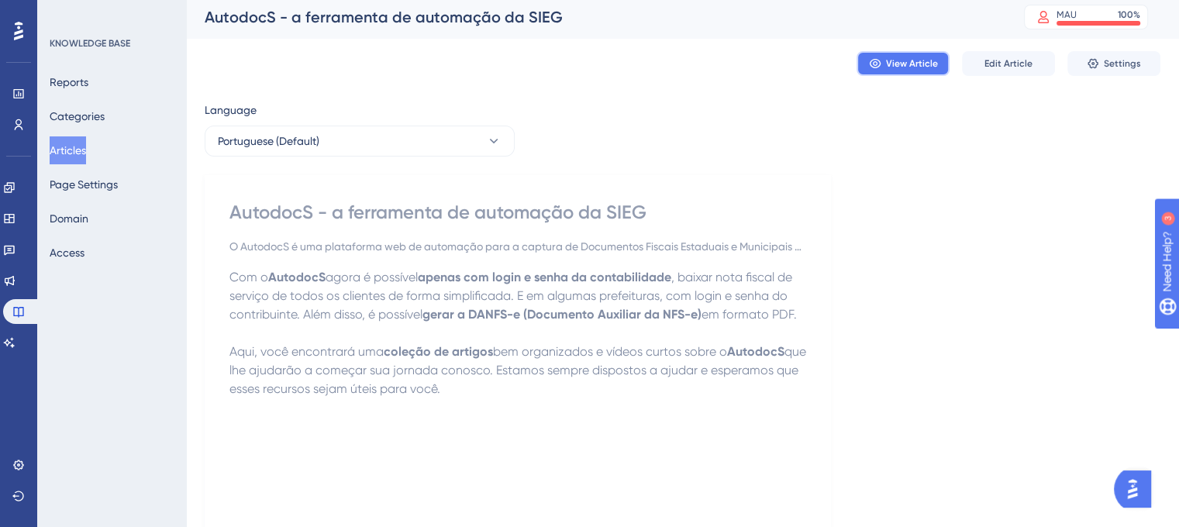
click at [904, 70] on button "View Article" at bounding box center [903, 63] width 93 height 25
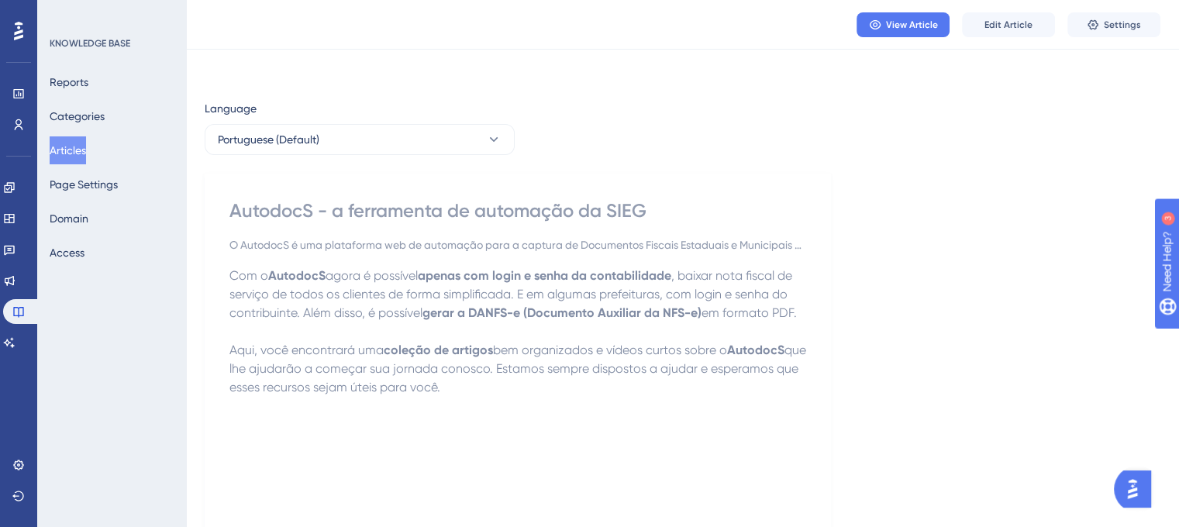
scroll to position [309, 0]
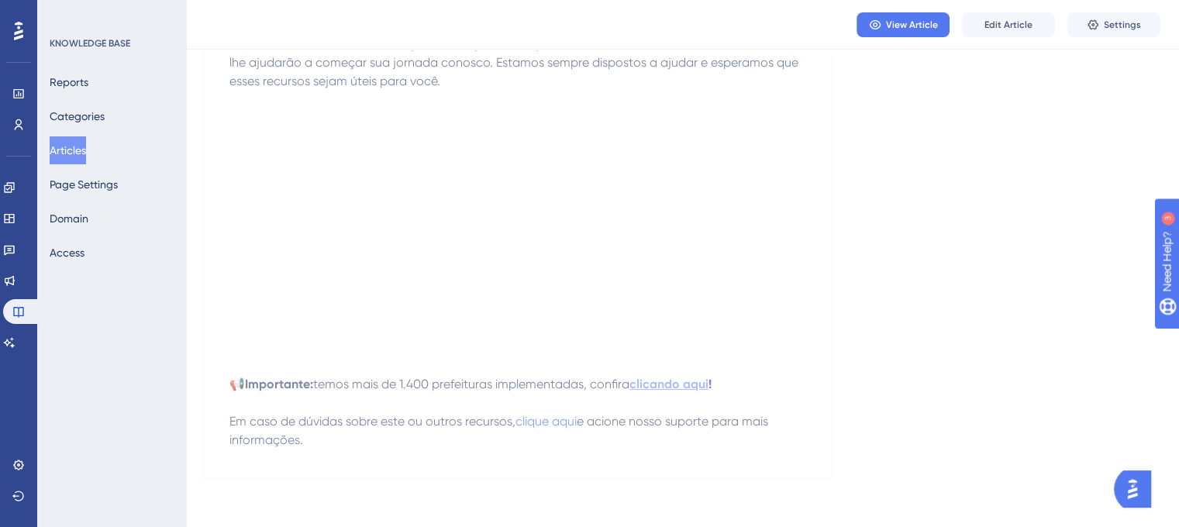
click at [661, 380] on strong "clicando aqui" at bounding box center [669, 384] width 79 height 15
click at [555, 422] on span "clique aqui" at bounding box center [546, 421] width 61 height 15
click at [914, 28] on span "View Article" at bounding box center [912, 25] width 52 height 12
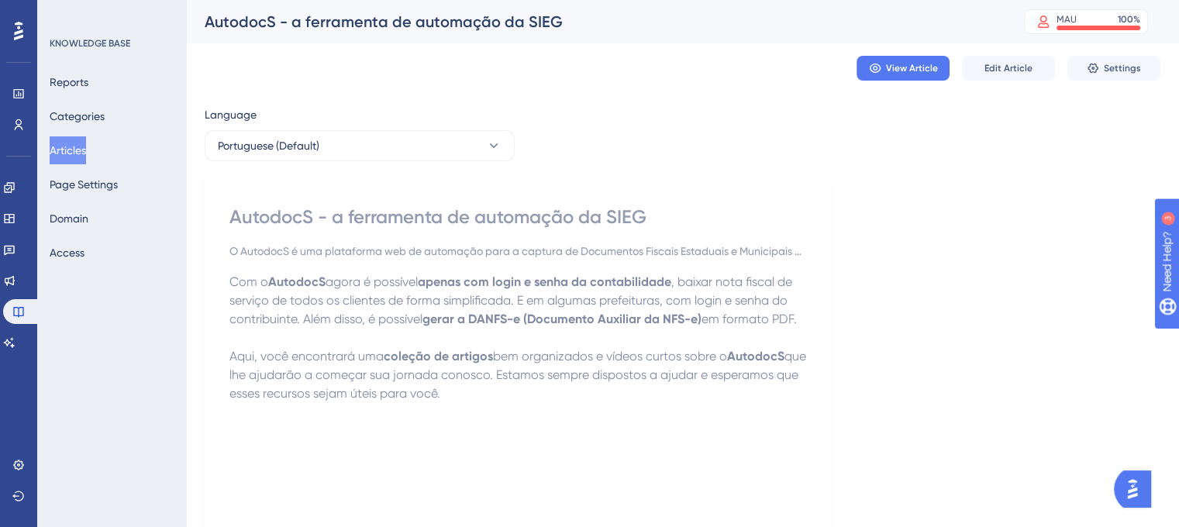
scroll to position [2, 0]
click at [990, 68] on span "Edit Article" at bounding box center [1009, 66] width 48 height 12
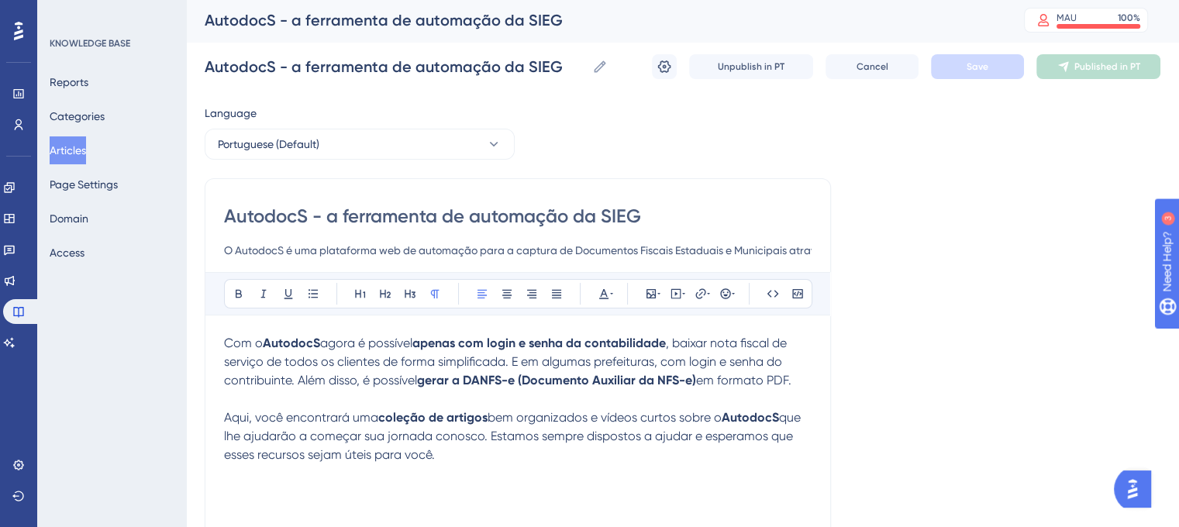
scroll to position [37, 0]
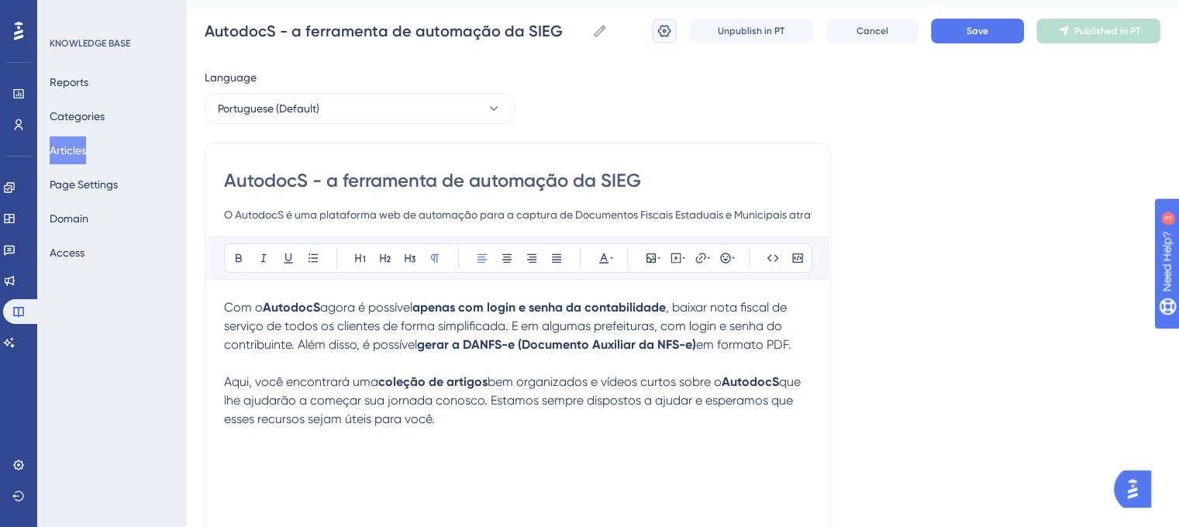
click at [675, 37] on button at bounding box center [664, 31] width 25 height 25
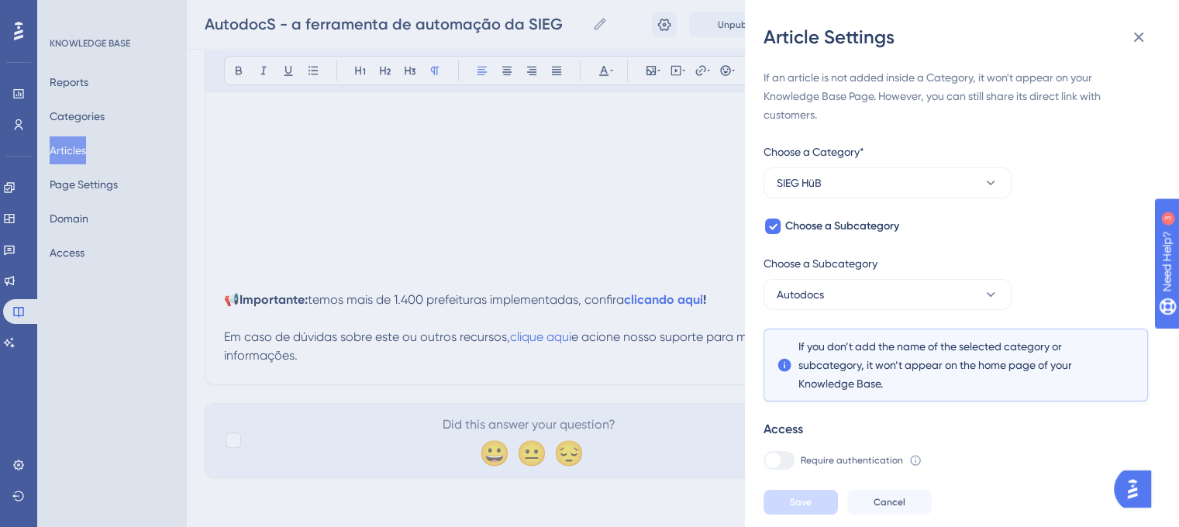
scroll to position [0, 0]
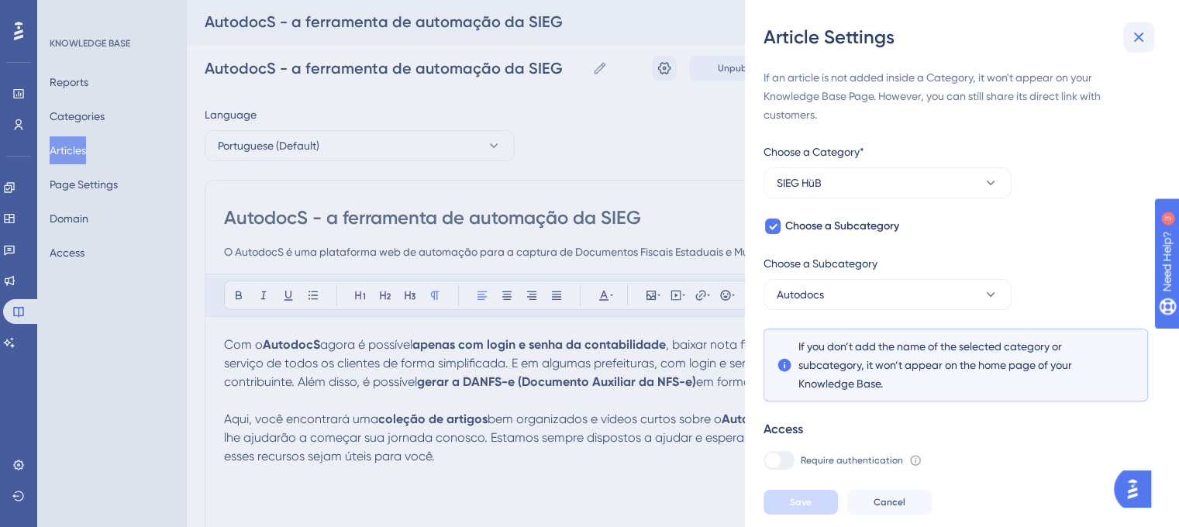
click at [1141, 30] on icon at bounding box center [1139, 37] width 19 height 19
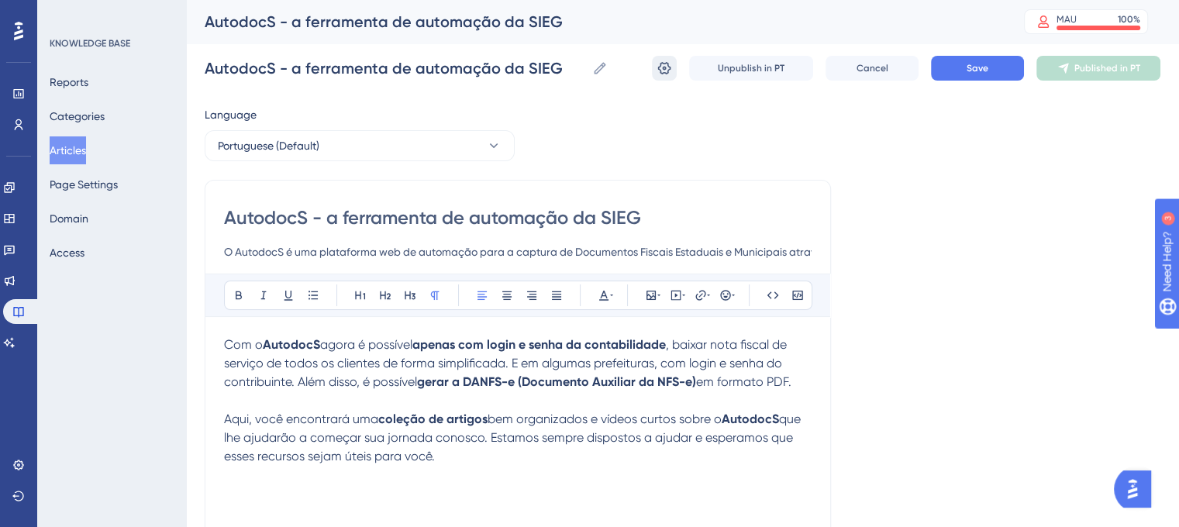
click at [666, 71] on icon at bounding box center [665, 68] width 16 height 16
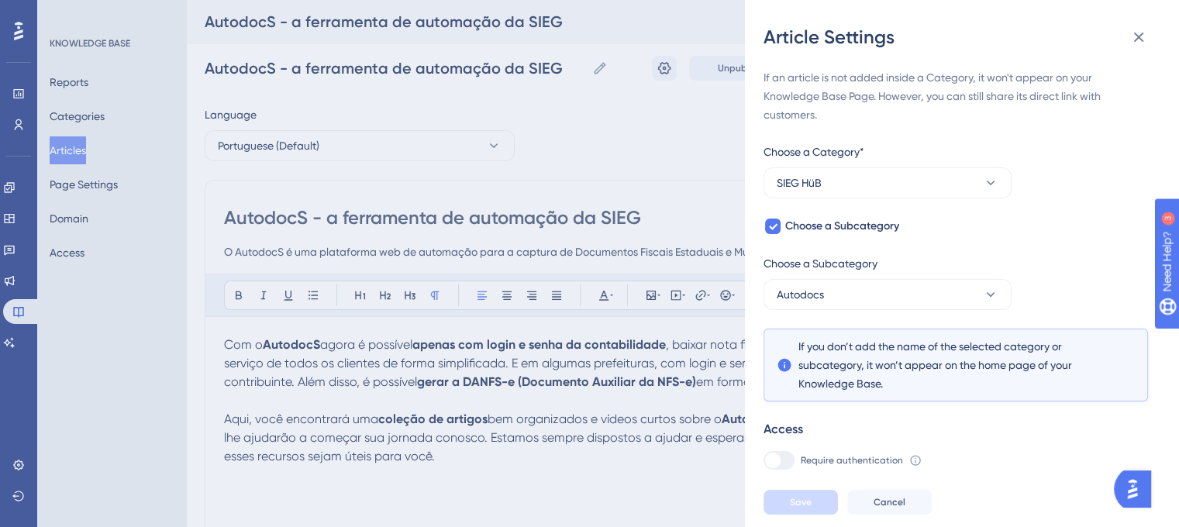
drag, startPoint x: 1167, startPoint y: 127, endPoint x: 1168, endPoint y: 136, distance: 8.6
click at [1168, 136] on div "If an article is not added inside a Category, it won't appear on your Knowledge…" at bounding box center [968, 264] width 409 height 428
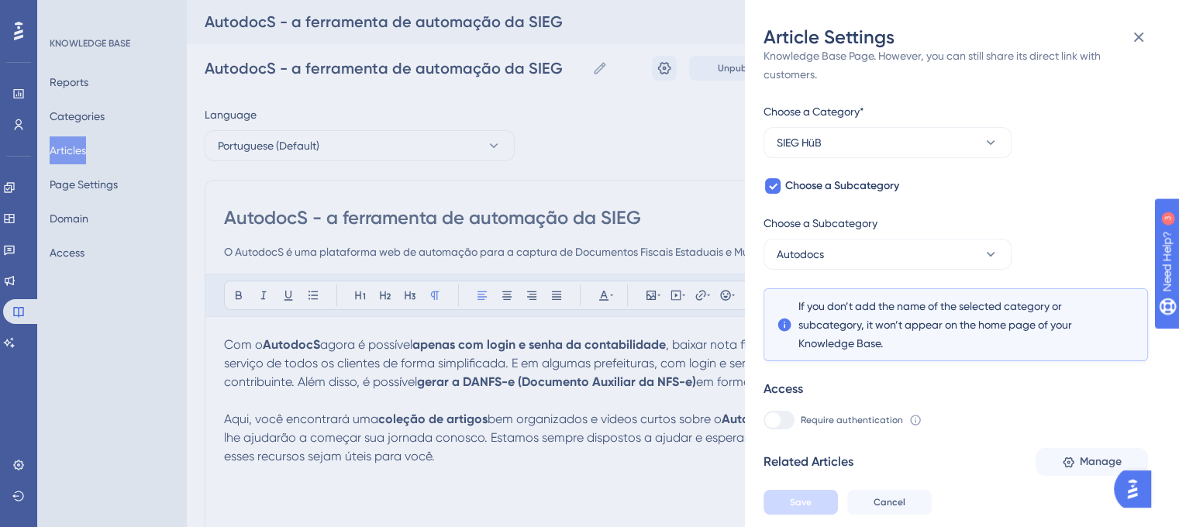
scroll to position [281, 0]
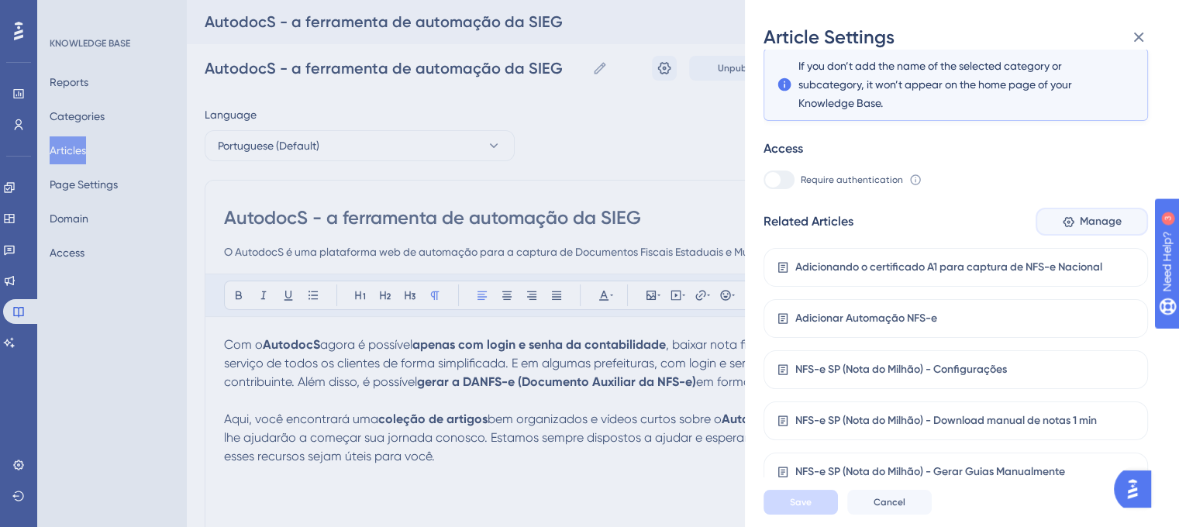
click at [1080, 230] on span "Manage" at bounding box center [1101, 221] width 42 height 19
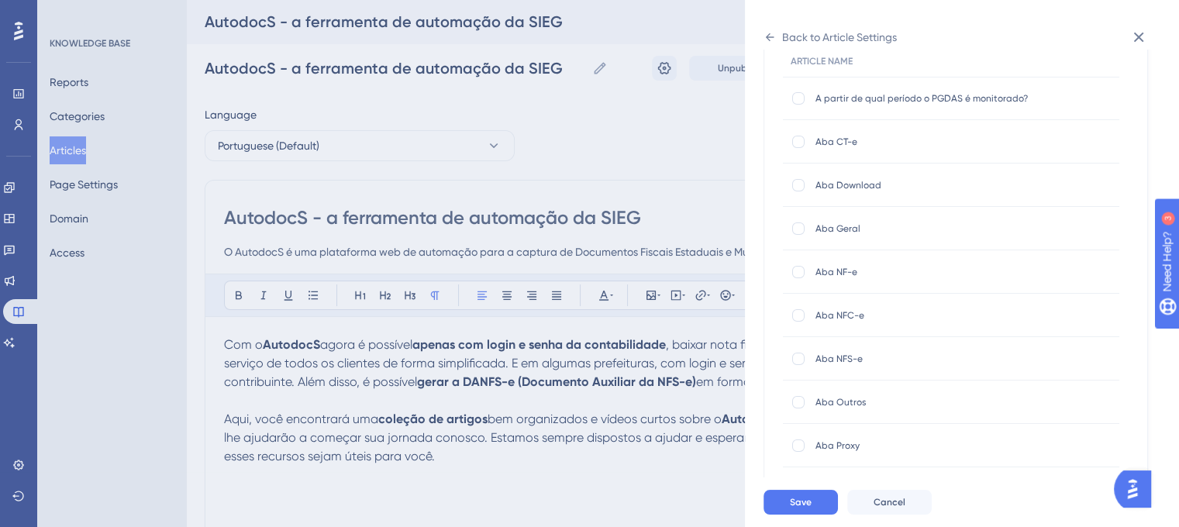
scroll to position [155, 0]
click at [904, 514] on button "Cancel" at bounding box center [890, 502] width 85 height 25
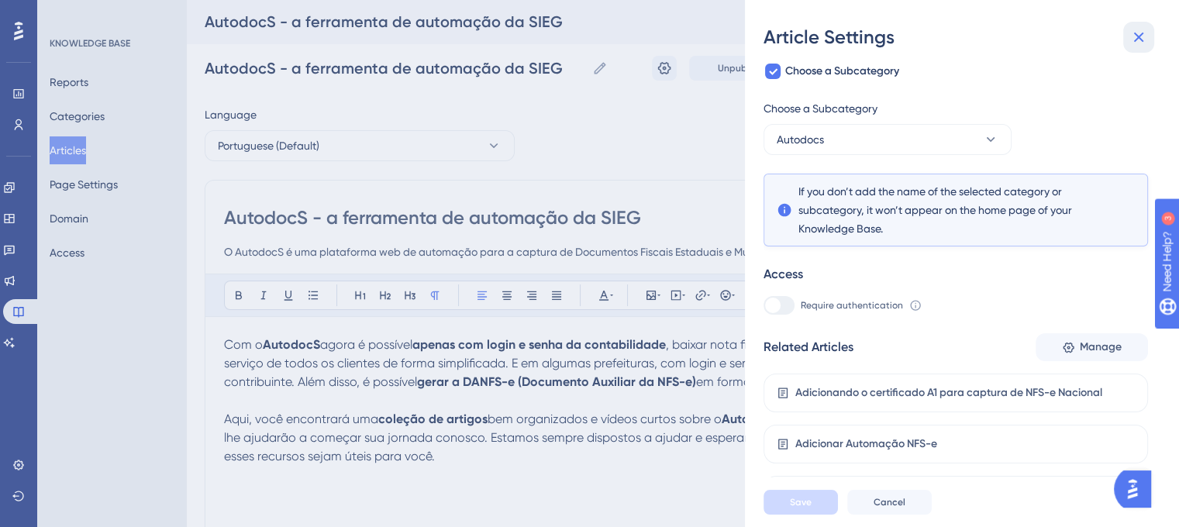
click at [1135, 32] on icon at bounding box center [1139, 37] width 19 height 19
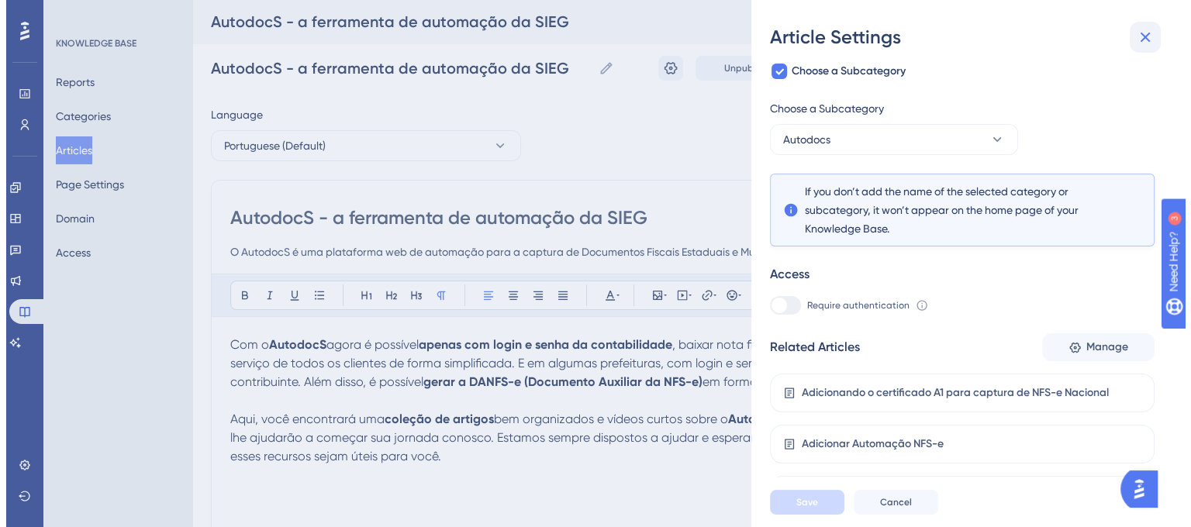
scroll to position [0, 0]
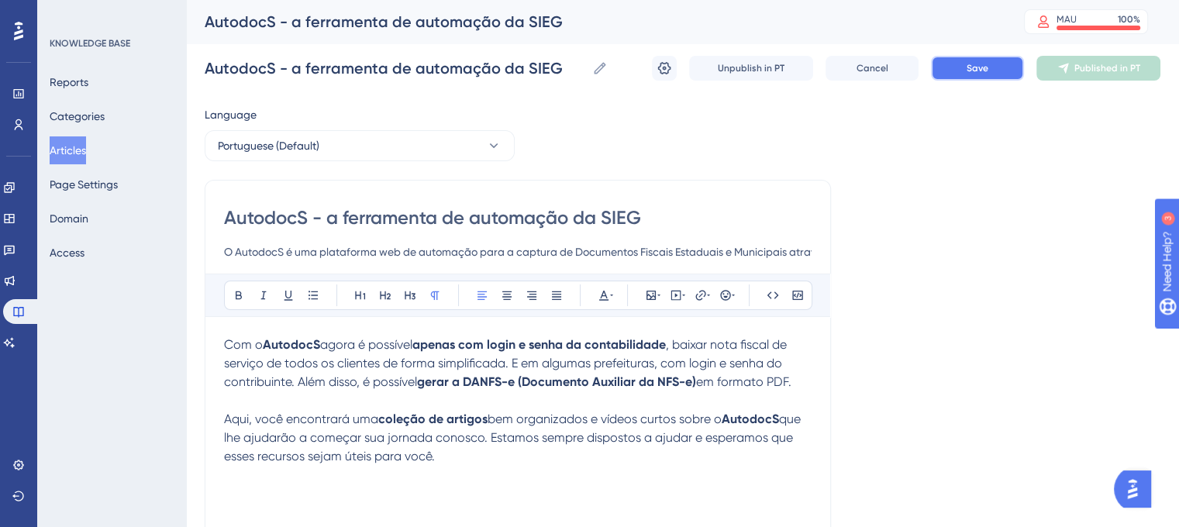
click at [972, 62] on span "Save" at bounding box center [978, 68] width 22 height 12
click at [59, 147] on button "Articles" at bounding box center [68, 150] width 36 height 28
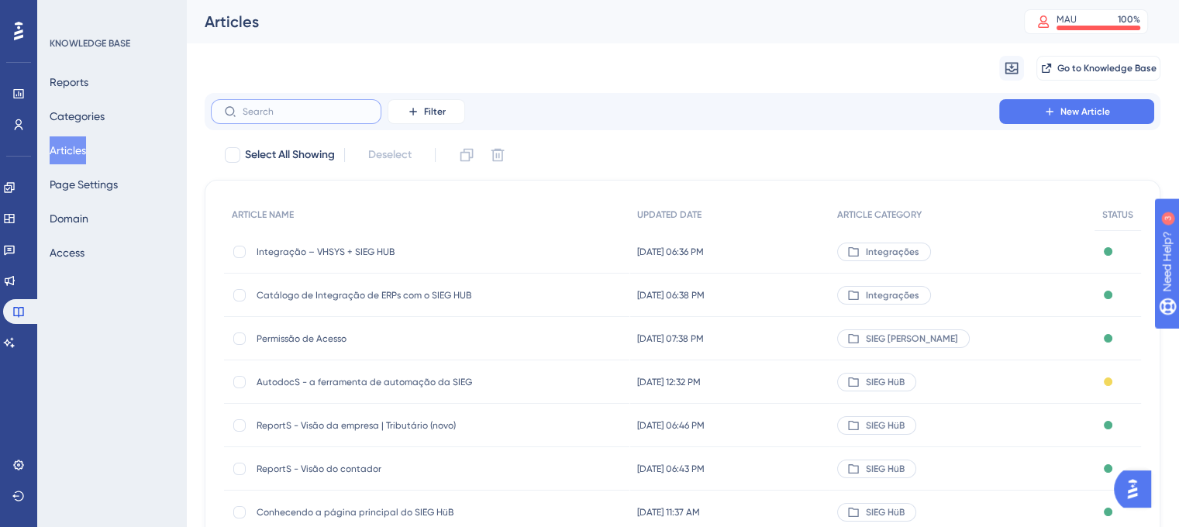
click at [282, 116] on input "text" at bounding box center [306, 111] width 126 height 11
paste input "NFS-e SP (Nota do Milhão) - Configurações"
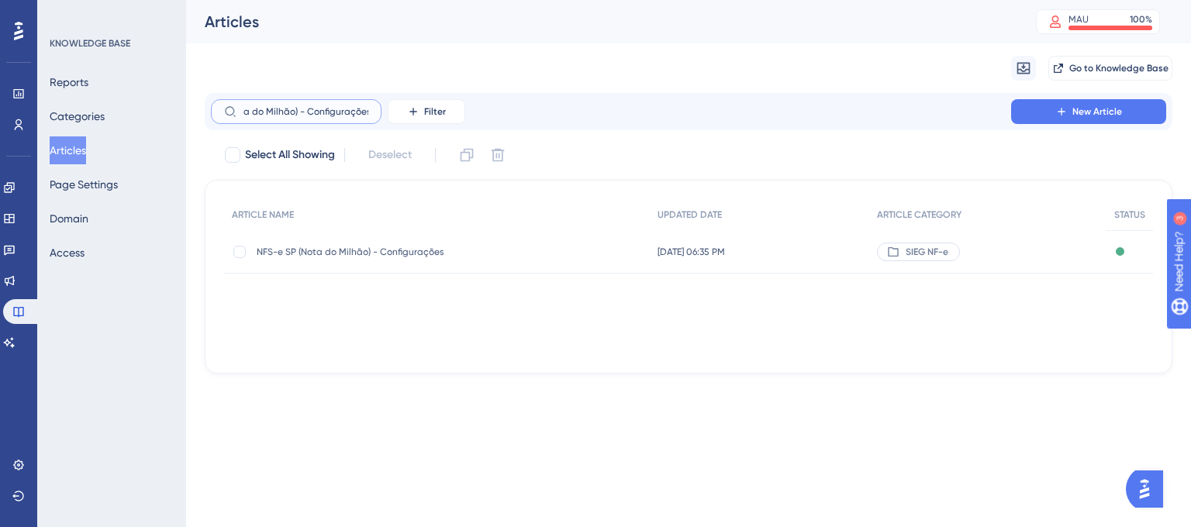
type input "NFS-e SP (Nota do Milhão) - Configurações"
click at [349, 244] on div "NFS-e SP (Nota do Milhão) - Configurações NFS-e SP (Nota do Milhão) - Configura…" at bounding box center [381, 251] width 248 height 43
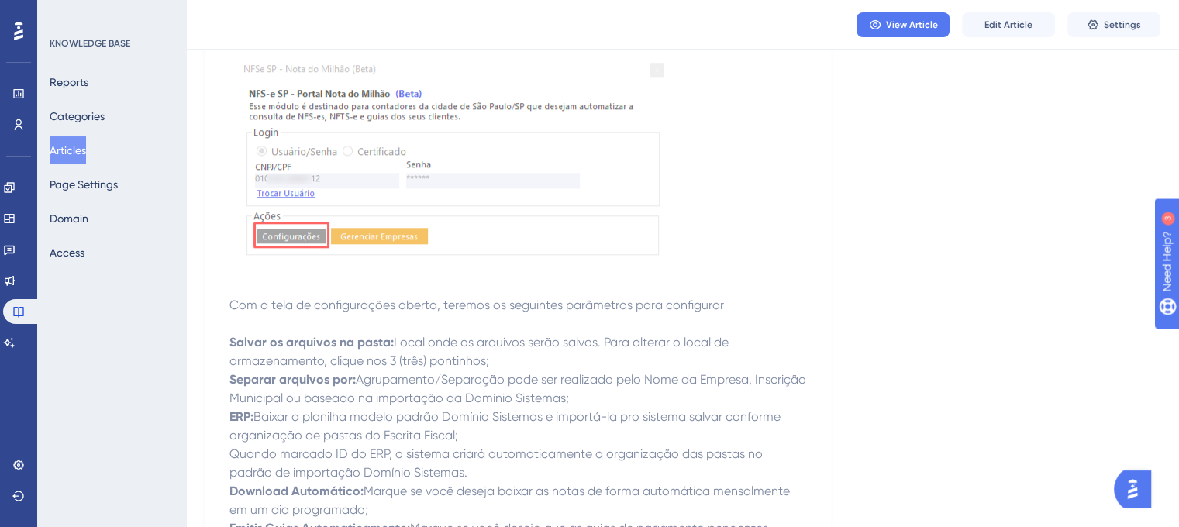
scroll to position [1420, 0]
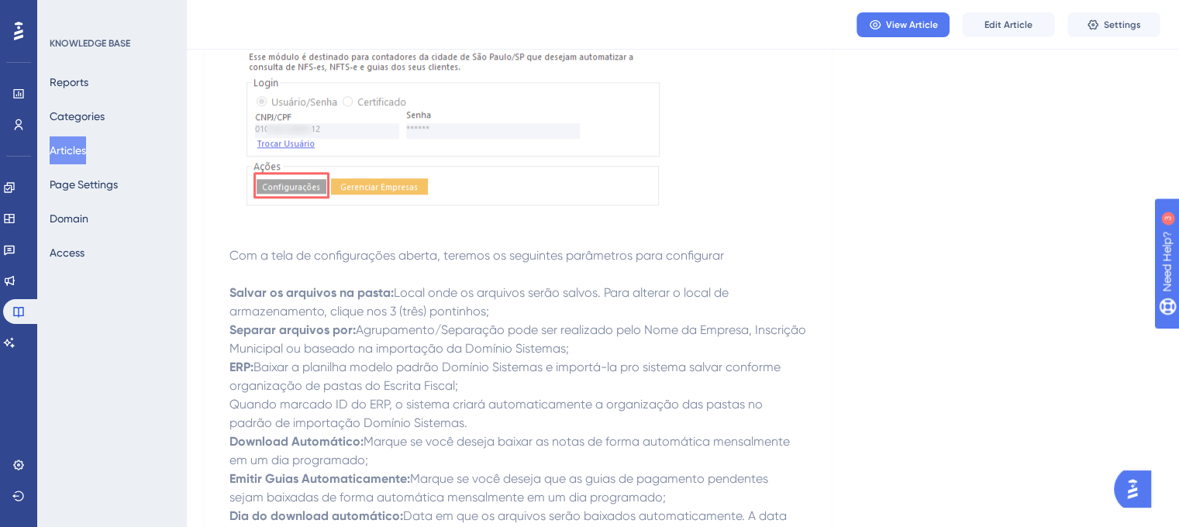
drag, startPoint x: 224, startPoint y: 257, endPoint x: 670, endPoint y: 258, distance: 445.9
click at [670, 258] on div "NFS-e SP (Nota do Milhão) - Configurações Descubra neste artigo como realizar a…" at bounding box center [518, 117] width 627 height 2727
copy span "Aplicativo NF-e | Utilitários | NFS-e SP (Nota do Milhão) - Configurar Empresas"
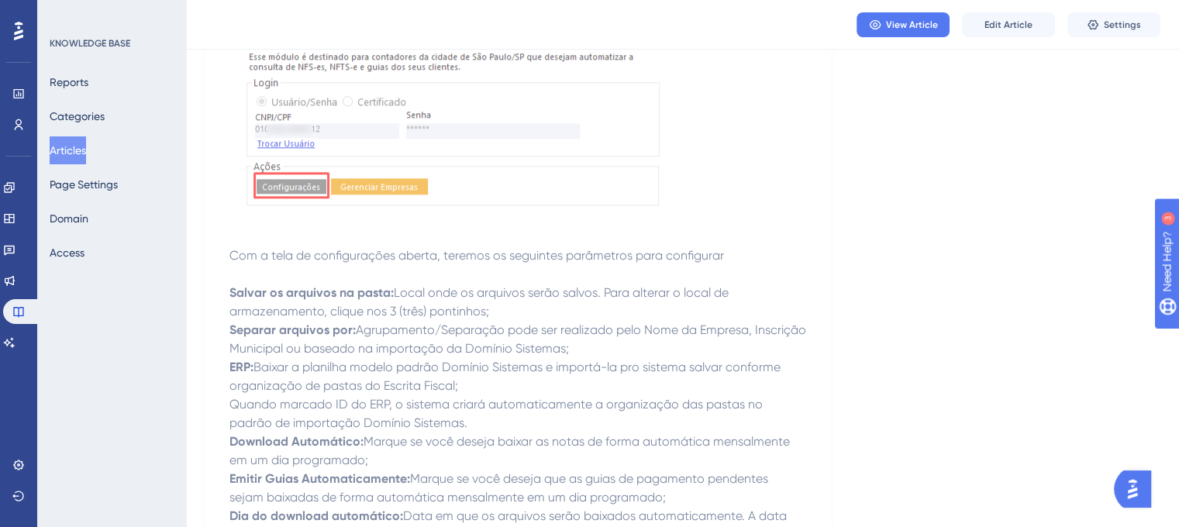
copy span "Aplicativo NF-e | Utilitários | NFS-e SP (Nota do Milhão) - Configurar Empresas"
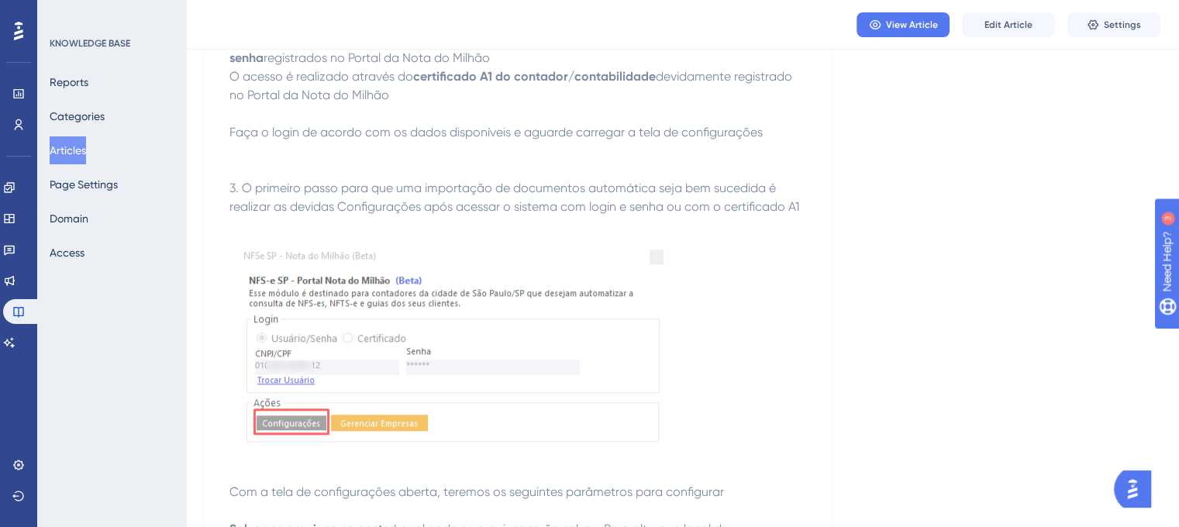
scroll to position [1365, 0]
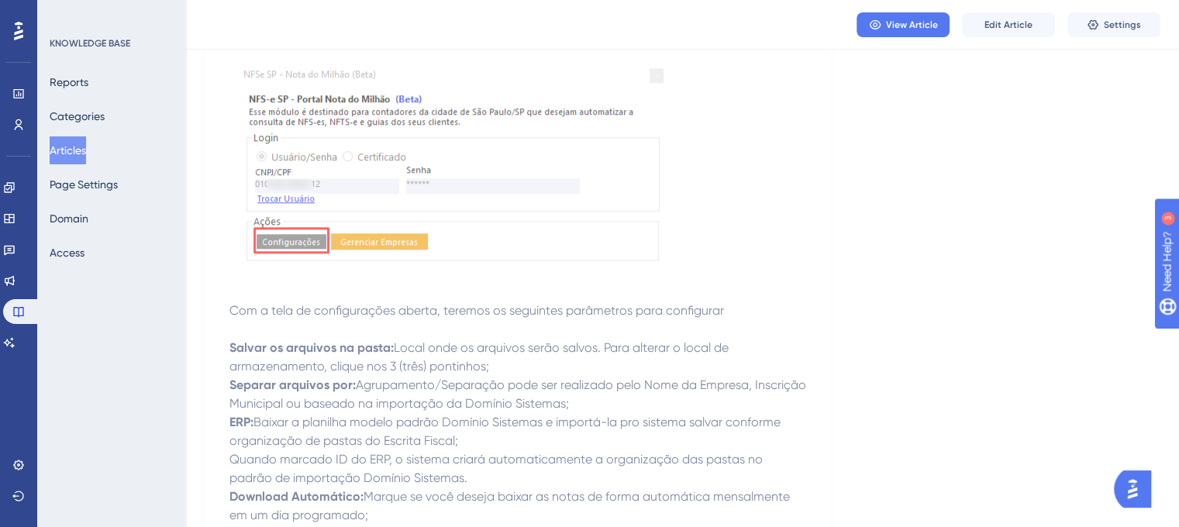
click at [1015, 26] on span "Edit Article" at bounding box center [1009, 25] width 48 height 12
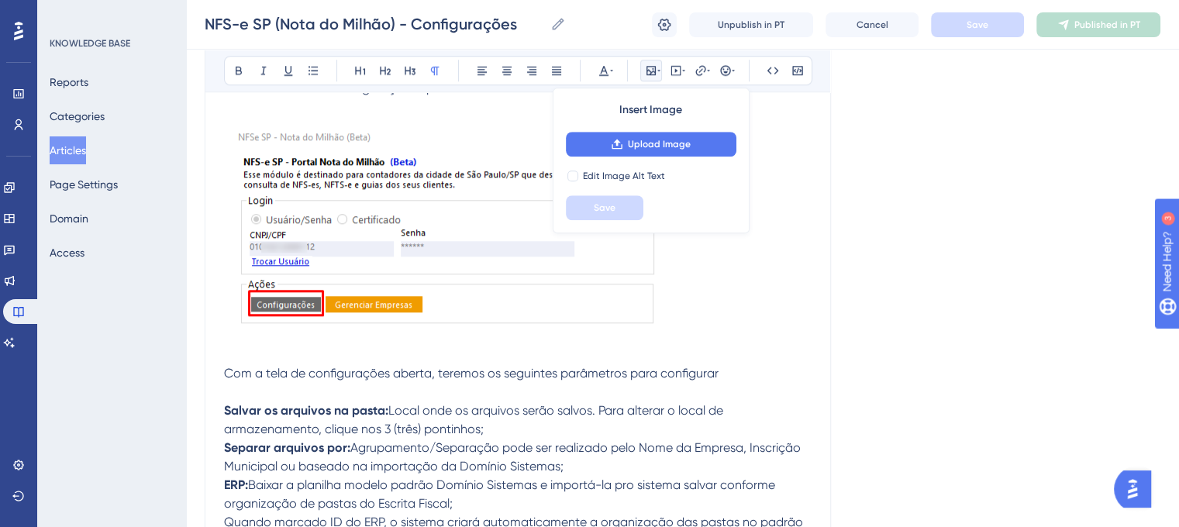
scroll to position [1303, 0]
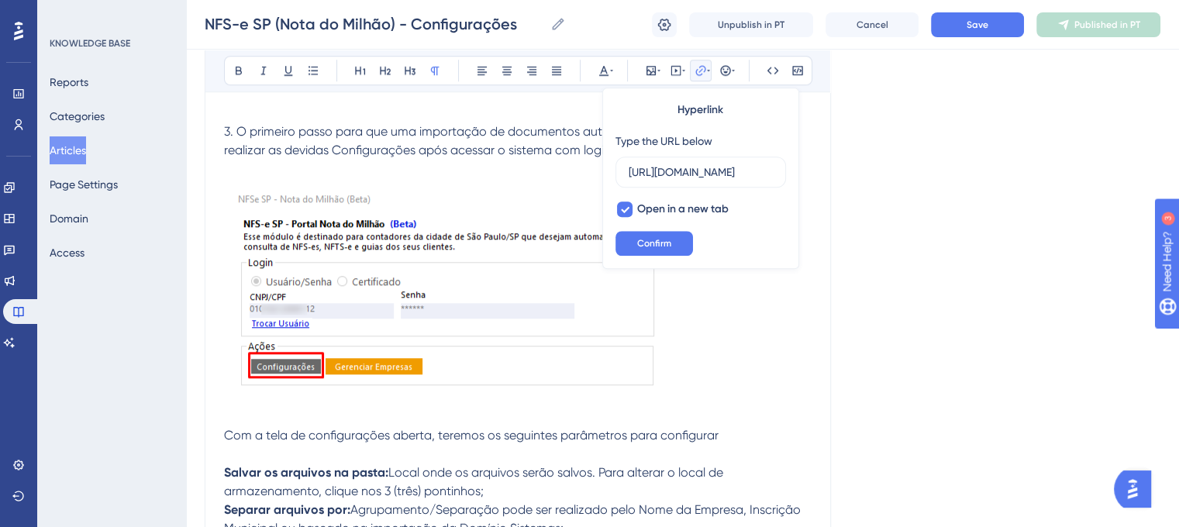
scroll to position [0, 451]
click at [672, 166] on input "[URL][DOMAIN_NAME]" at bounding box center [701, 172] width 144 height 17
type input "[URL][DOMAIN_NAME]"
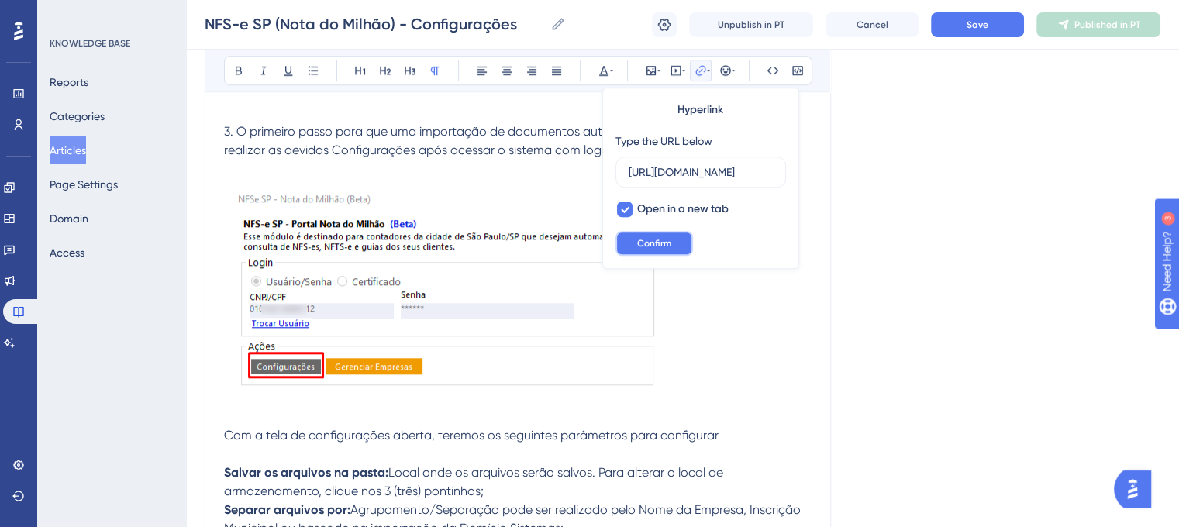
click at [654, 237] on span "Confirm" at bounding box center [654, 243] width 34 height 12
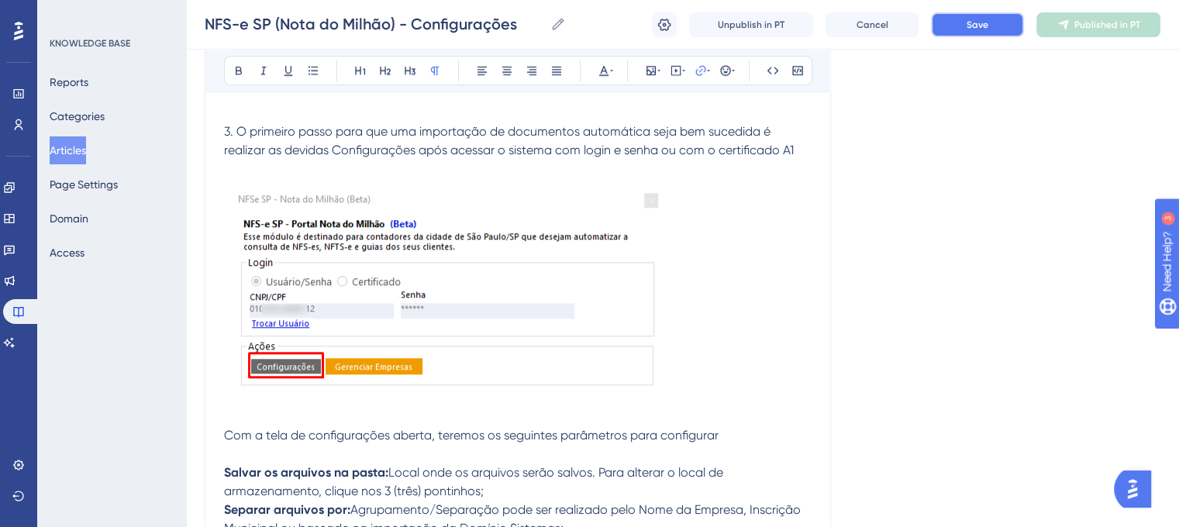
click at [974, 33] on button "Save" at bounding box center [977, 24] width 93 height 25
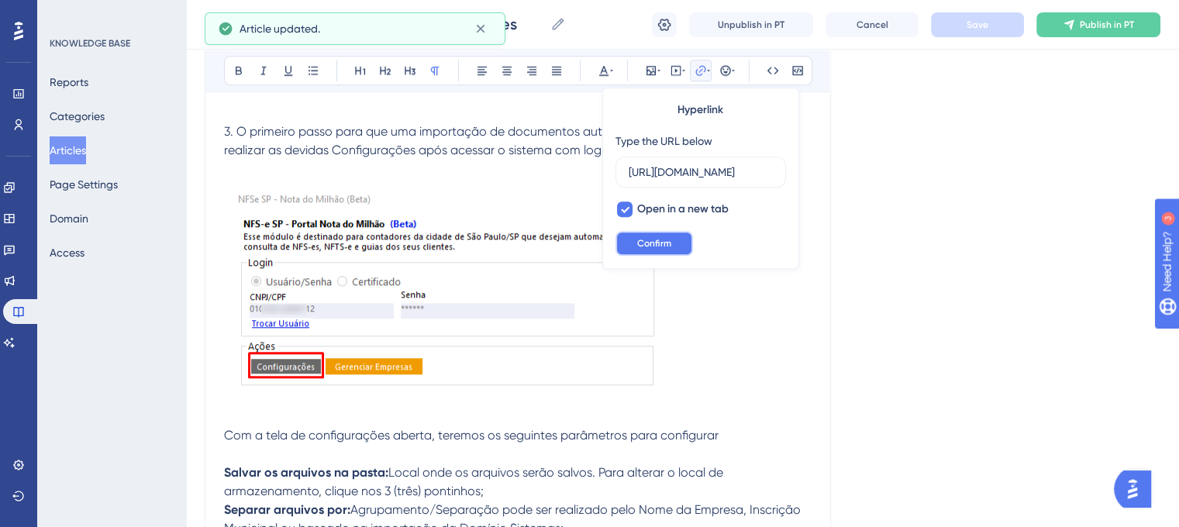
click at [654, 247] on span "Confirm" at bounding box center [654, 243] width 34 height 12
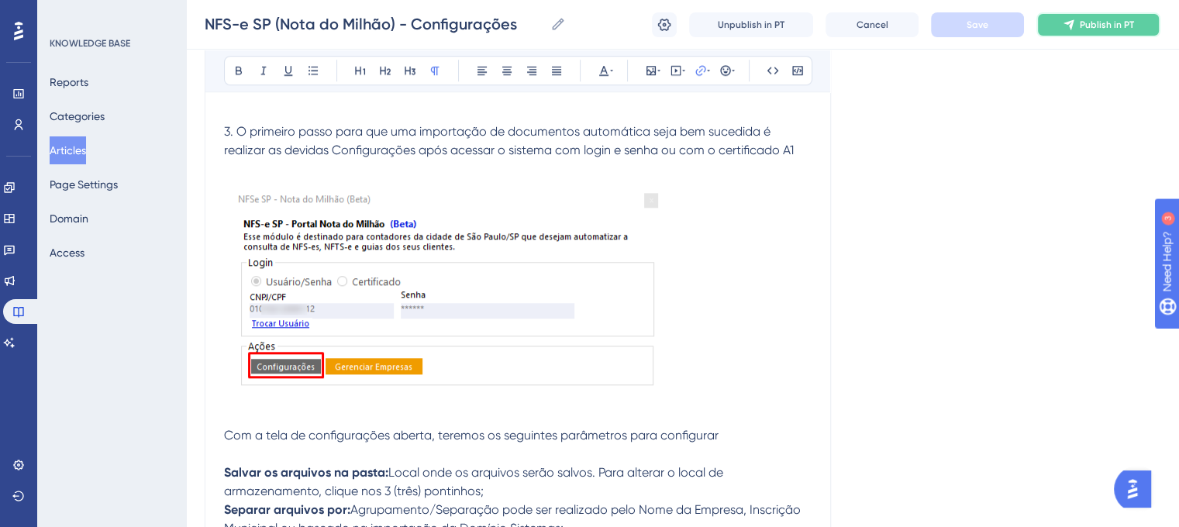
click at [1095, 19] on span "Publish in PT" at bounding box center [1107, 25] width 54 height 12
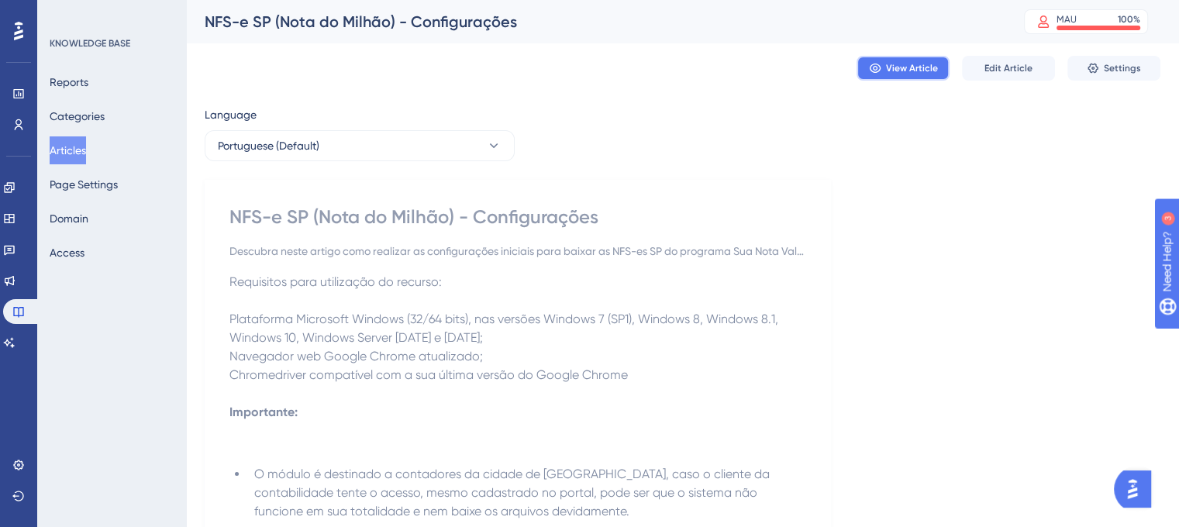
click at [893, 66] on span "View Article" at bounding box center [912, 68] width 52 height 12
click at [910, 68] on span "View Article" at bounding box center [912, 68] width 52 height 12
click at [74, 152] on button "Articles" at bounding box center [68, 150] width 36 height 28
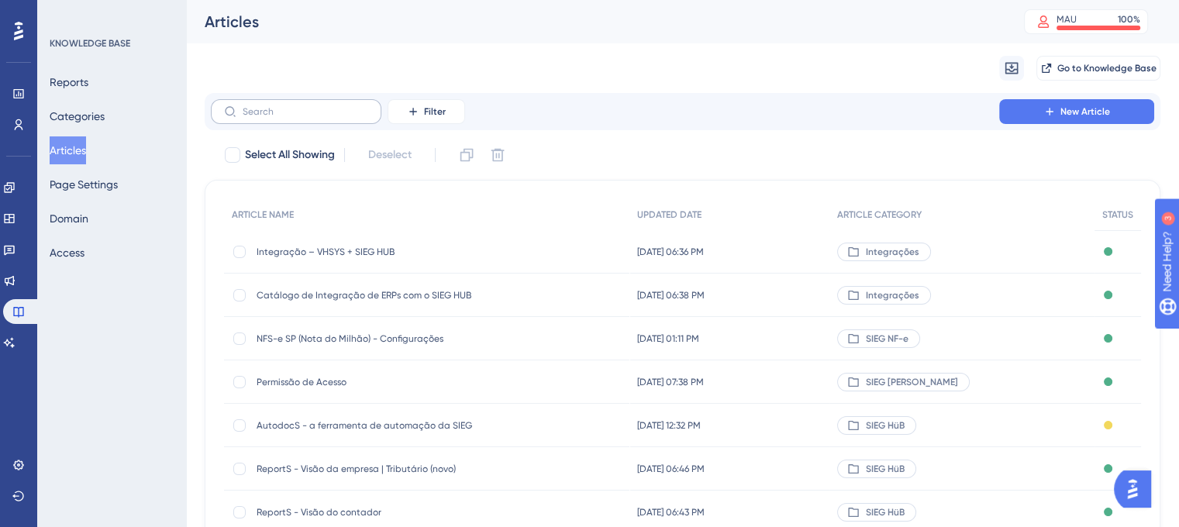
click at [281, 123] on label at bounding box center [296, 111] width 171 height 25
click at [281, 117] on input "text" at bounding box center [306, 111] width 126 height 11
click at [312, 114] on input "text" at bounding box center [306, 111] width 126 height 11
paste input "NFS-e SP (Nota do Milhão) | Configurar Empresas"
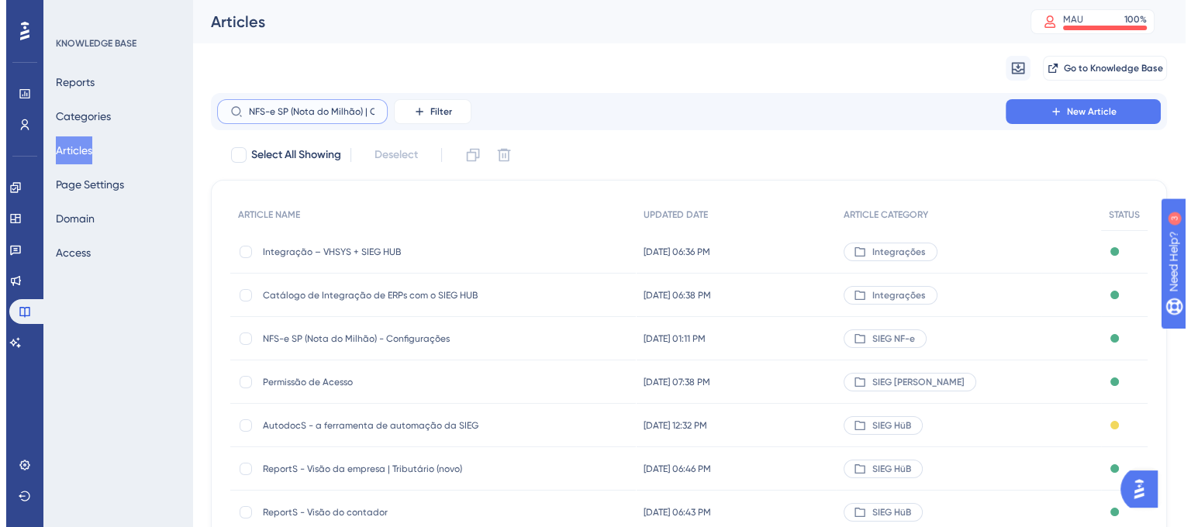
scroll to position [0, 82]
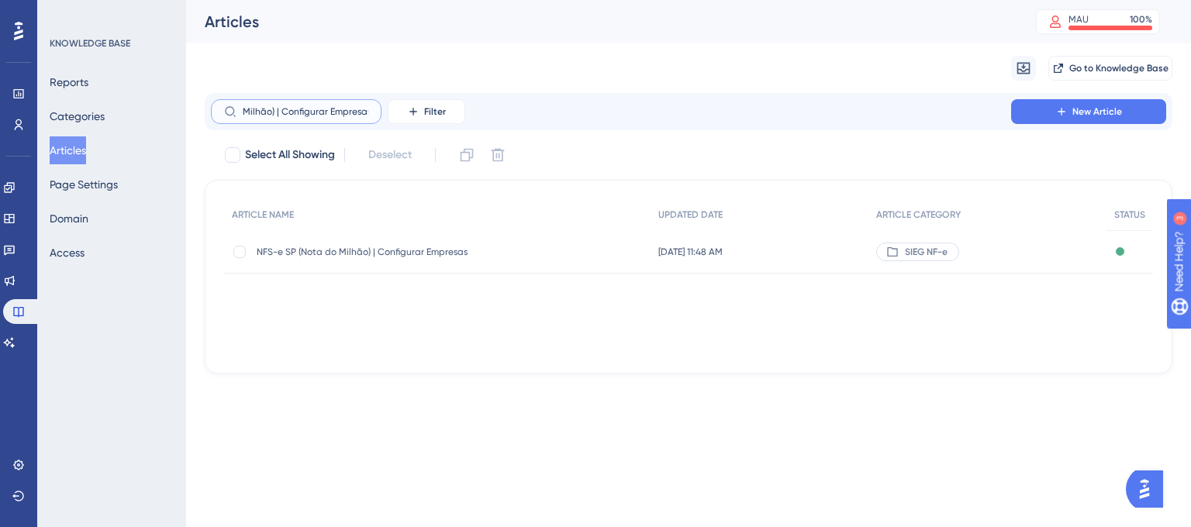
type input "NFS-e SP (Nota do Milhão) | Configurar Empresas"
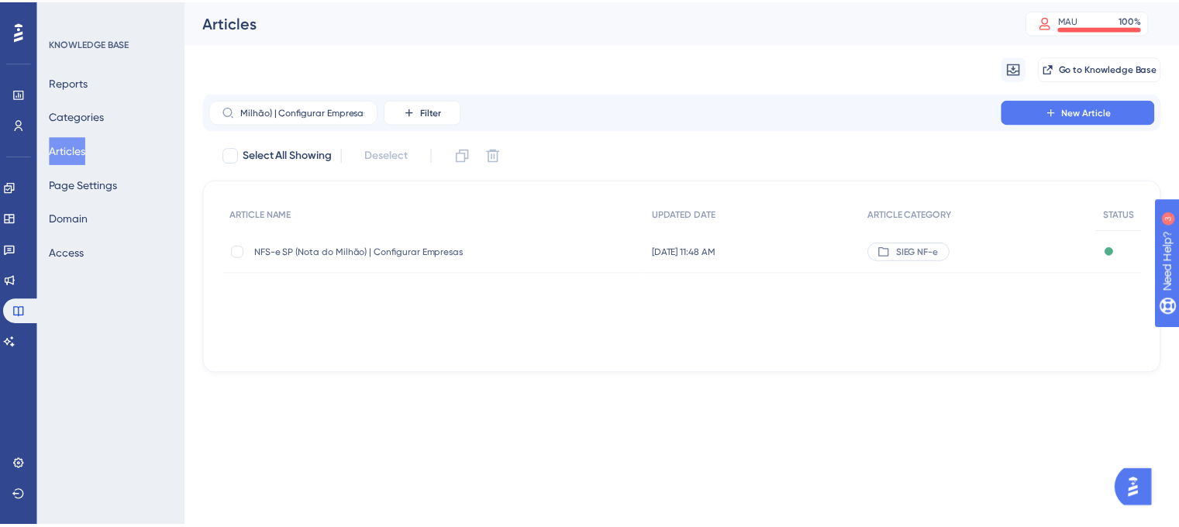
scroll to position [0, 0]
click at [298, 257] on span "NFS-e SP (Nota do Milhão) | Configurar Empresas" at bounding box center [381, 252] width 248 height 12
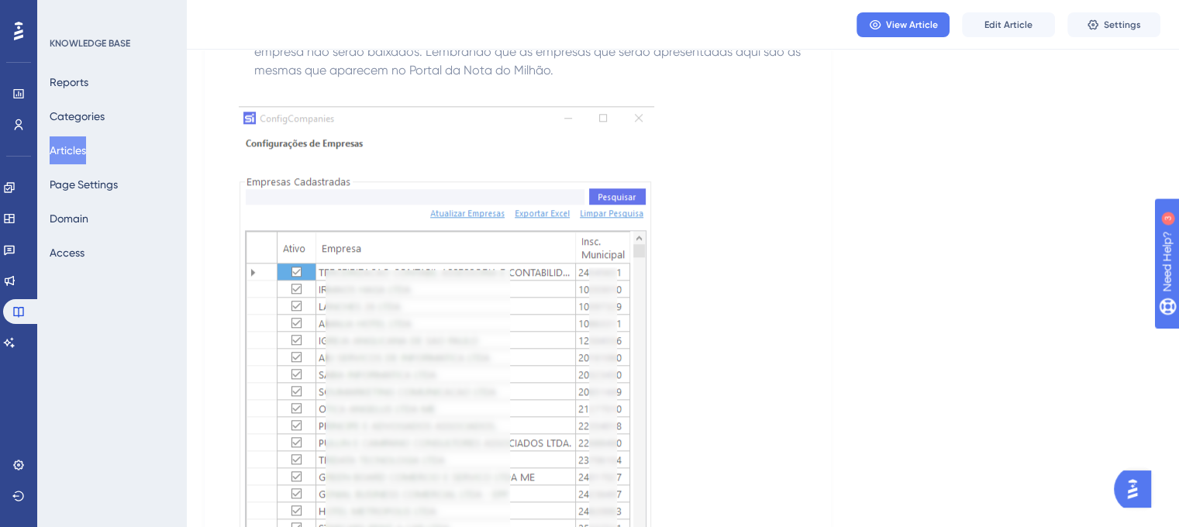
scroll to position [1621, 0]
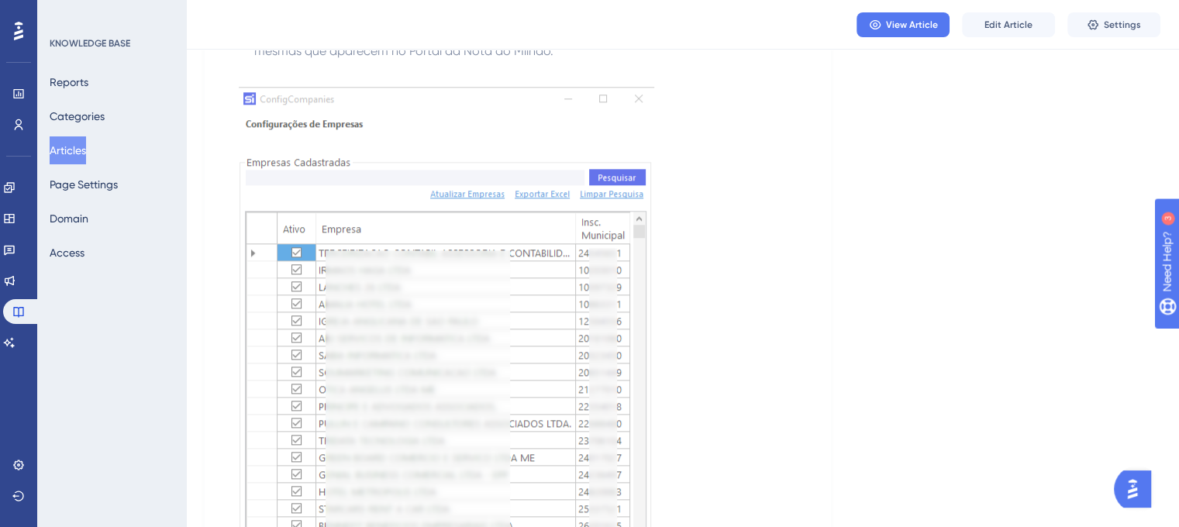
scroll to position [1497, 0]
drag, startPoint x: 555, startPoint y: 412, endPoint x: 217, endPoint y: 403, distance: 338.2
click at [217, 403] on div "NFS-e SP (Nota do Milhão) | Configurar Empresas Descubra neste artigo como real…" at bounding box center [518, 117] width 627 height 2880
copy span "NFS-e SP (Nota do Milhão) - Gerar Guias Manualmente"
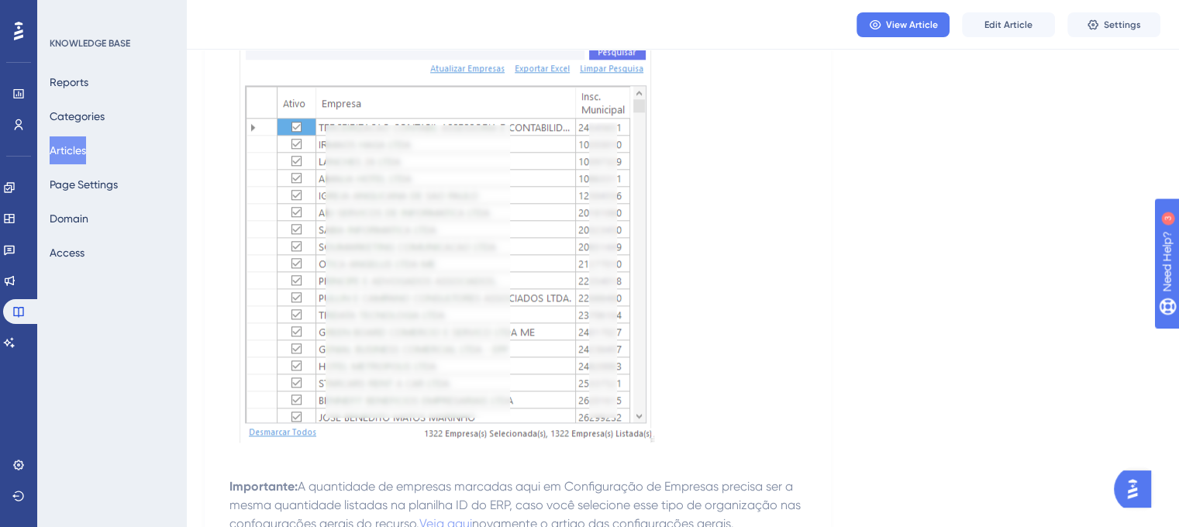
scroll to position [1573, 0]
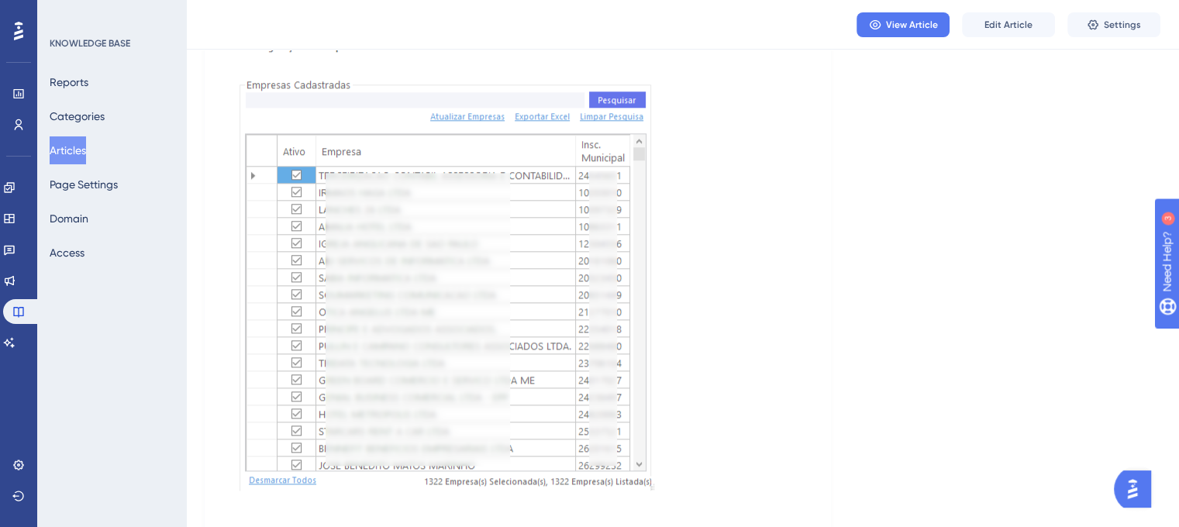
click at [1016, 24] on span "Edit Article" at bounding box center [1009, 25] width 48 height 12
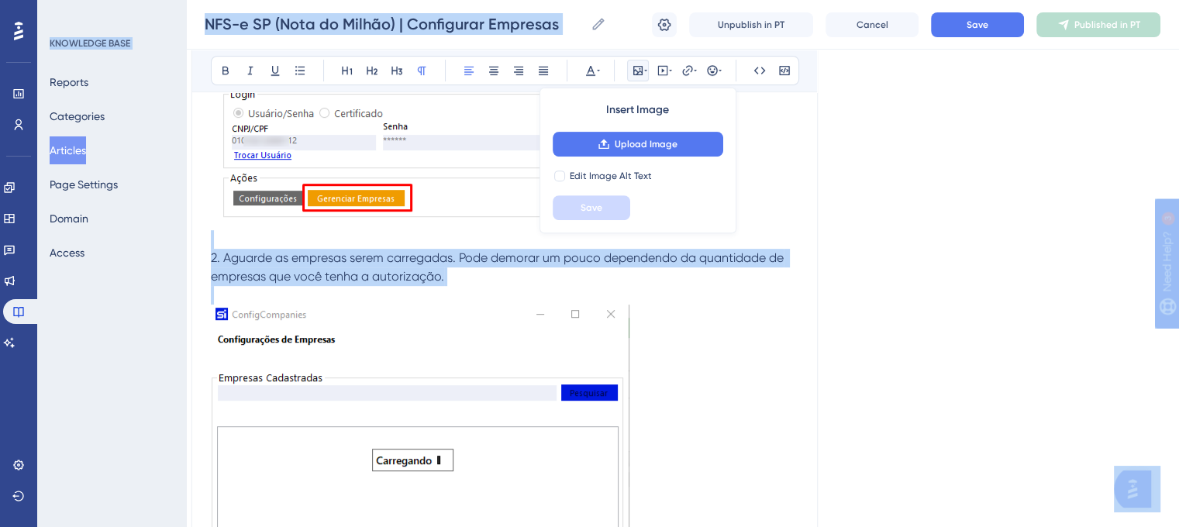
scroll to position [583, 14]
drag, startPoint x: 1139, startPoint y: 147, endPoint x: 1188, endPoint y: 173, distance: 55.5
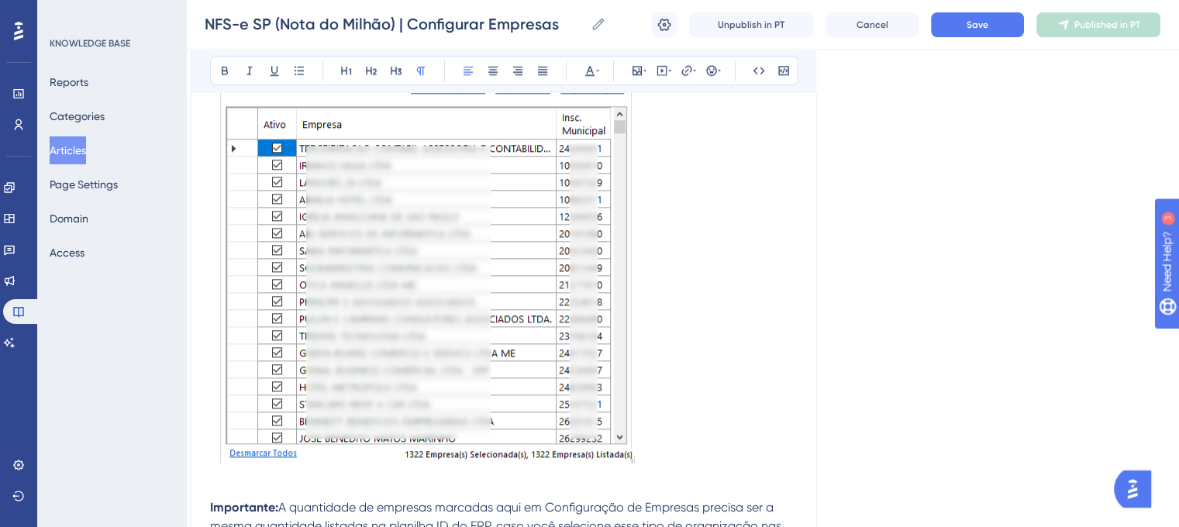
scroll to position [1680, 14]
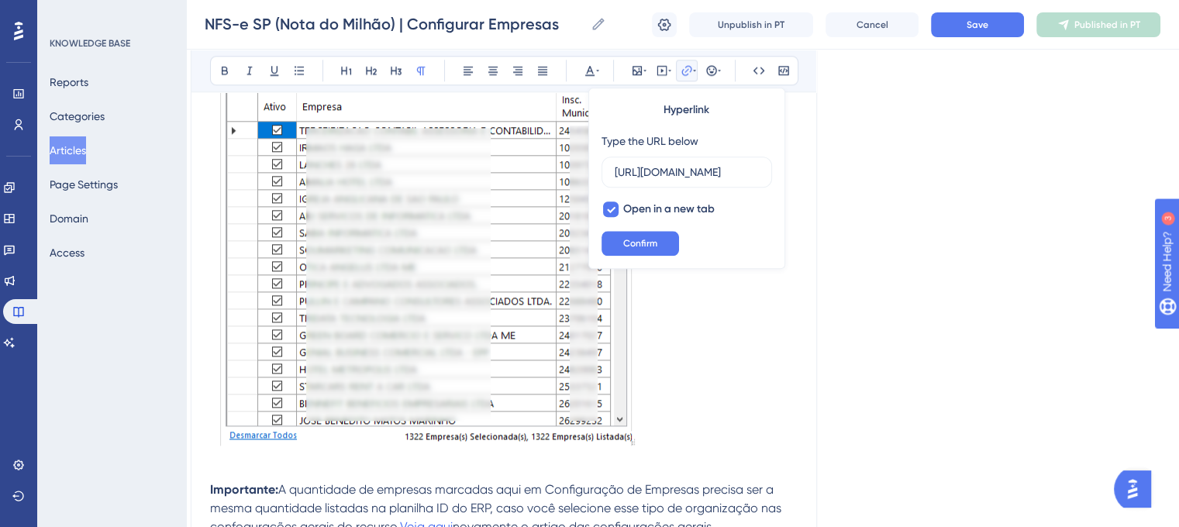
scroll to position [0, 450]
click at [701, 168] on input "[URL][DOMAIN_NAME]" at bounding box center [687, 172] width 144 height 17
type input "[URL][DOMAIN_NAME]"
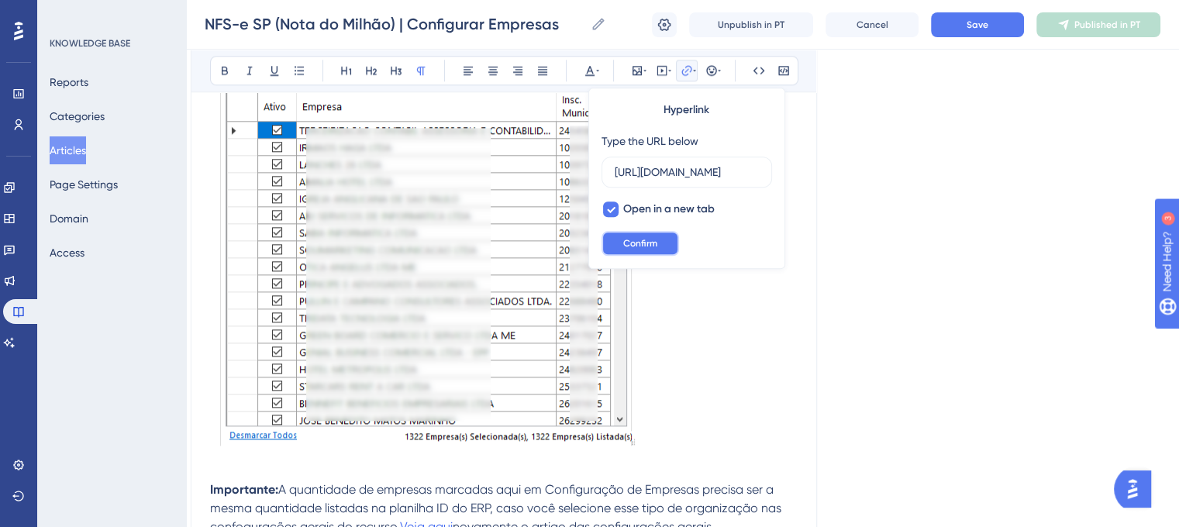
scroll to position [0, 0]
click at [630, 238] on span "Confirm" at bounding box center [640, 243] width 34 height 12
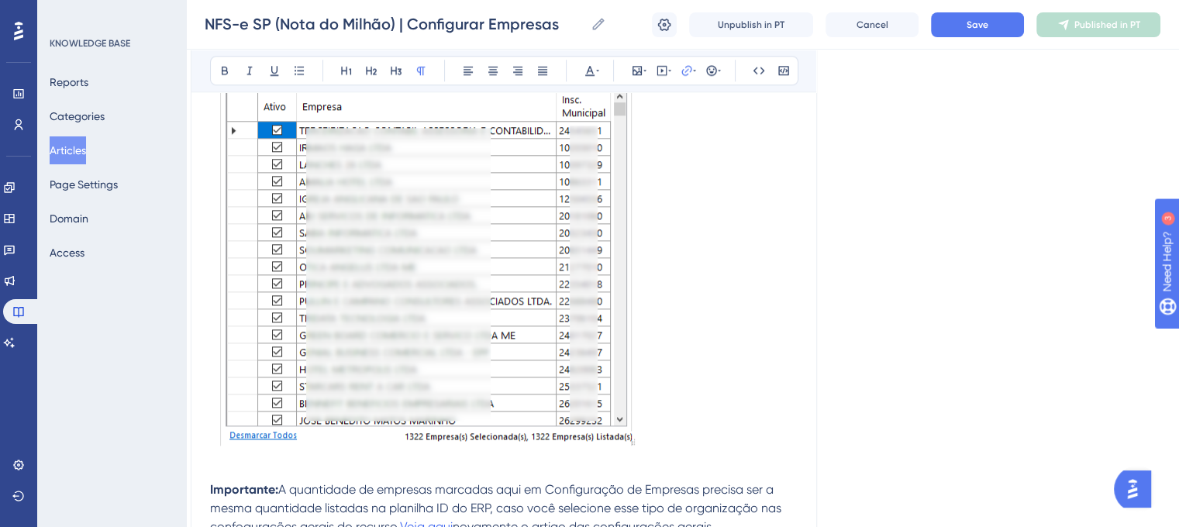
click at [962, 27] on button "Save" at bounding box center [977, 24] width 93 height 25
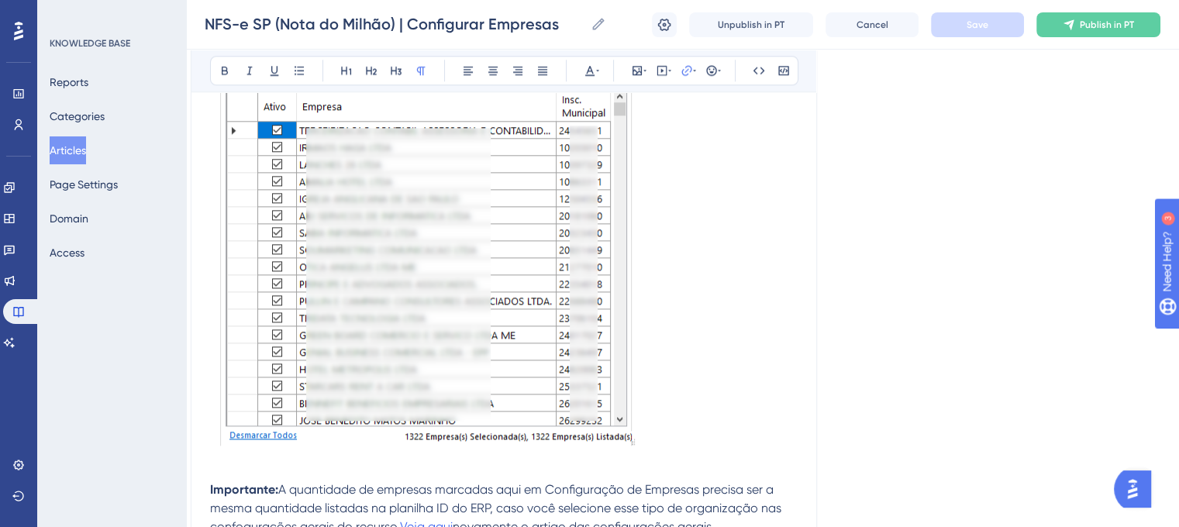
click at [1102, 27] on span "Publish in PT" at bounding box center [1107, 25] width 54 height 12
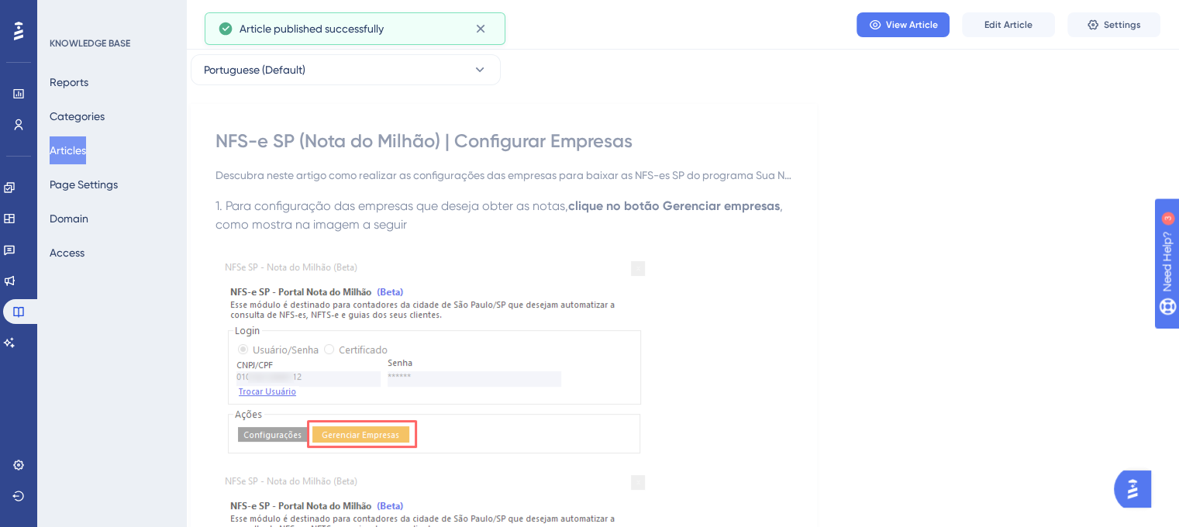
scroll to position [0, 14]
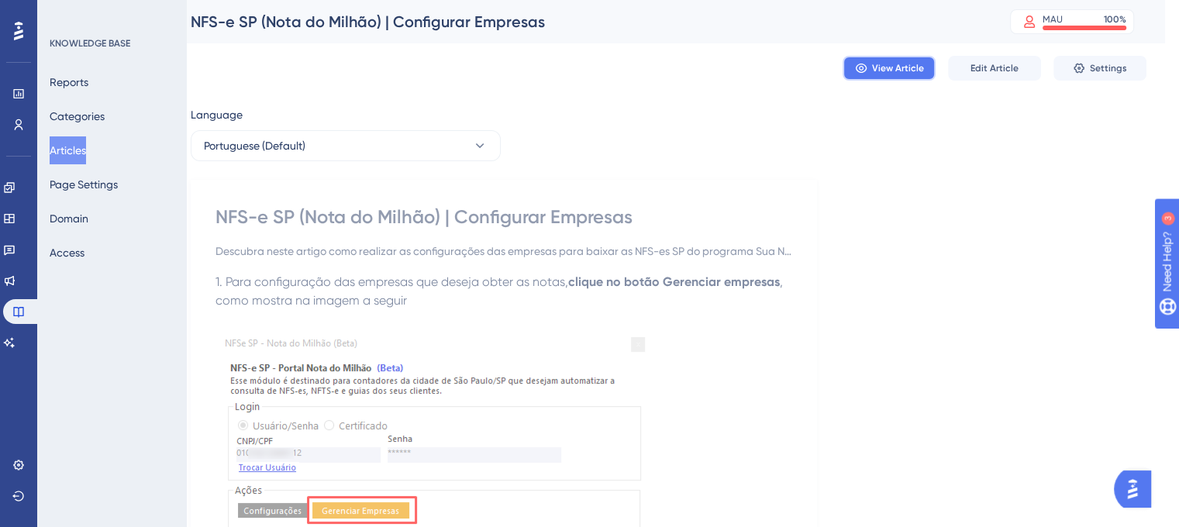
click at [872, 57] on button "View Article" at bounding box center [889, 68] width 93 height 25
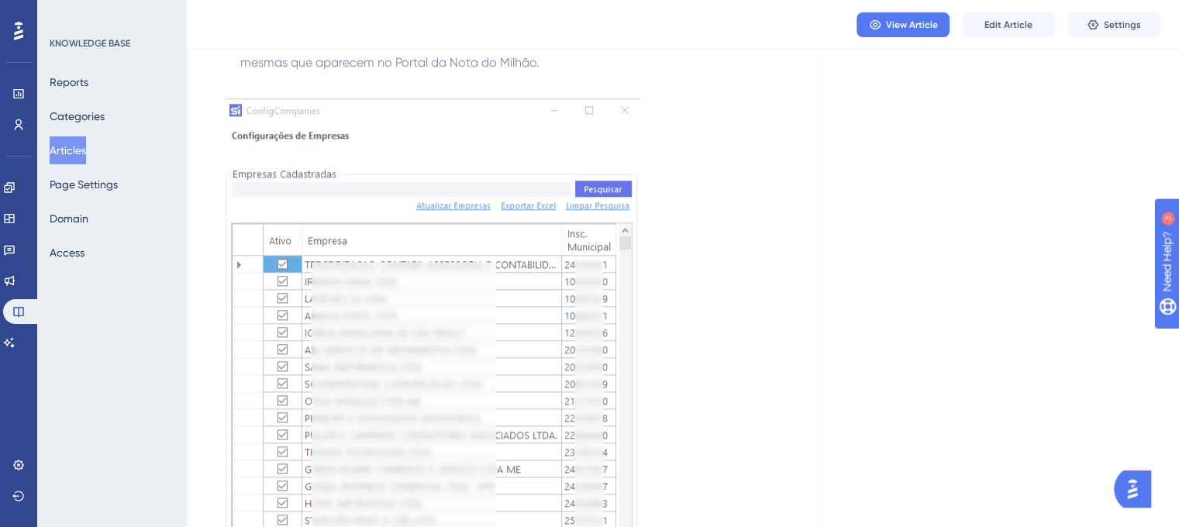
scroll to position [1621, 14]
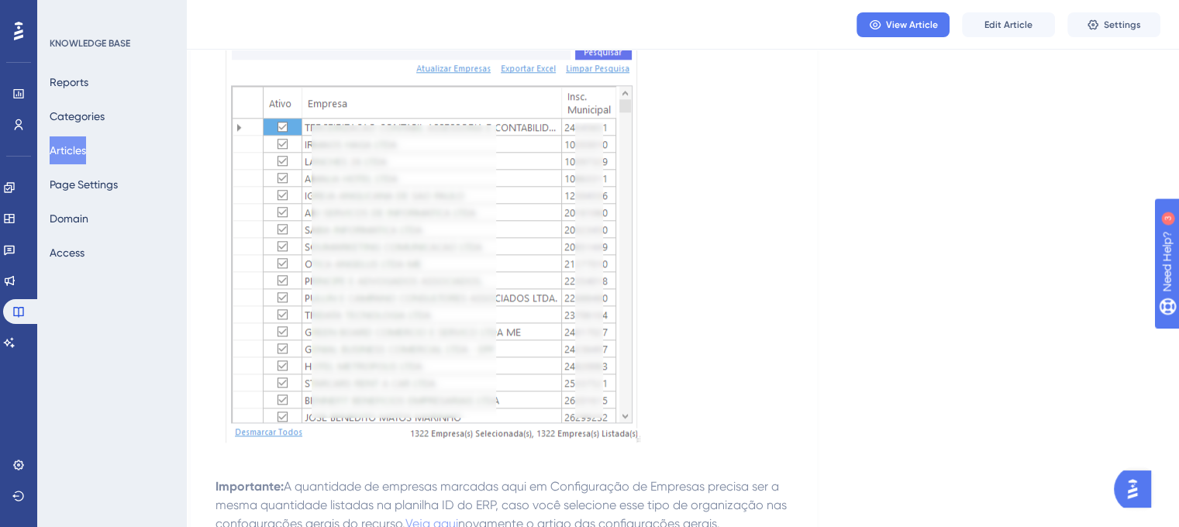
click at [887, 22] on span "View Article" at bounding box center [912, 25] width 52 height 12
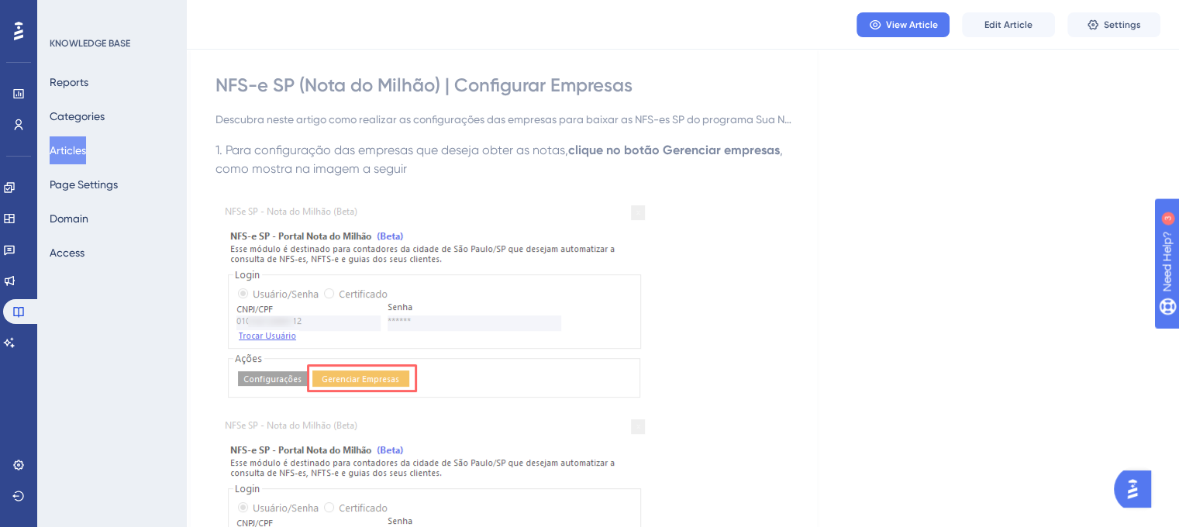
scroll to position [0, 14]
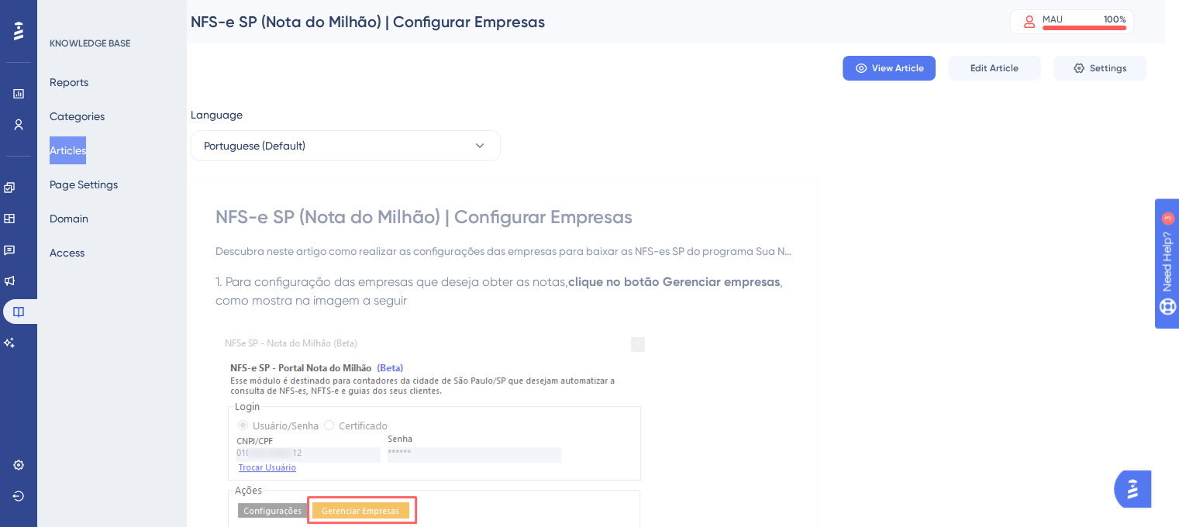
click at [82, 148] on button "Articles" at bounding box center [68, 150] width 36 height 28
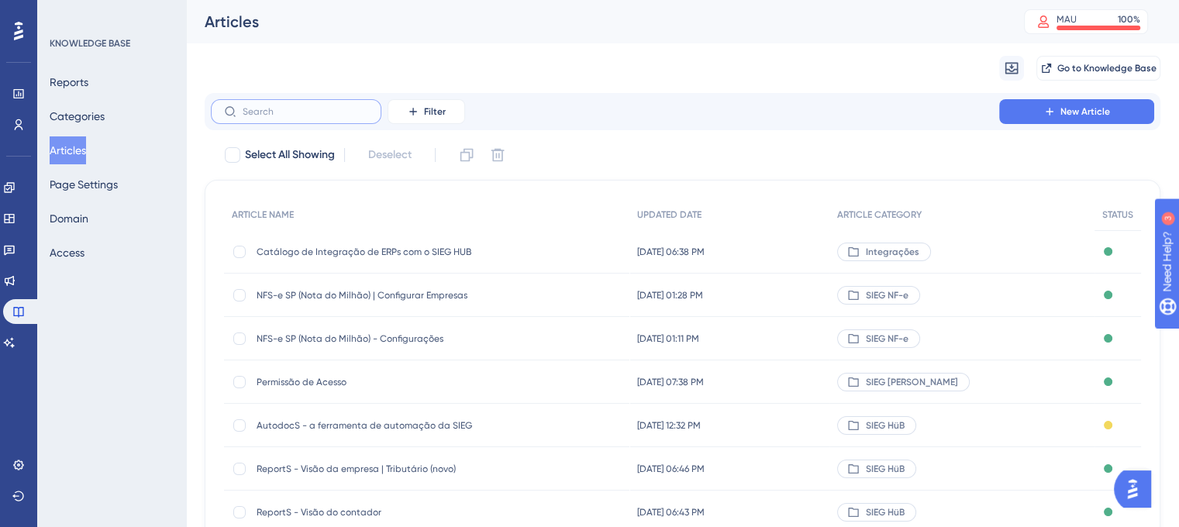
click at [319, 108] on input "text" at bounding box center [306, 111] width 126 height 11
paste input "Adicionando o certificado A1 no SIEG HüB"
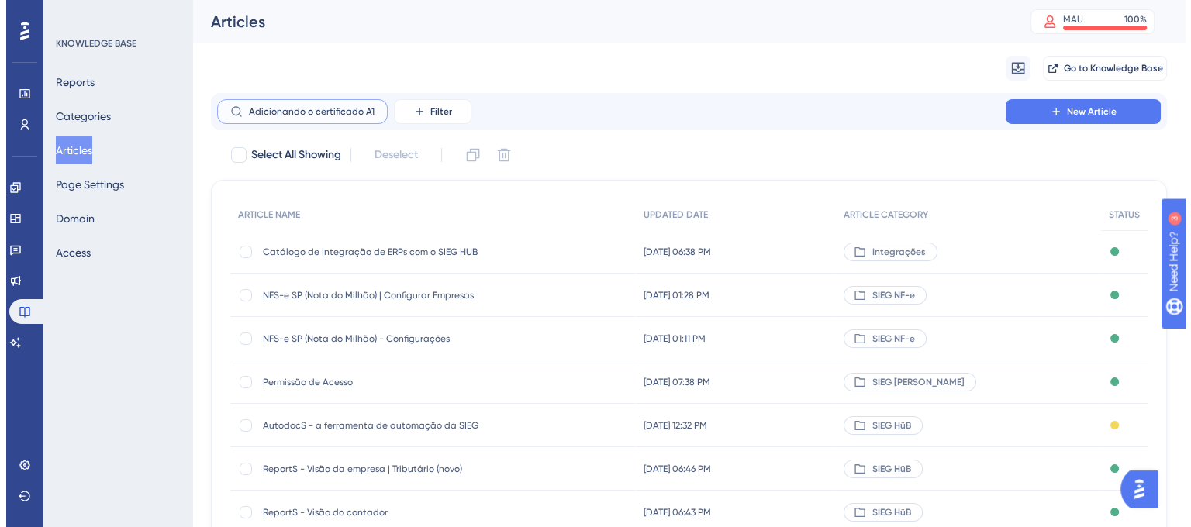
scroll to position [0, 51]
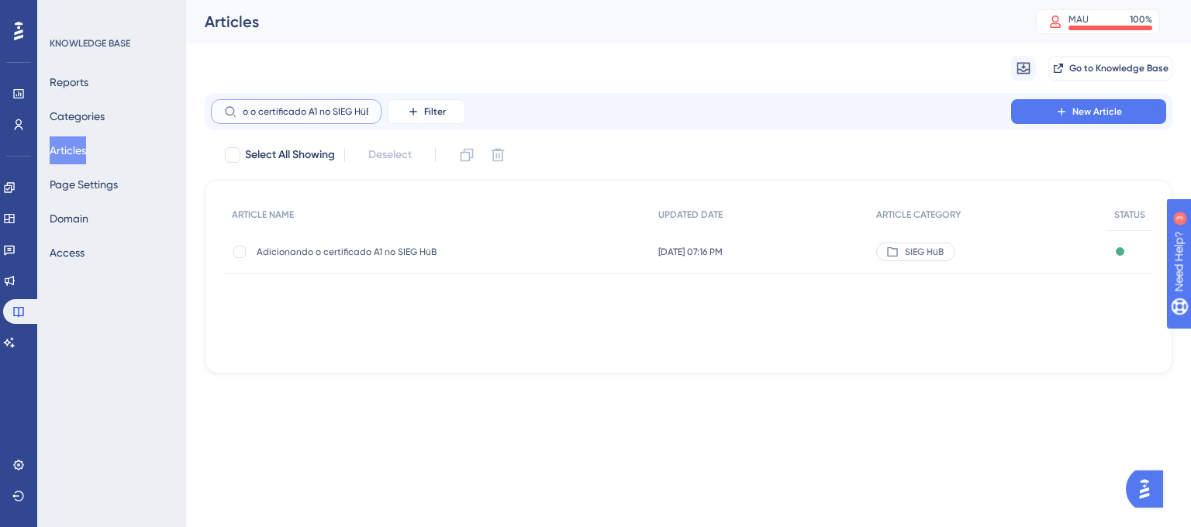
type input "Adicionando o certificado A1 no SIEG HüB"
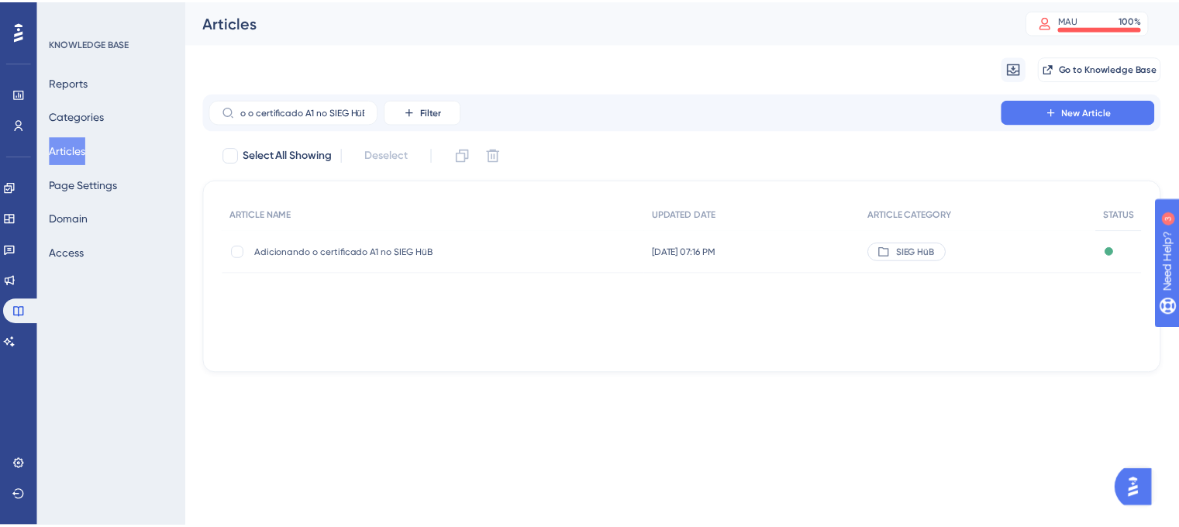
scroll to position [0, 0]
click at [329, 240] on div "Adicionando o certificado A1 no SIEG HüB Adicionando o certificado A1 no SIEG H…" at bounding box center [381, 251] width 248 height 43
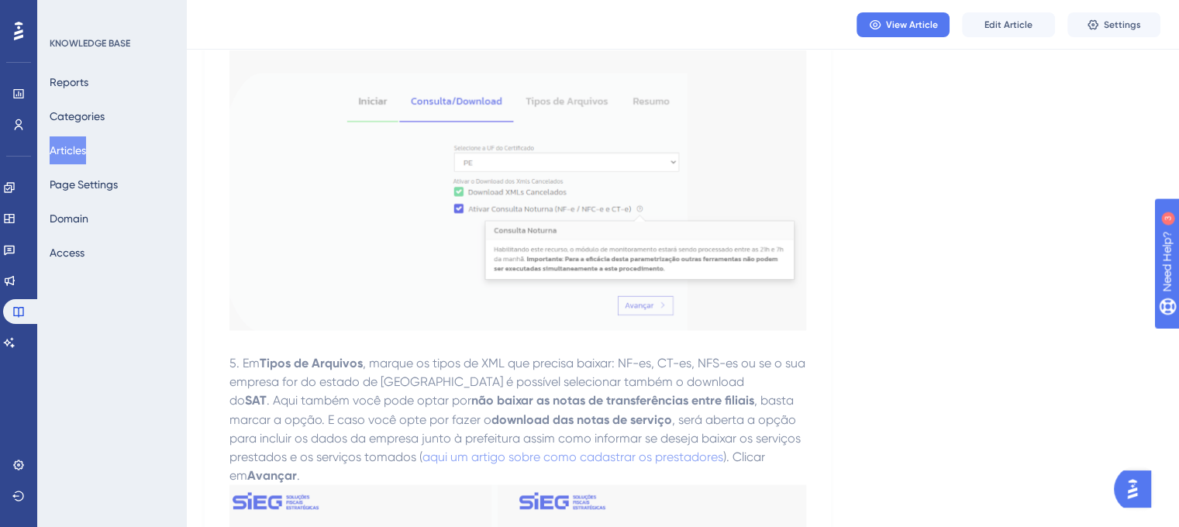
scroll to position [2568, 0]
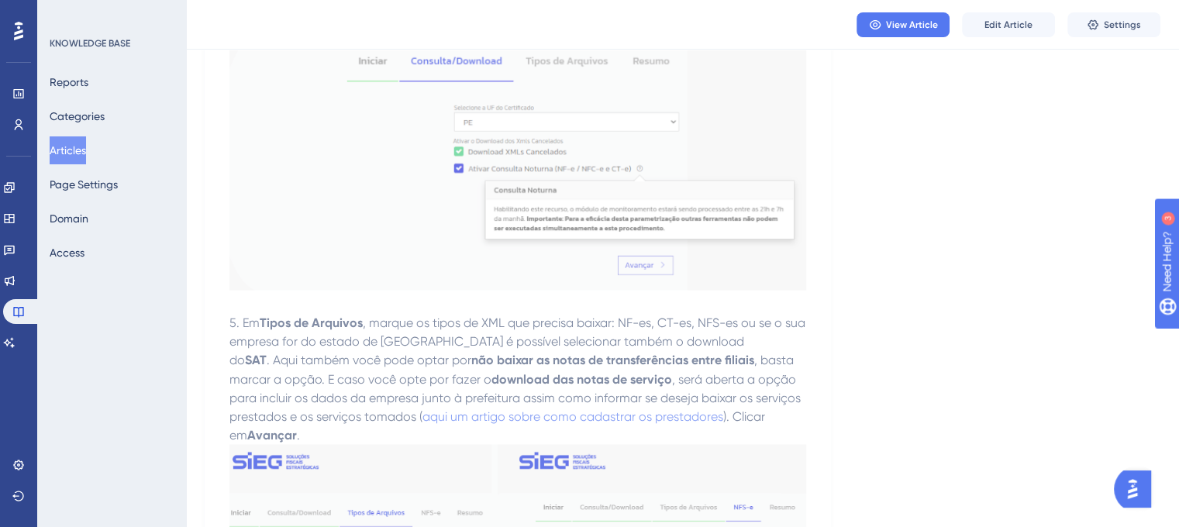
click at [983, 15] on button "Edit Article" at bounding box center [1008, 24] width 93 height 25
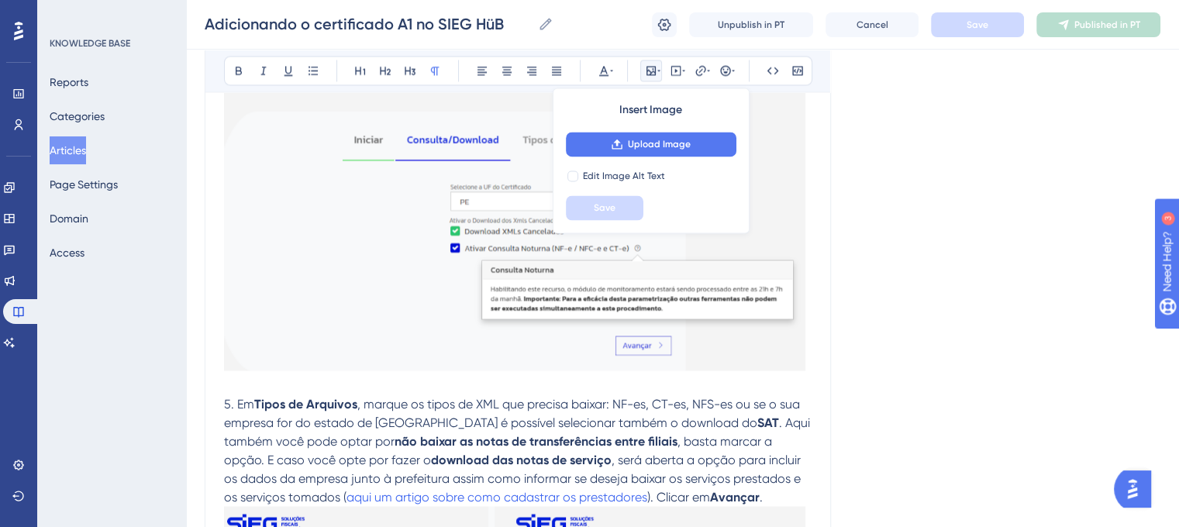
scroll to position [654, 0]
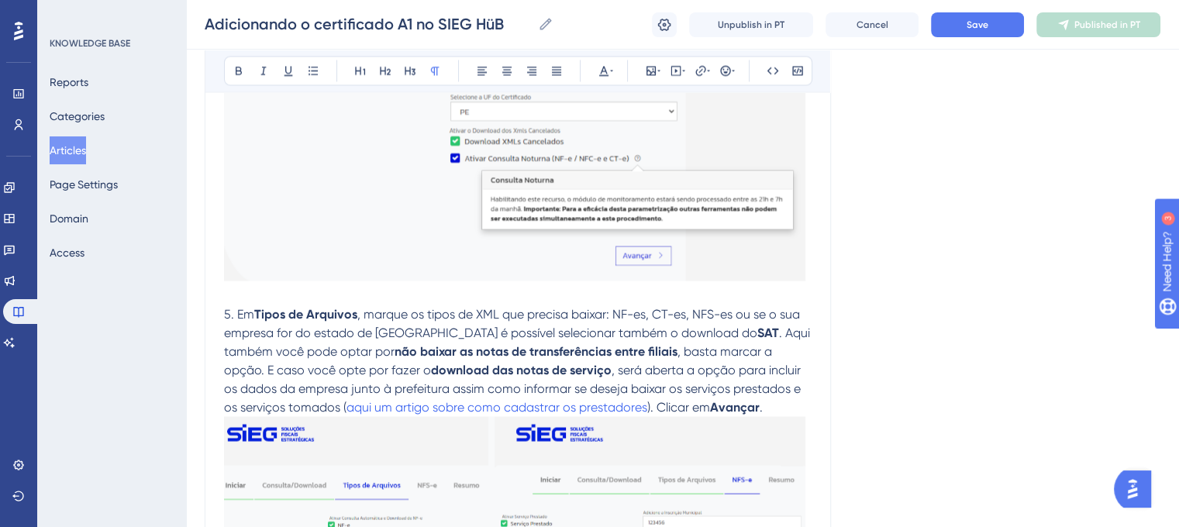
scroll to position [2514, 0]
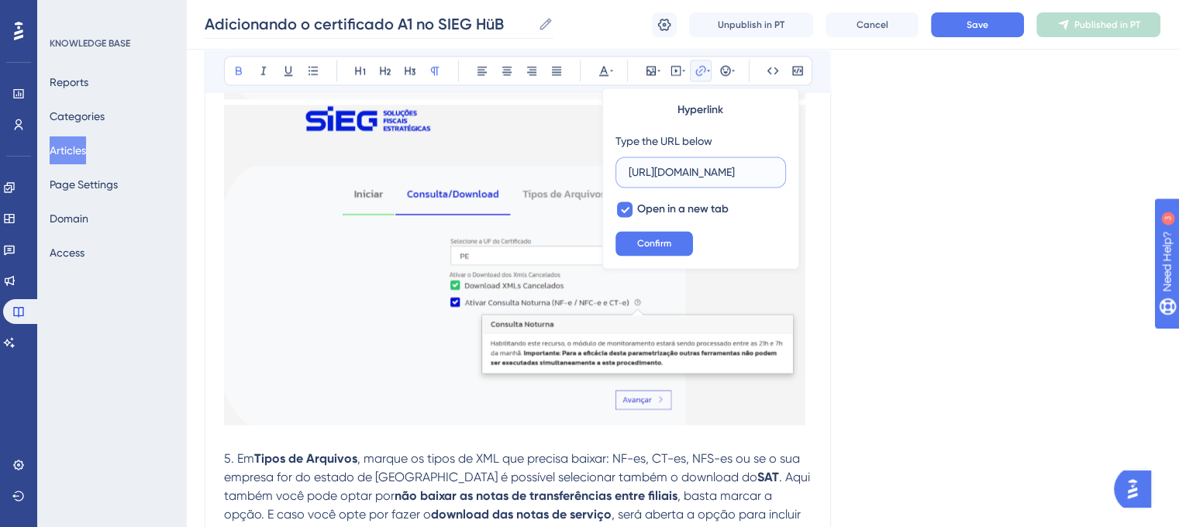
scroll to position [0, 0]
click at [703, 166] on input "[URL][DOMAIN_NAME]" at bounding box center [701, 172] width 144 height 17
paste input "[URL][DOMAIN_NAME]"
type input "[URL][DOMAIN_NAME]"
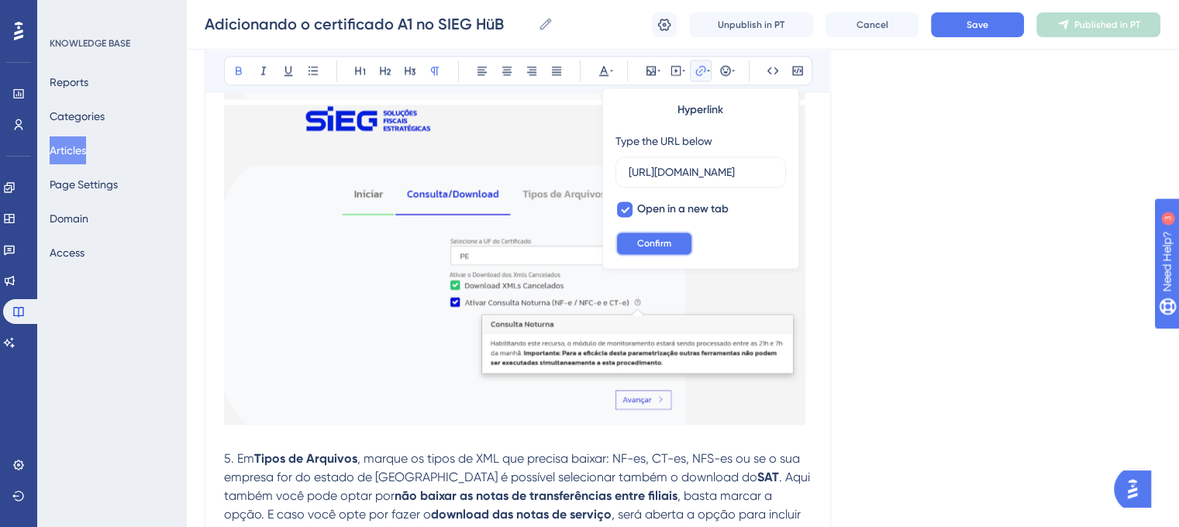
scroll to position [0, 0]
click at [650, 246] on span "Confirm" at bounding box center [654, 243] width 34 height 12
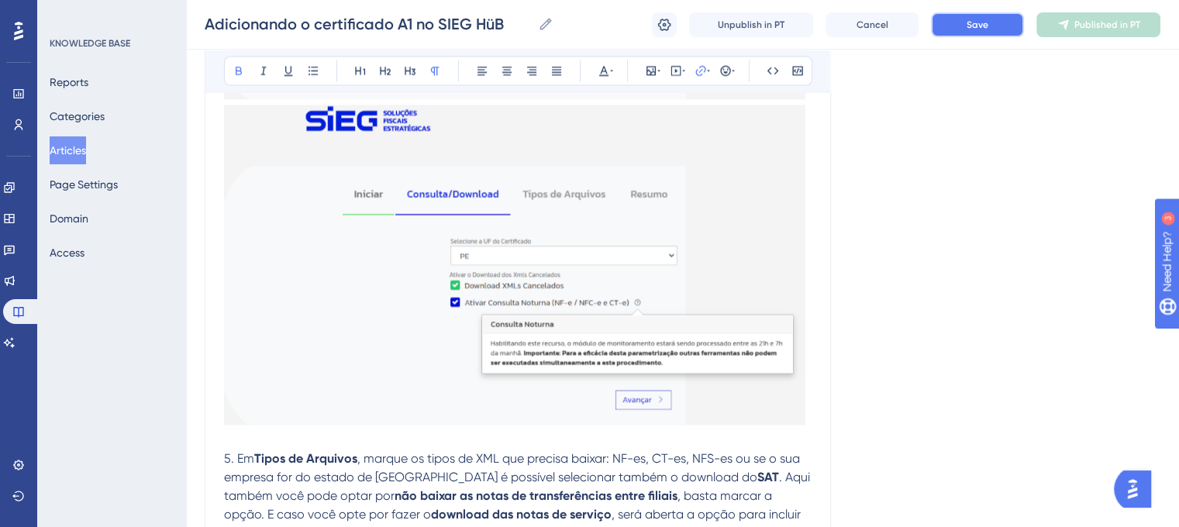
click at [969, 21] on span "Save" at bounding box center [978, 25] width 22 height 12
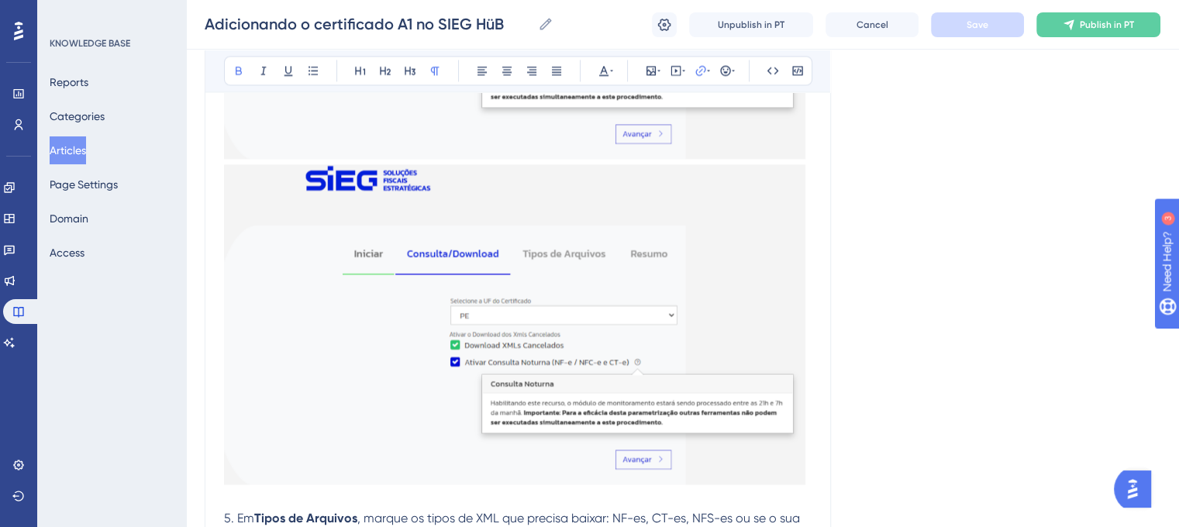
scroll to position [2406, 0]
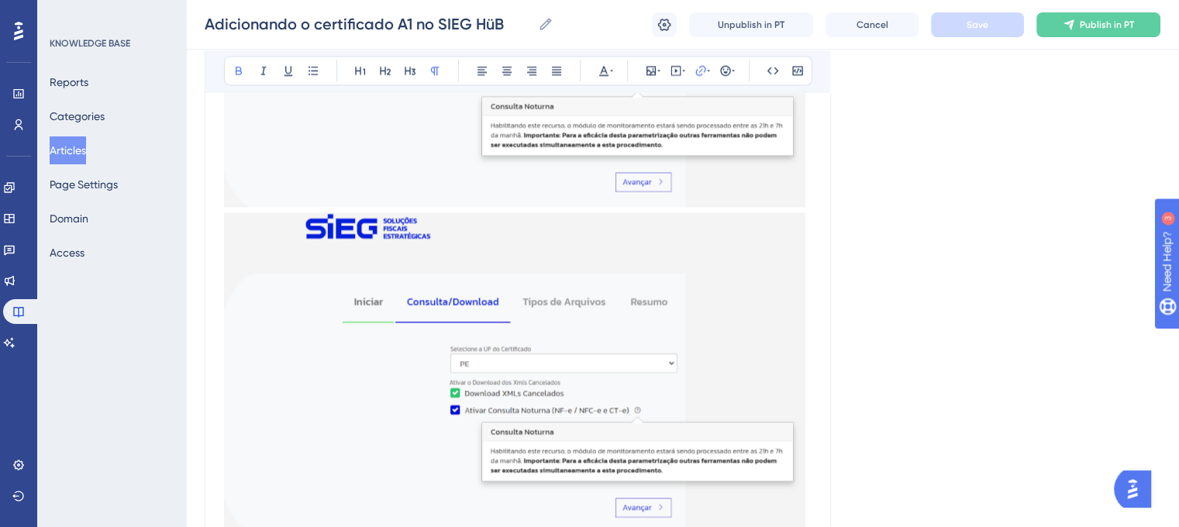
click at [1106, 29] on span "Publish in PT" at bounding box center [1107, 25] width 54 height 12
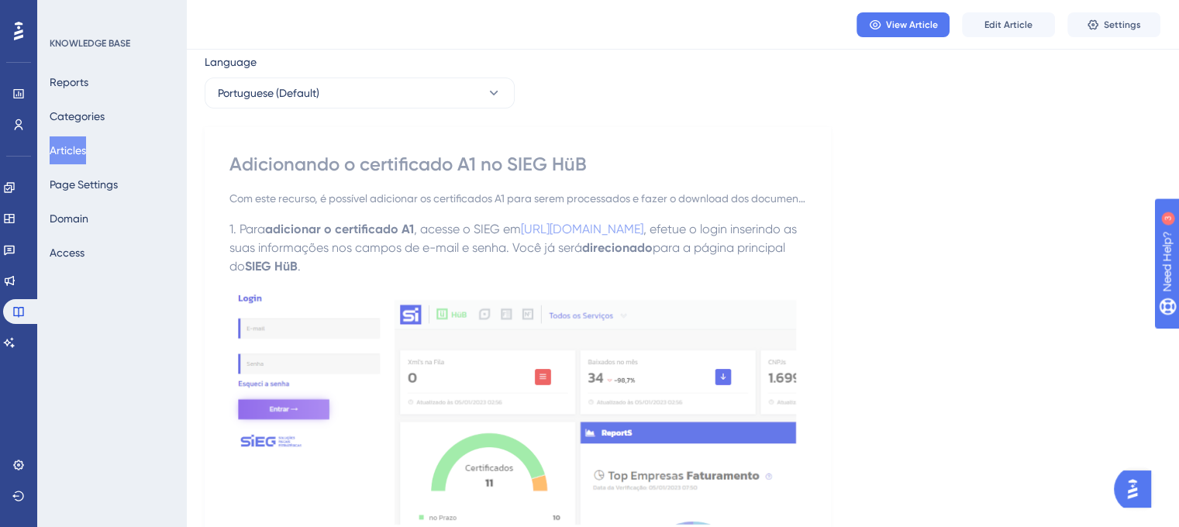
scroll to position [0, 0]
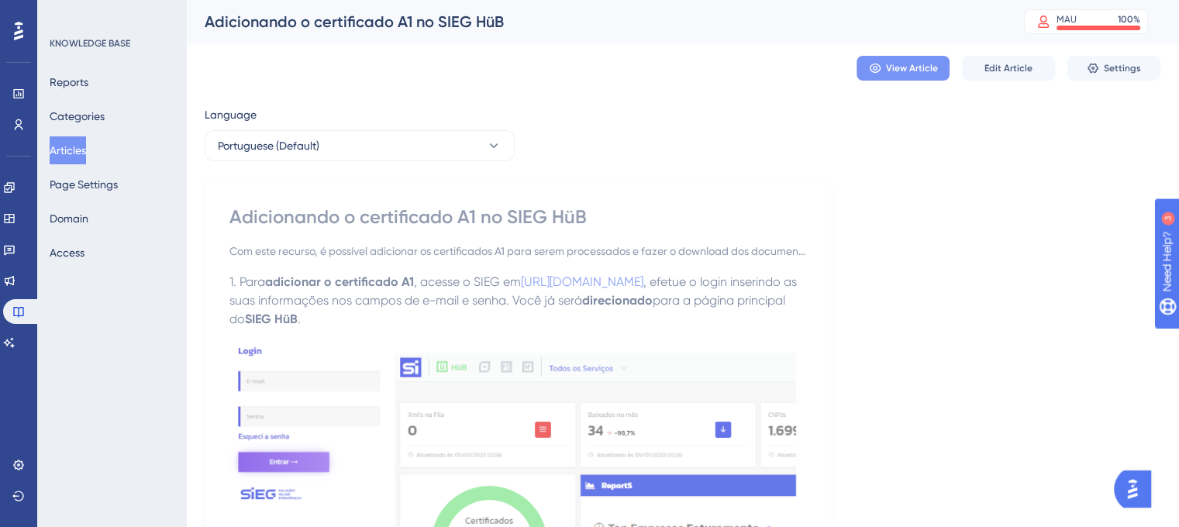
click at [897, 71] on span "View Article" at bounding box center [912, 68] width 52 height 12
click at [893, 71] on span "View Article" at bounding box center [912, 68] width 52 height 12
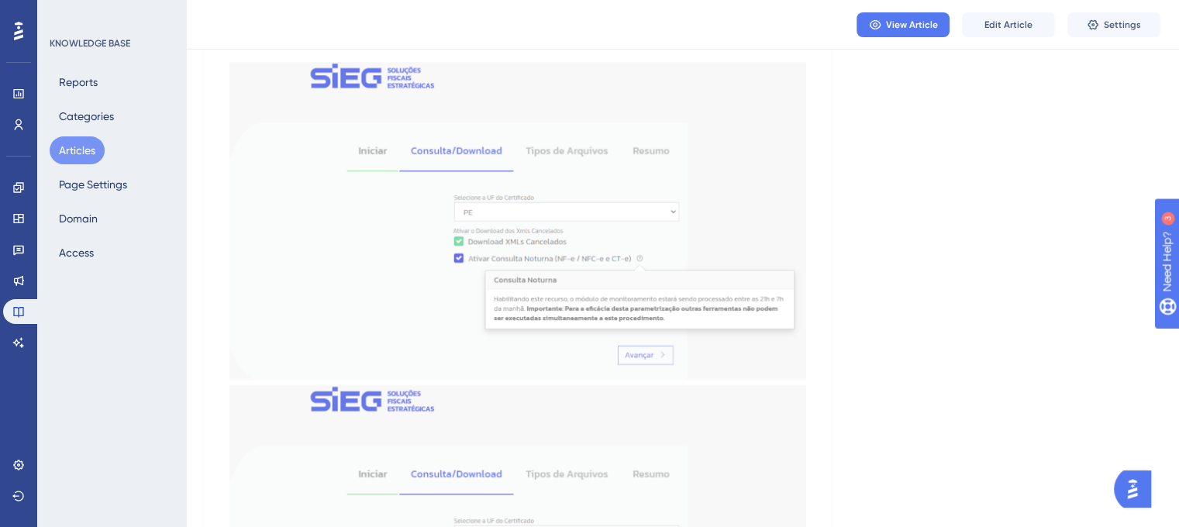
scroll to position [2568, 0]
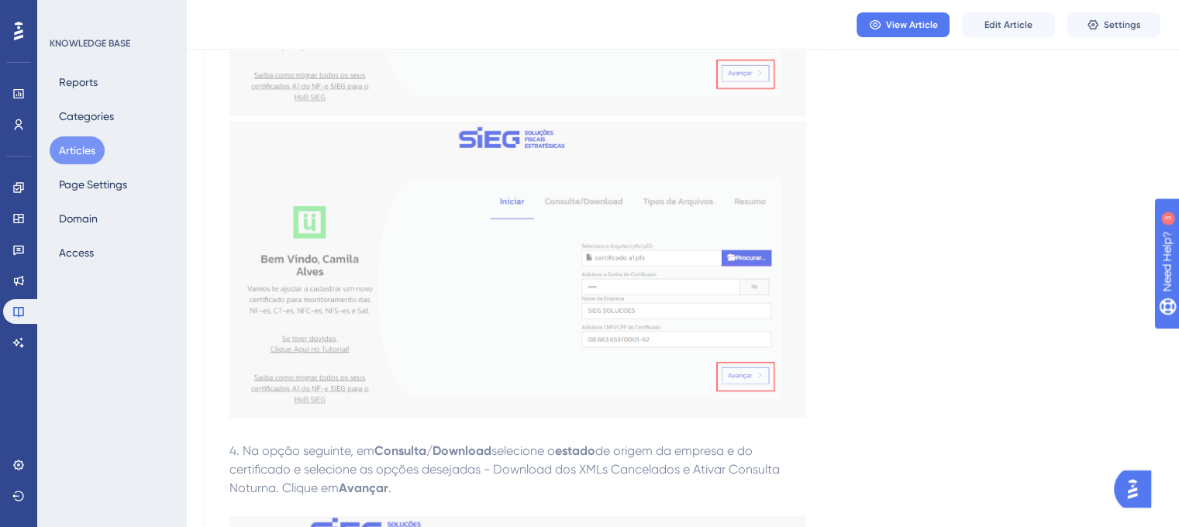
scroll to position [1694, 0]
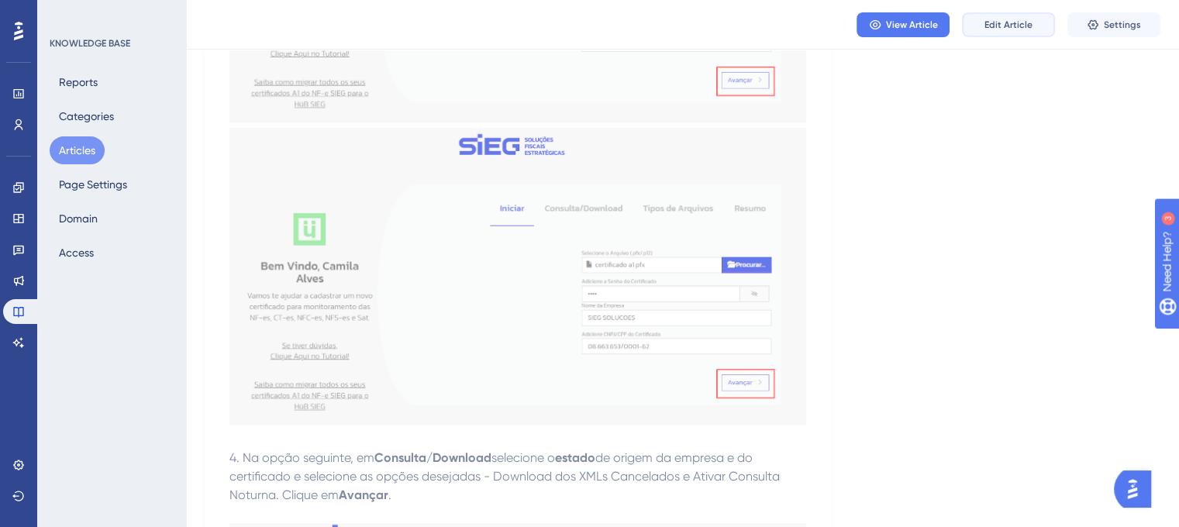
click at [1009, 21] on span "Edit Article" at bounding box center [1009, 25] width 48 height 12
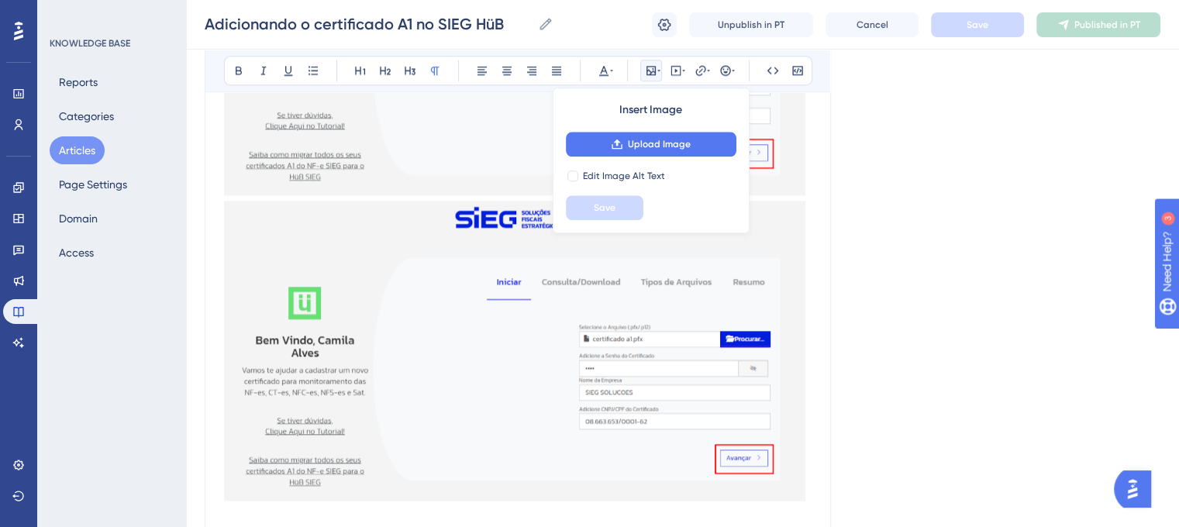
scroll to position [654, 0]
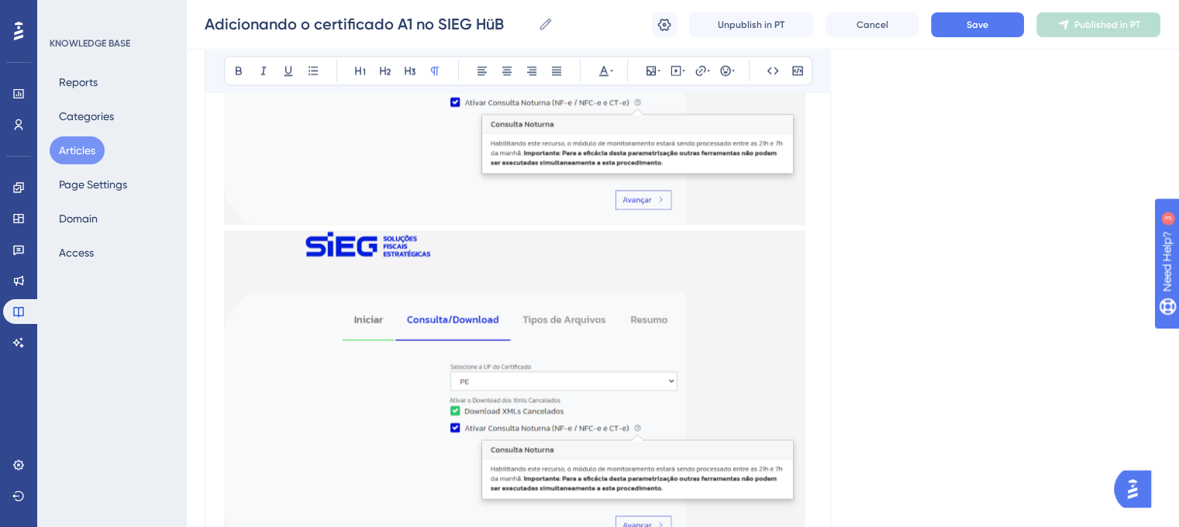
scroll to position [2384, 0]
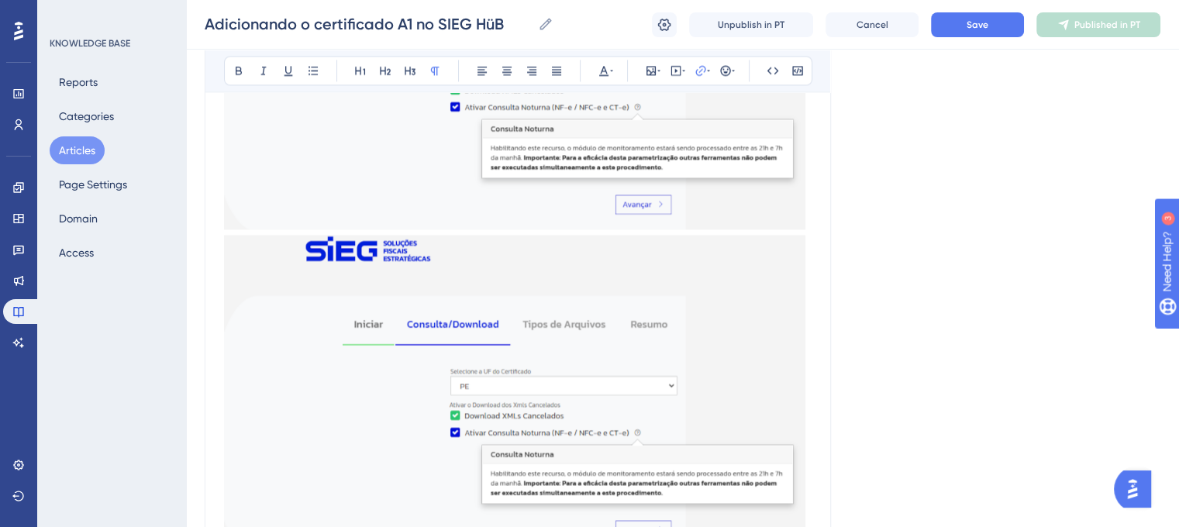
drag, startPoint x: 693, startPoint y: 344, endPoint x: 468, endPoint y: 354, distance: 225.9
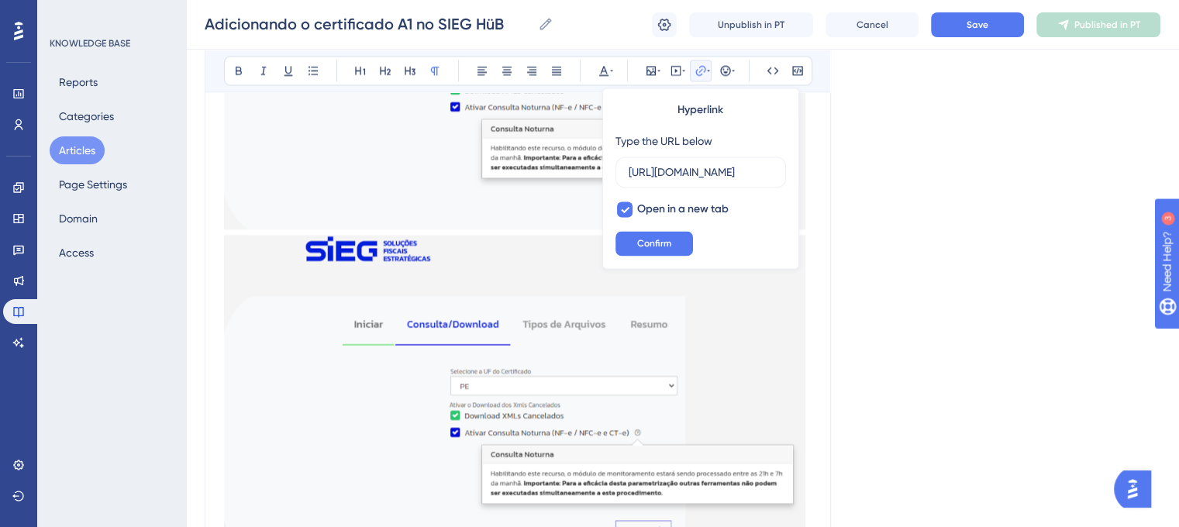
scroll to position [0, 0]
drag, startPoint x: 705, startPoint y: 352, endPoint x: 468, endPoint y: 353, distance: 236.5
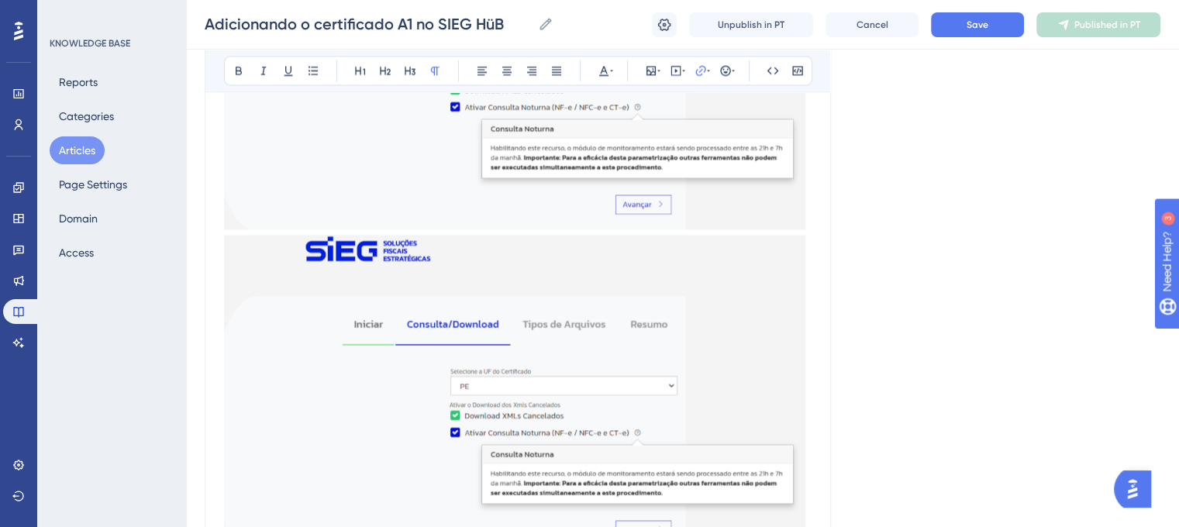
copy link "visualizar as empresas cadastradas."
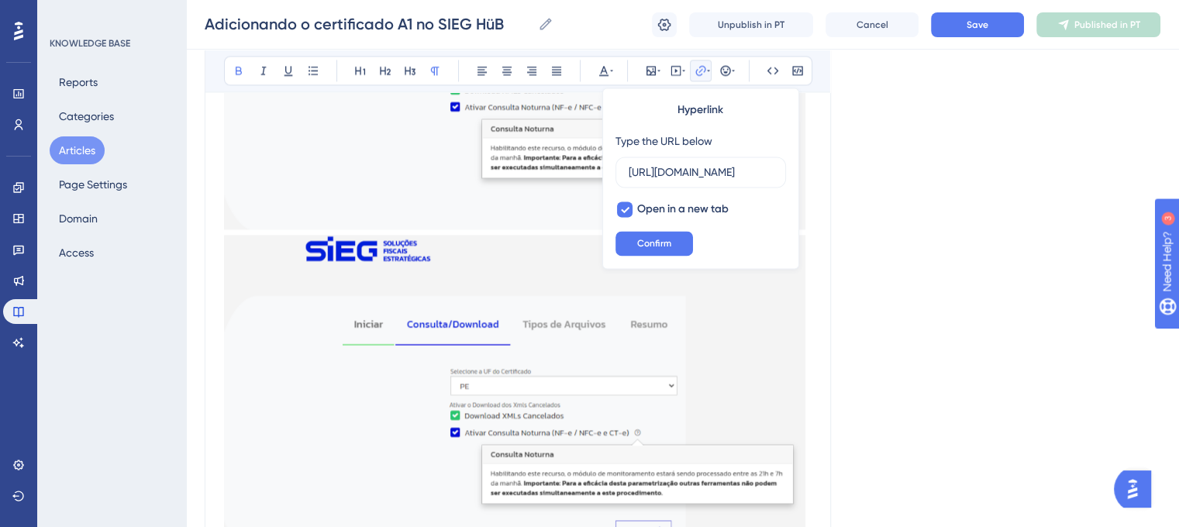
scroll to position [0, 406]
click at [709, 168] on input "[URL][DOMAIN_NAME]" at bounding box center [701, 172] width 144 height 17
type input "[URL][DOMAIN_NAME]"
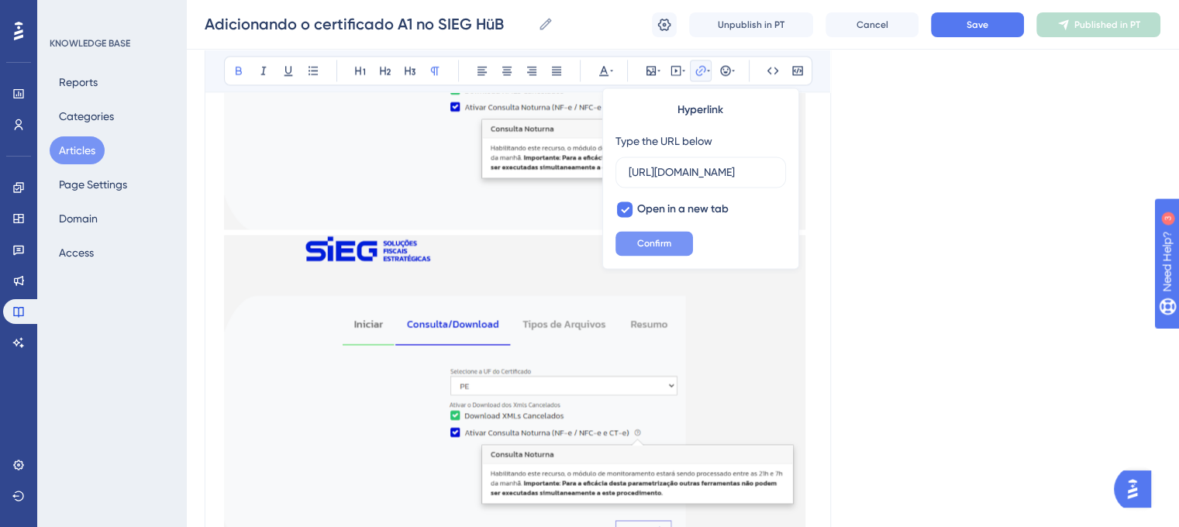
click at [658, 242] on span "Confirm" at bounding box center [654, 243] width 34 height 12
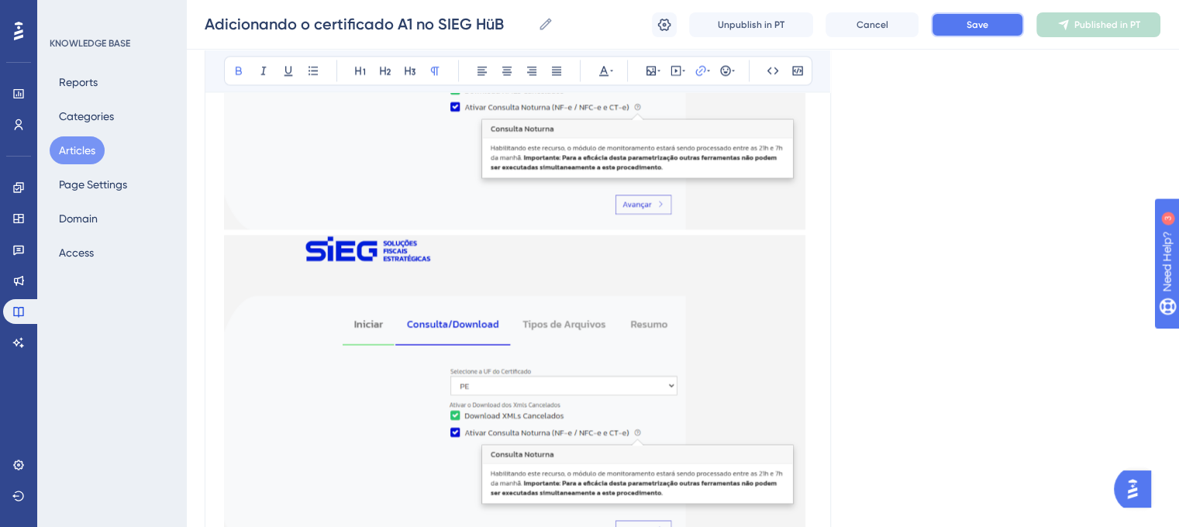
click at [983, 23] on span "Save" at bounding box center [978, 25] width 22 height 12
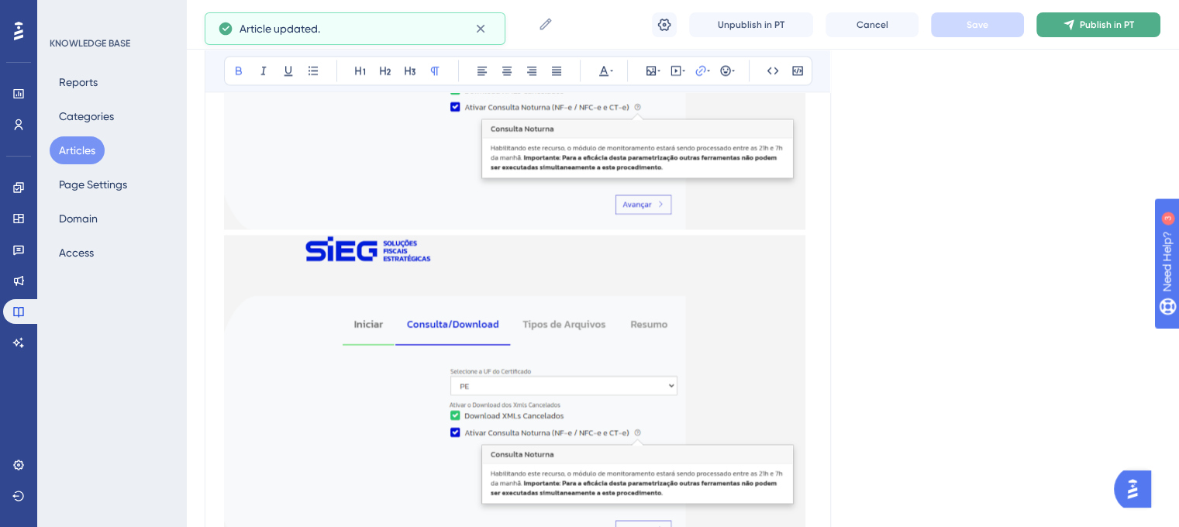
click at [1108, 21] on span "Publish in PT" at bounding box center [1107, 25] width 54 height 12
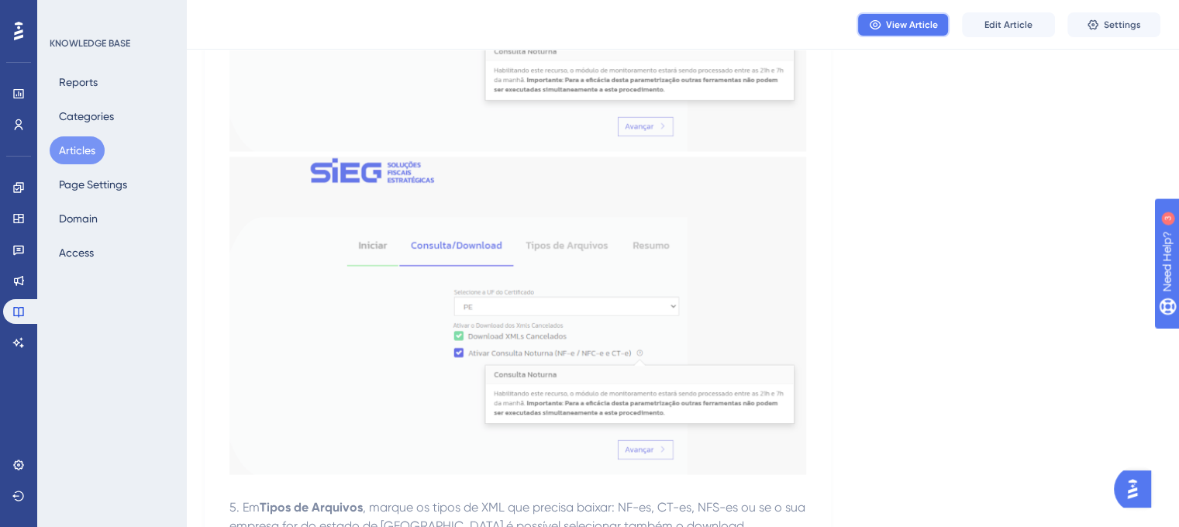
click at [917, 26] on span "View Article" at bounding box center [912, 25] width 52 height 12
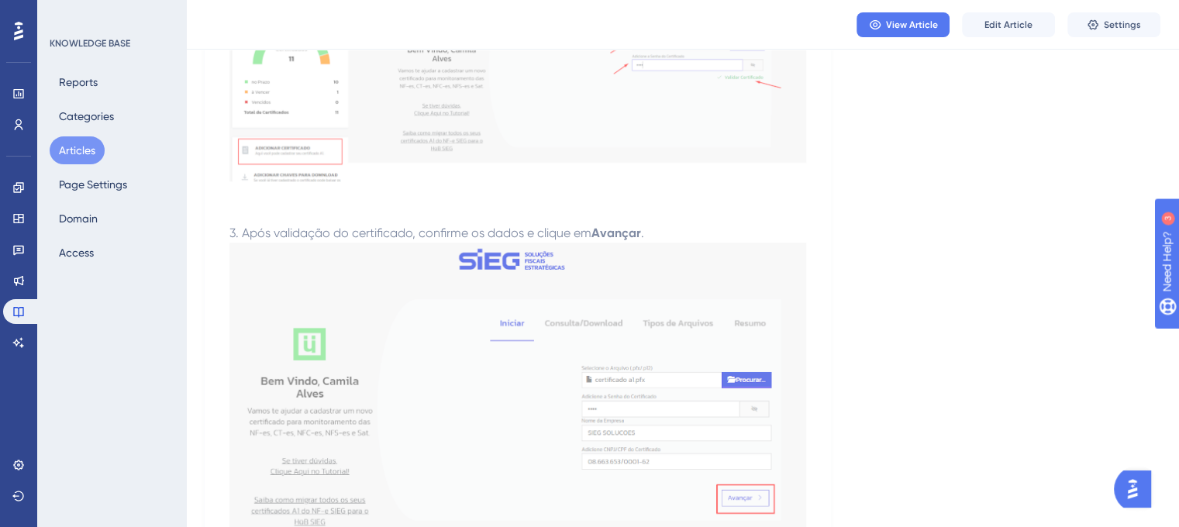
scroll to position [1248, 0]
